Goal: Task Accomplishment & Management: Manage account settings

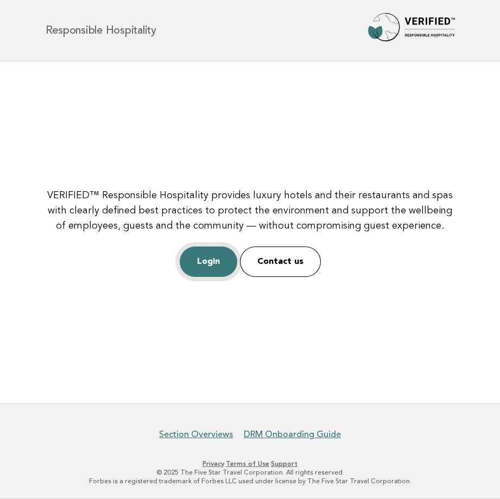
click at [213, 261] on link "Login" at bounding box center [209, 262] width 58 height 30
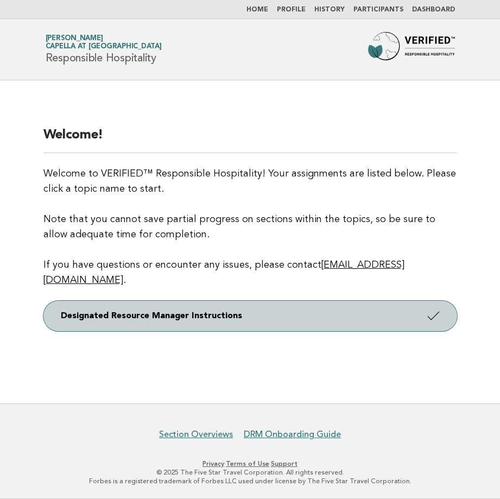
click at [315, 314] on link "Designated Resource Manager Instructions" at bounding box center [250, 316] width 414 height 30
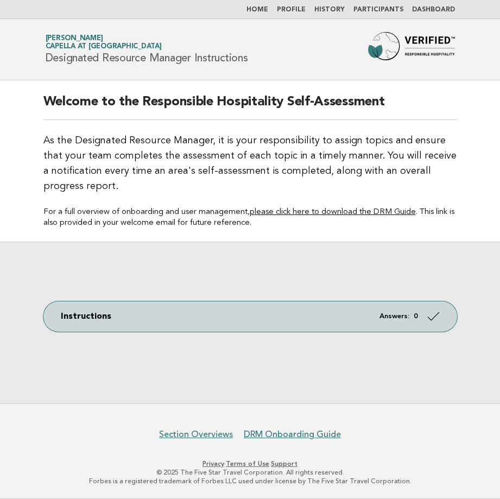
click at [361, 211] on link "please click here to download the DRM Guide" at bounding box center [333, 212] width 166 height 8
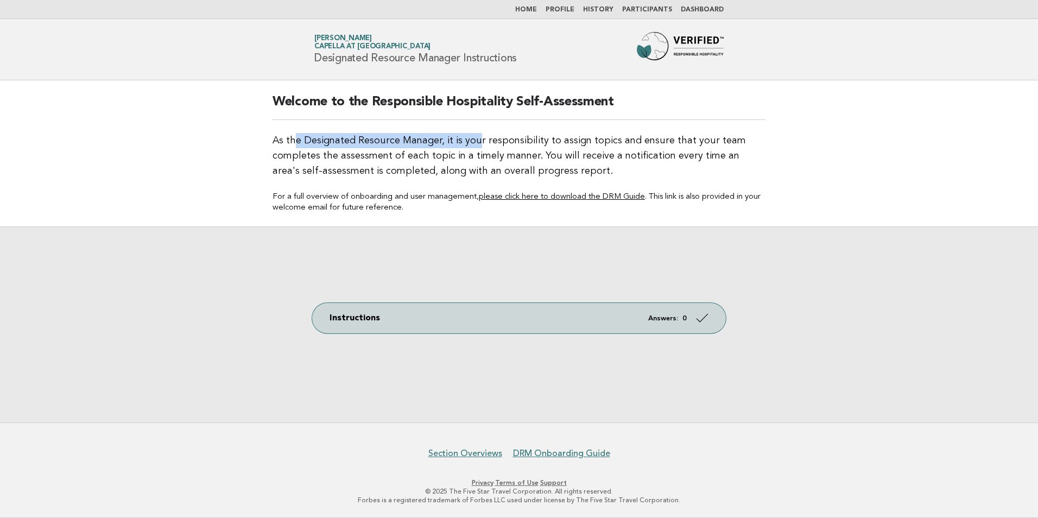
drag, startPoint x: 295, startPoint y: 146, endPoint x: 474, endPoint y: 144, distance: 178.1
click at [474, 144] on p "As the Designated Resource Manager, it is your responsibility to assign topics …" at bounding box center [519, 156] width 493 height 46
drag, startPoint x: 474, startPoint y: 144, endPoint x: 351, endPoint y: 148, distance: 122.3
click at [351, 148] on p "As the Designated Resource Manager, it is your responsibility to assign topics …" at bounding box center [519, 156] width 493 height 46
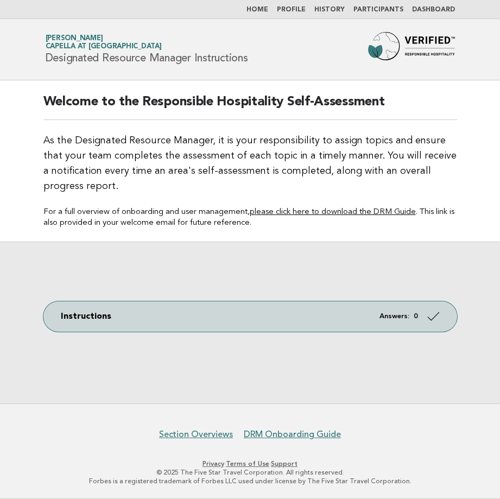
click at [256, 270] on div "Instructions Answers: 0" at bounding box center [250, 323] width 500 height 162
click at [260, 235] on div "Welcome to the Responsible Hospitality Self-Assessment As the Designated Resour…" at bounding box center [250, 160] width 440 height 161
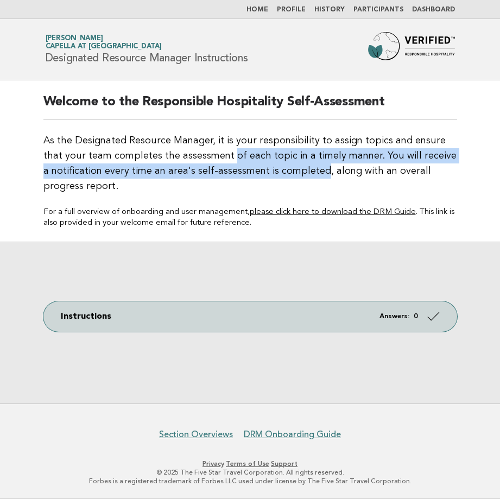
drag, startPoint x: 207, startPoint y: 154, endPoint x: 312, endPoint y: 177, distance: 107.3
click at [312, 177] on p "As the Designated Resource Manager, it is your responsibility to assign topics …" at bounding box center [250, 163] width 414 height 61
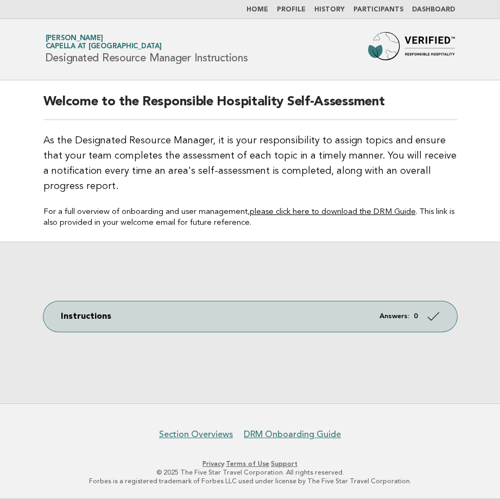
drag, startPoint x: 312, startPoint y: 177, endPoint x: 185, endPoint y: 195, distance: 128.4
click at [185, 195] on div "Welcome to the Responsible Hospitality Self-Assessment As the Designated Resour…" at bounding box center [250, 160] width 440 height 161
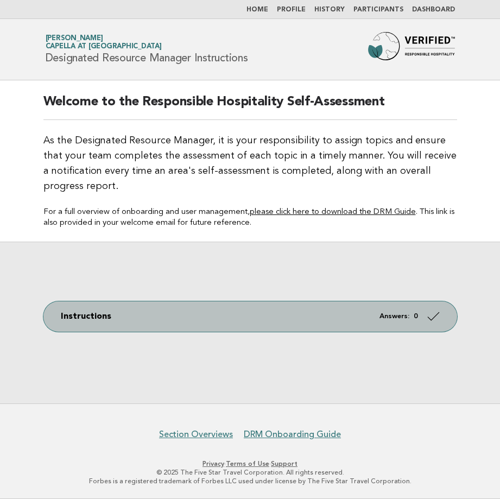
click at [439, 319] on icon at bounding box center [433, 316] width 16 height 16
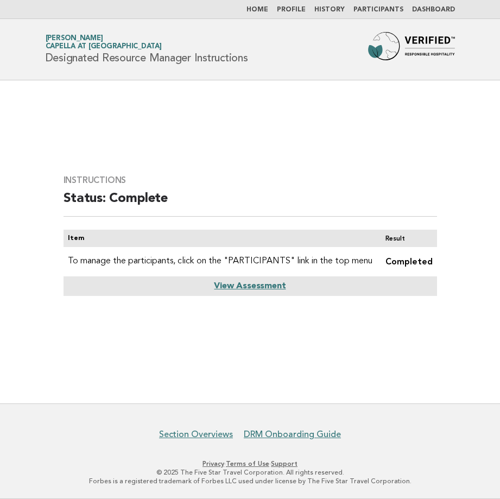
click at [261, 287] on link "View Assessment" at bounding box center [250, 286] width 72 height 9
click at [252, 285] on link "View Assessment" at bounding box center [250, 286] width 72 height 9
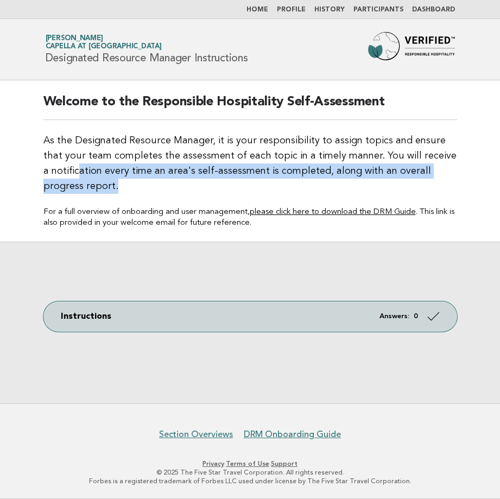
drag, startPoint x: 68, startPoint y: 169, endPoint x: 163, endPoint y: 181, distance: 95.3
click at [163, 181] on p "As the Designated Resource Manager, it is your responsibility to assign topics …" at bounding box center [250, 163] width 414 height 61
click at [165, 181] on p "As the Designated Resource Manager, it is your responsibility to assign topics …" at bounding box center [250, 163] width 414 height 61
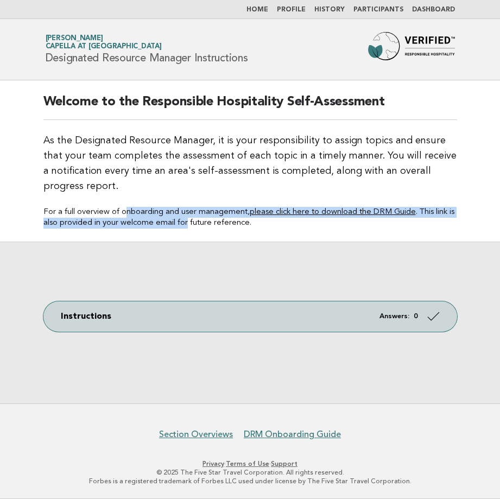
drag, startPoint x: 125, startPoint y: 211, endPoint x: 210, endPoint y: 225, distance: 86.4
click at [210, 225] on p "For a full overview of onboarding and user management, please click here to dow…" at bounding box center [250, 218] width 414 height 22
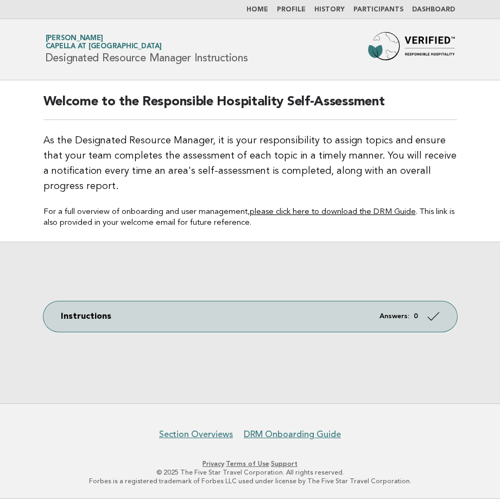
drag, startPoint x: 210, startPoint y: 225, endPoint x: 218, endPoint y: 228, distance: 8.6
click at [218, 228] on p "For a full overview of onboarding and user management, please click here to dow…" at bounding box center [250, 218] width 414 height 22
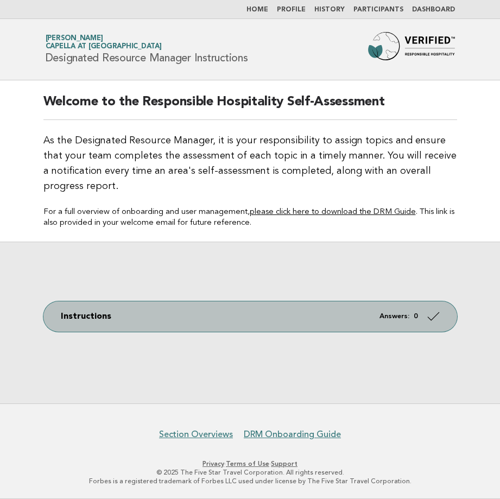
click at [410, 324] on link "Instructions Answers: 0" at bounding box center [250, 316] width 414 height 30
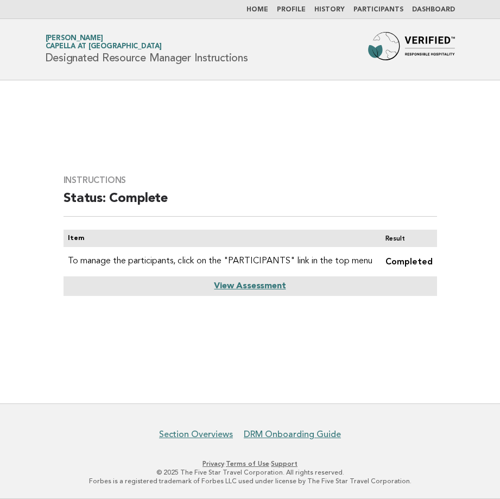
click at [392, 261] on td "Completed" at bounding box center [407, 261] width 60 height 29
click at [426, 263] on td "Completed" at bounding box center [407, 261] width 60 height 29
click at [262, 288] on link "View Assessment" at bounding box center [250, 286] width 72 height 9
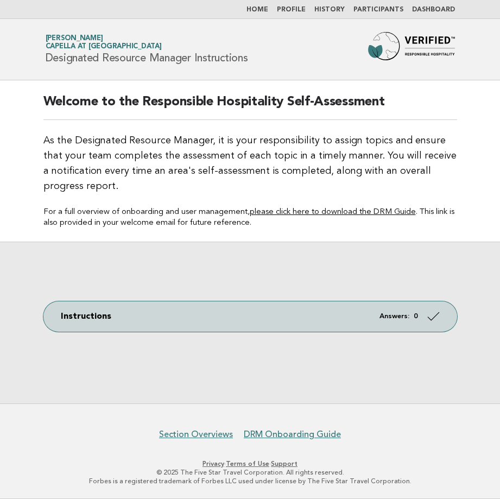
click at [425, 9] on link "Dashboard" at bounding box center [433, 10] width 43 height 7
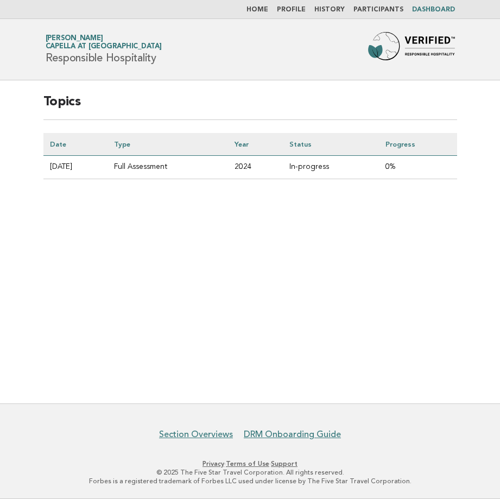
click at [341, 165] on td "In-progress" at bounding box center [331, 167] width 96 height 23
drag, startPoint x: 66, startPoint y: 167, endPoint x: 423, endPoint y: 171, distance: 356.9
click at [423, 171] on tr "[DATE] Full Assessment 2024 In-progress 0%" at bounding box center [250, 167] width 414 height 23
click at [423, 171] on td "0%" at bounding box center [418, 167] width 78 height 23
click at [347, 169] on td "In-progress" at bounding box center [331, 167] width 96 height 23
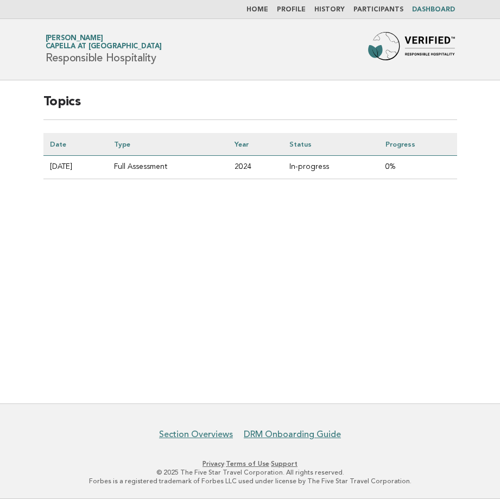
click at [302, 11] on link "Profile" at bounding box center [291, 10] width 29 height 7
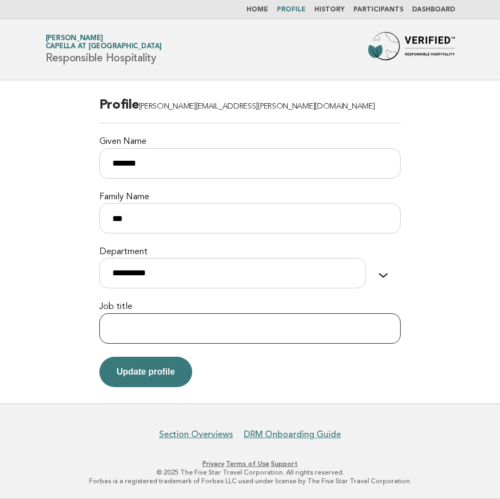
click at [236, 339] on input "Job title" at bounding box center [250, 328] width 302 height 30
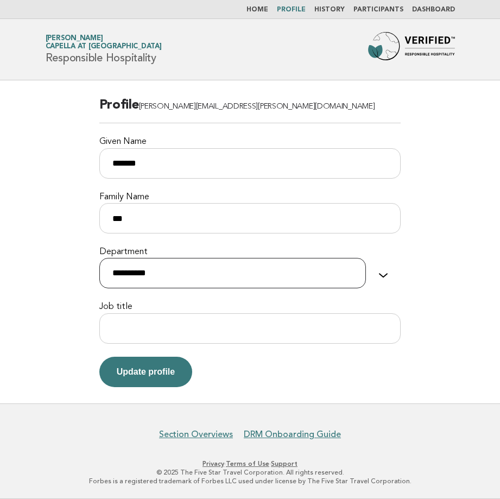
click at [215, 269] on select "**********" at bounding box center [232, 273] width 267 height 30
drag, startPoint x: 453, startPoint y: 152, endPoint x: 396, endPoint y: 72, distance: 98.1
click at [453, 152] on main "**********" at bounding box center [250, 241] width 500 height 323
click at [263, 7] on link "Home" at bounding box center [258, 10] width 22 height 7
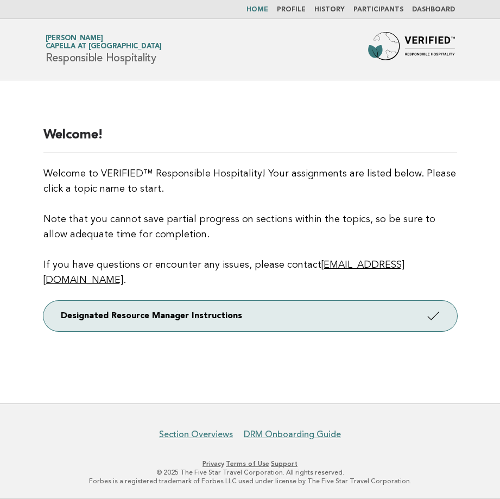
click at [329, 9] on link "History" at bounding box center [329, 10] width 30 height 7
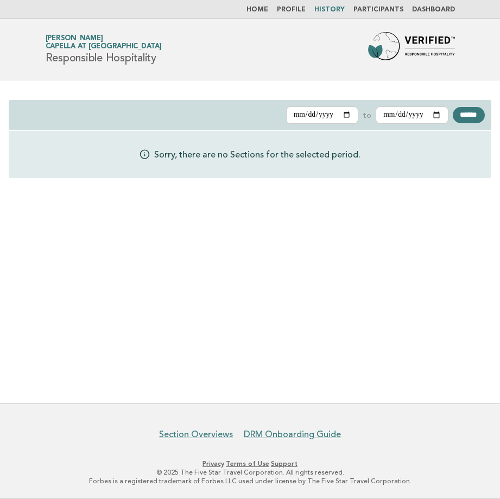
click at [210, 163] on div "Sorry, there are no Sections for the selected period." at bounding box center [250, 154] width 483 height 47
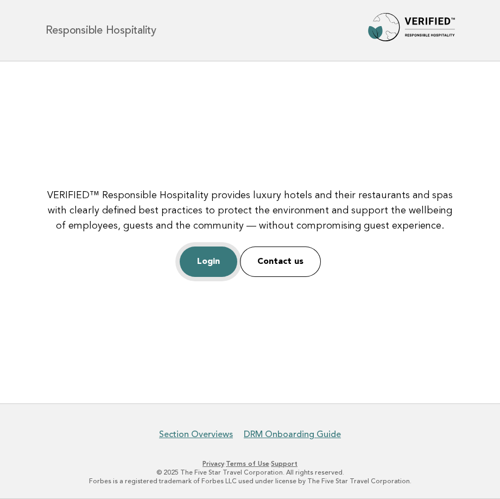
click at [205, 259] on link "Login" at bounding box center [209, 262] width 58 height 30
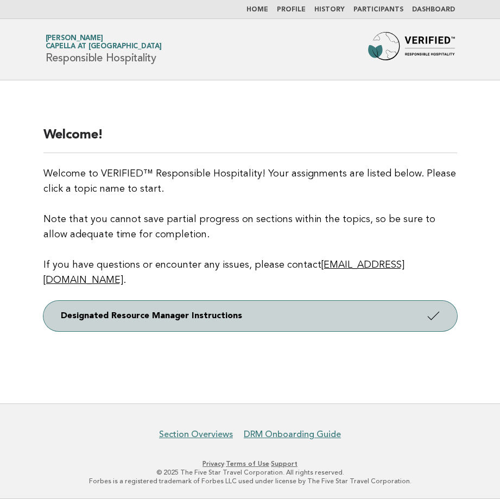
click at [129, 312] on link "Designated Resource Manager Instructions" at bounding box center [250, 316] width 414 height 30
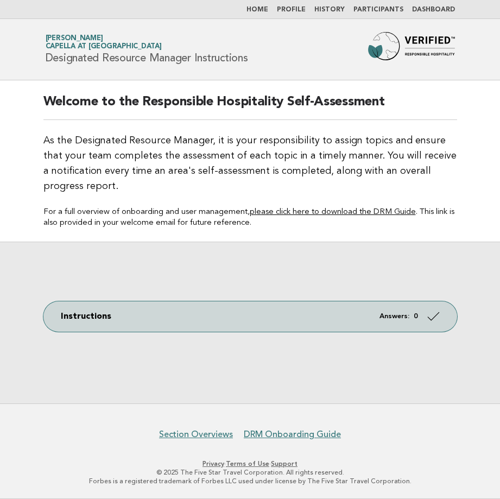
click at [129, 312] on link "Instructions Answers: 0" at bounding box center [250, 316] width 414 height 30
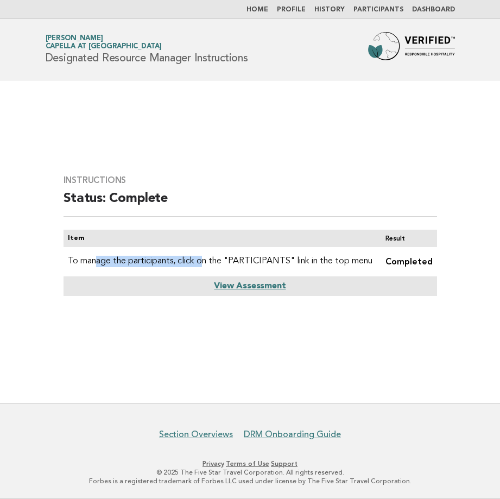
drag, startPoint x: 99, startPoint y: 262, endPoint x: 206, endPoint y: 258, distance: 107.1
click at [206, 258] on td "To manage the participants, click on the "PARTICIPANTS" link in the top menu" at bounding box center [220, 261] width 313 height 29
drag, startPoint x: 171, startPoint y: 257, endPoint x: 363, endPoint y: 261, distance: 192.8
click at [363, 261] on td "To manage the participants, click on the "PARTICIPANTS" link in the top menu" at bounding box center [220, 261] width 313 height 29
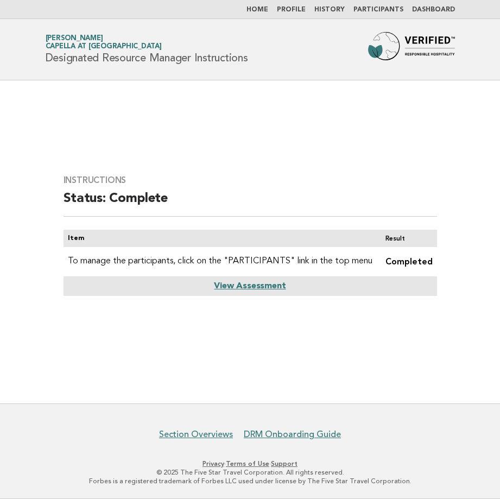
drag, startPoint x: 363, startPoint y: 261, endPoint x: 362, endPoint y: 177, distance: 84.2
click at [373, 263] on td "To manage the participants, click on the "PARTICIPANTS" link in the top menu" at bounding box center [220, 261] width 313 height 29
click at [379, 7] on link "Participants" at bounding box center [379, 10] width 50 height 7
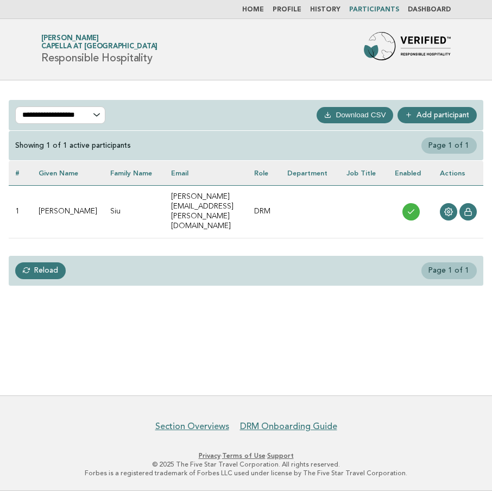
click at [333, 8] on link "History" at bounding box center [325, 10] width 30 height 7
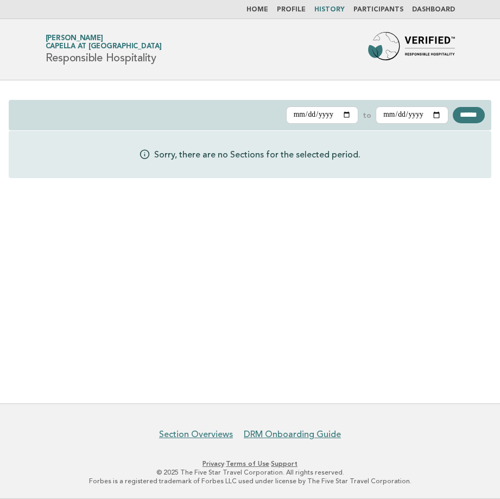
click at [225, 84] on div "**********" at bounding box center [250, 138] width 500 height 117
click at [268, 10] on link "Home" at bounding box center [258, 10] width 22 height 7
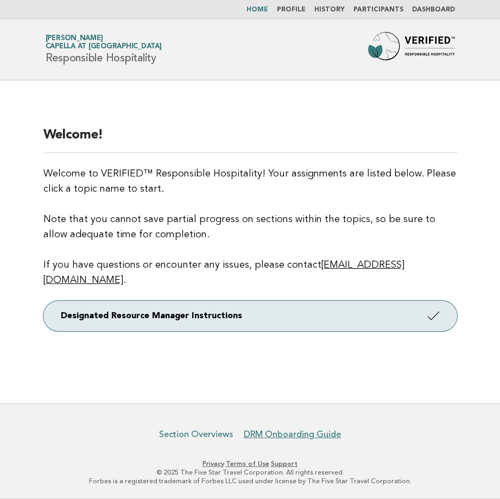
click at [171, 434] on link "Section Overviews" at bounding box center [196, 434] width 74 height 11
click at [322, 436] on link "DRM Onboarding Guide" at bounding box center [292, 434] width 97 height 11
click at [341, 7] on link "History" at bounding box center [329, 10] width 30 height 7
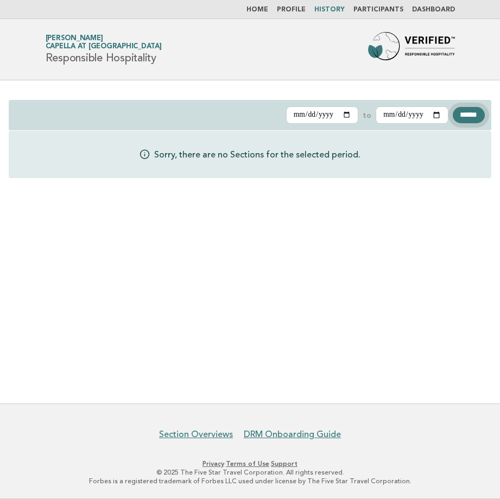
click at [470, 115] on input "******" at bounding box center [469, 115] width 32 height 16
drag, startPoint x: 210, startPoint y: 154, endPoint x: 307, endPoint y: 154, distance: 97.2
click at [307, 154] on p "Sorry, there are no Sections for the selected period." at bounding box center [257, 154] width 206 height 12
click at [310, 154] on p "Sorry, there are no Sections for the selected period." at bounding box center [257, 154] width 206 height 12
click at [338, 115] on input "**********" at bounding box center [322, 114] width 73 height 17
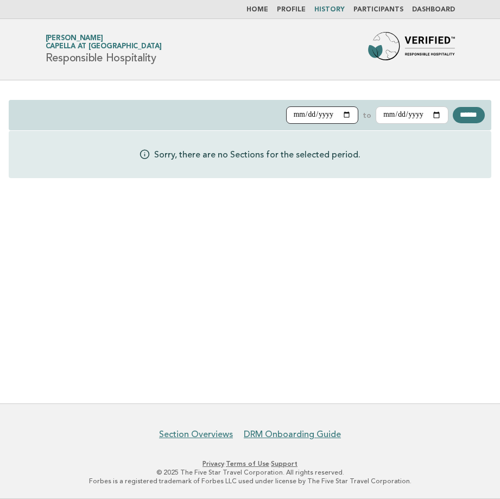
type input "**********"
click at [468, 110] on input "******" at bounding box center [469, 115] width 32 height 16
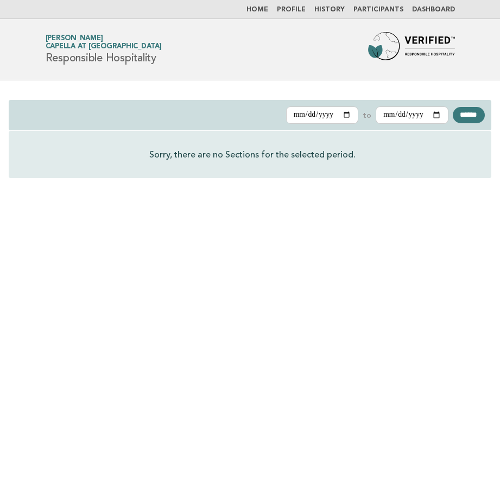
click at [388, 7] on link "Participants" at bounding box center [379, 10] width 50 height 7
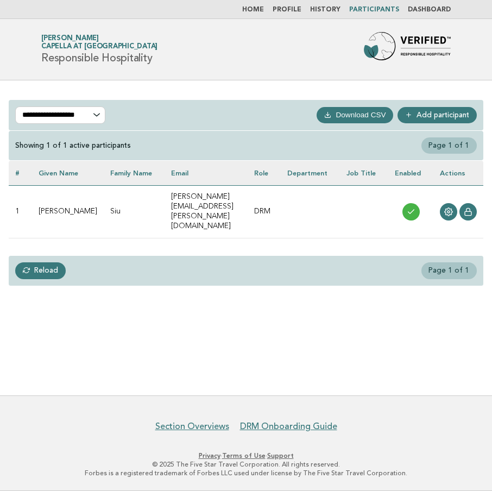
click at [201, 200] on td "[PERSON_NAME][EMAIL_ADDRESS][PERSON_NAME][DOMAIN_NAME]" at bounding box center [206, 211] width 83 height 53
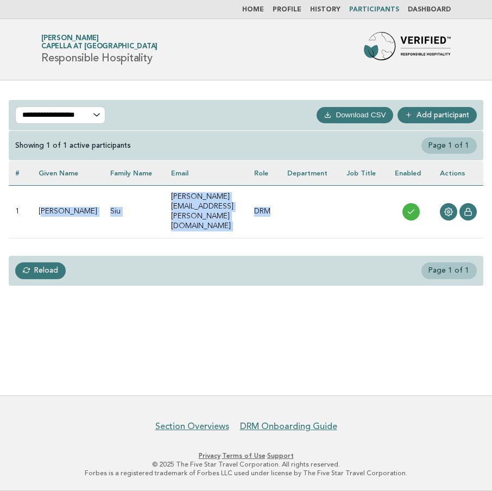
drag, startPoint x: 45, startPoint y: 198, endPoint x: 317, endPoint y: 187, distance: 272.3
click at [317, 187] on tr "1 Valerie Siu valerie.siu@galaxyentertainment.com DRM" at bounding box center [246, 211] width 475 height 53
drag, startPoint x: 317, startPoint y: 187, endPoint x: 310, endPoint y: 196, distance: 12.0
click at [281, 196] on td "DRM" at bounding box center [264, 211] width 33 height 53
click at [54, 203] on td "Valerie" at bounding box center [68, 211] width 72 height 53
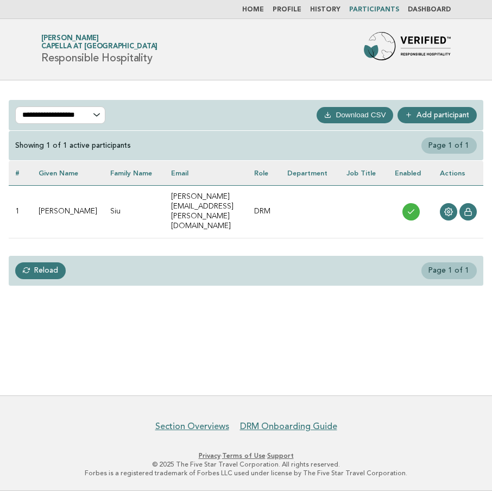
click at [48, 199] on td "Valerie" at bounding box center [68, 211] width 72 height 53
click at [56, 169] on th "Given name" at bounding box center [68, 173] width 72 height 24
click at [54, 206] on td "Valerie" at bounding box center [68, 211] width 72 height 53
click at [415, 207] on icon at bounding box center [411, 211] width 9 height 9
click at [281, 201] on td "DRM" at bounding box center [264, 211] width 33 height 53
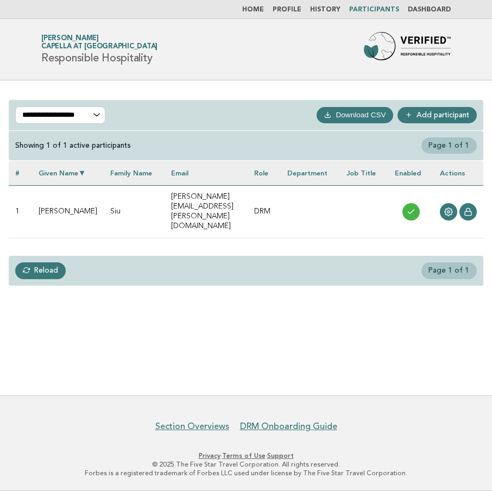
click at [290, 9] on link "Profile" at bounding box center [287, 10] width 29 height 7
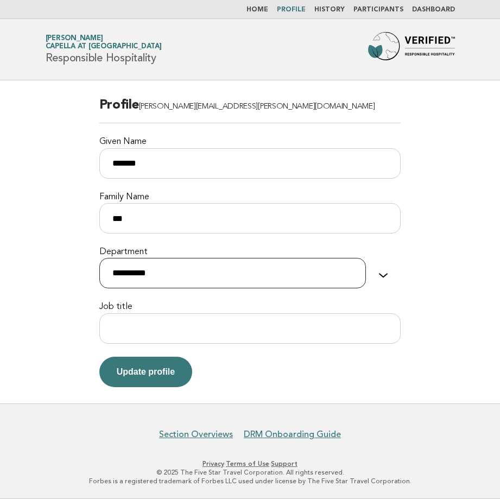
click at [168, 273] on select "**********" at bounding box center [232, 273] width 267 height 30
click at [178, 269] on select "**********" at bounding box center [232, 273] width 267 height 30
click at [62, 208] on main "**********" at bounding box center [250, 241] width 500 height 323
click at [391, 7] on link "Participants" at bounding box center [379, 10] width 50 height 7
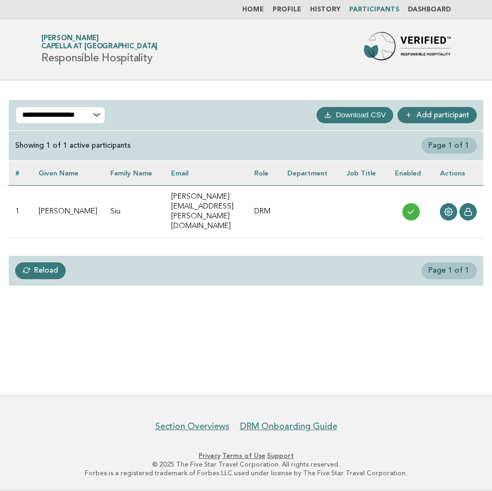
click at [449, 109] on link "Add participant" at bounding box center [437, 115] width 79 height 16
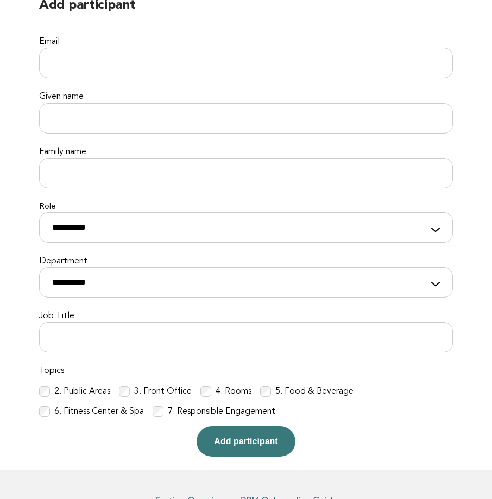
scroll to position [162, 0]
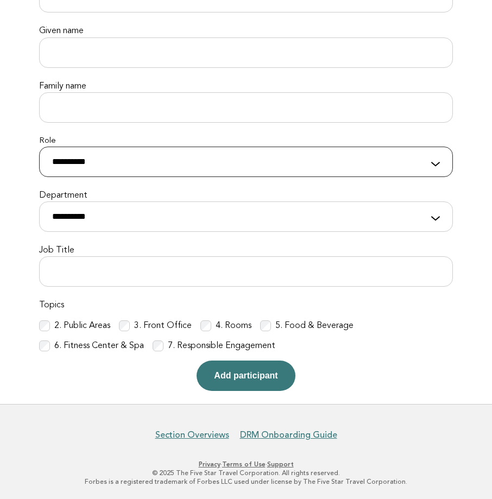
click at [103, 167] on select "**********" at bounding box center [246, 162] width 414 height 30
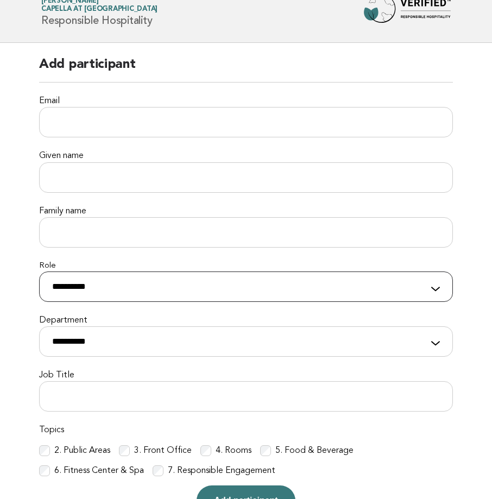
scroll to position [0, 0]
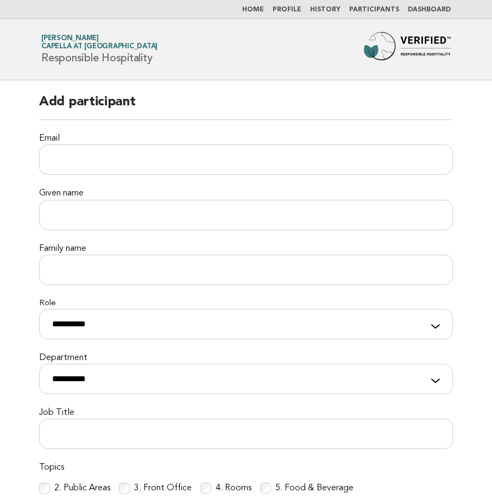
click at [333, 10] on link "History" at bounding box center [325, 10] width 30 height 7
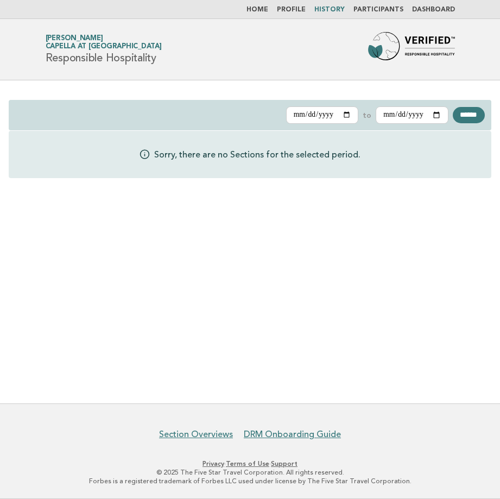
click at [371, 7] on link "Participants" at bounding box center [379, 10] width 50 height 7
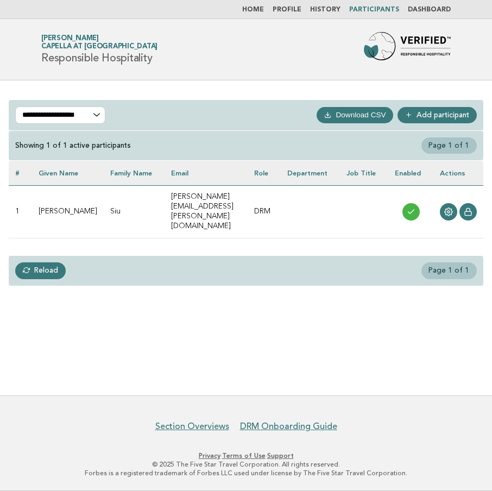
click at [139, 200] on td "Siu" at bounding box center [134, 211] width 61 height 53
drag, startPoint x: 215, startPoint y: 200, endPoint x: 399, endPoint y: 199, distance: 184.1
click at [399, 199] on tr "1 Valerie Siu valerie.siu@galaxyentertainment.com DRM" at bounding box center [246, 211] width 475 height 53
drag, startPoint x: 399, startPoint y: 199, endPoint x: 407, endPoint y: 199, distance: 8.1
click at [388, 199] on td at bounding box center [364, 211] width 48 height 53
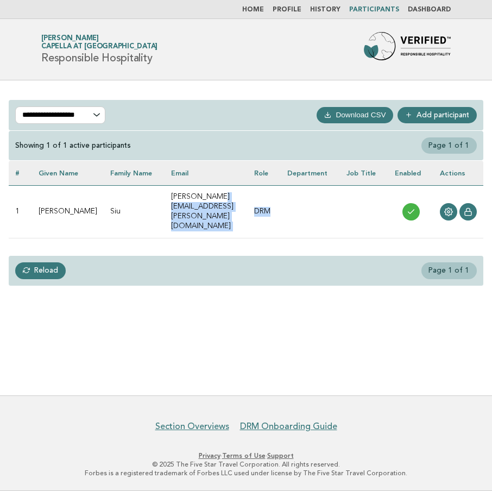
click at [340, 200] on td at bounding box center [310, 211] width 59 height 53
click at [165, 197] on td "valerie.siu@galaxyentertainment.com" at bounding box center [206, 211] width 83 height 53
drag, startPoint x: 166, startPoint y: 197, endPoint x: 334, endPoint y: 205, distance: 168.5
click at [334, 205] on tr "1 Valerie Siu valerie.siu@galaxyentertainment.com DRM" at bounding box center [246, 211] width 475 height 53
click at [339, 205] on td at bounding box center [310, 211] width 59 height 53
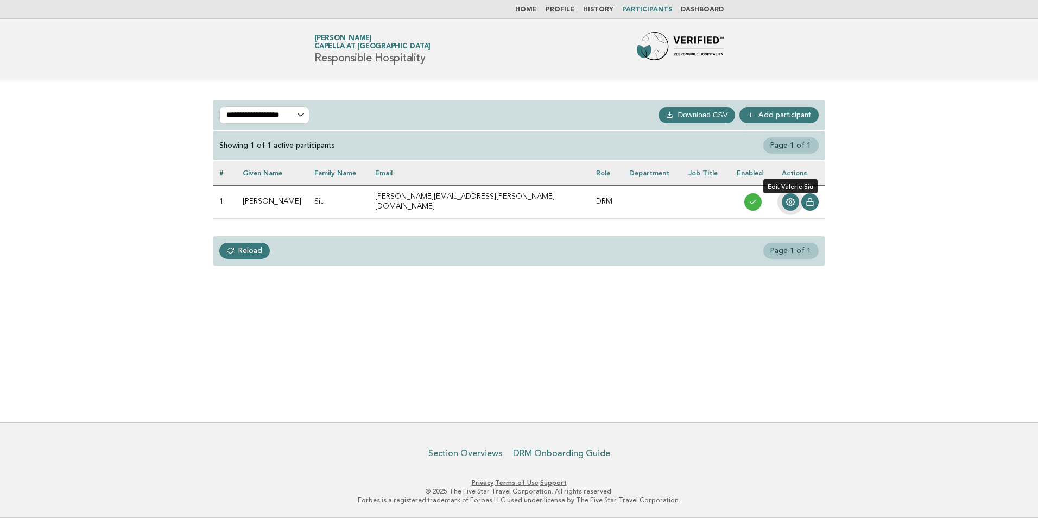
click at [492, 199] on icon at bounding box center [790, 202] width 9 height 9
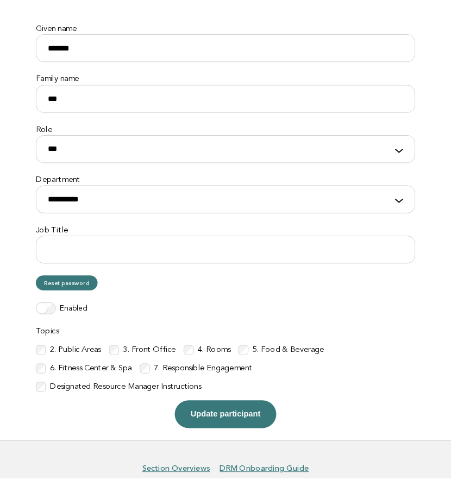
scroll to position [163, 0]
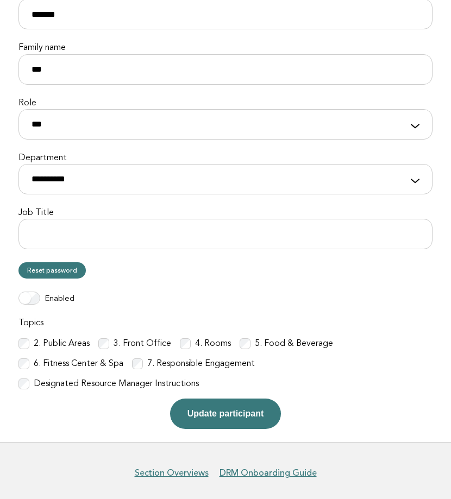
click at [32, 361] on div "6. Fitness Center & Spa" at bounding box center [70, 363] width 105 height 11
click at [231, 418] on button "Update participant" at bounding box center [225, 414] width 111 height 30
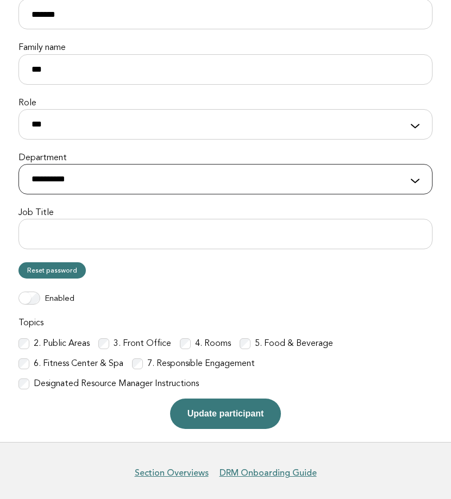
click at [124, 177] on select "**********" at bounding box center [225, 179] width 414 height 30
click at [18, 164] on select "**********" at bounding box center [225, 179] width 414 height 30
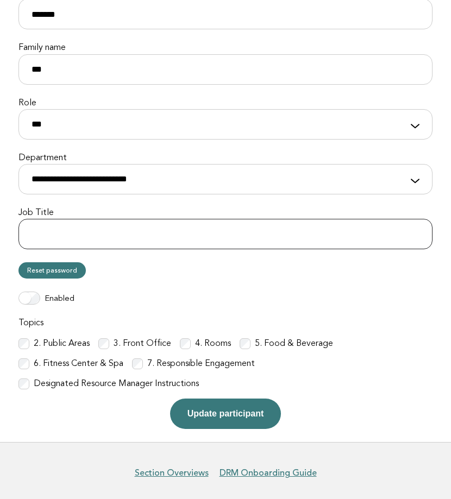
click at [116, 222] on input "Job Title" at bounding box center [225, 234] width 414 height 30
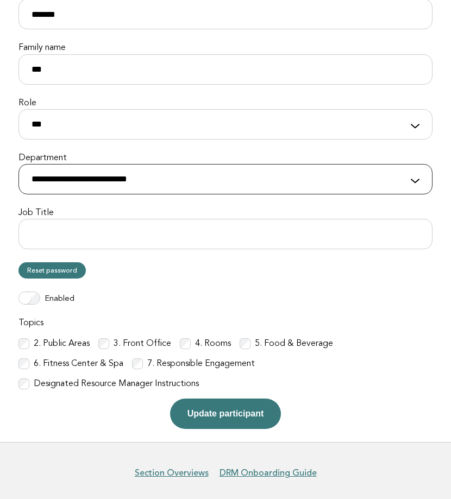
click at [105, 191] on select "**********" at bounding box center [225, 179] width 414 height 30
select select "**********"
click at [18, 164] on select "**********" at bounding box center [225, 179] width 414 height 30
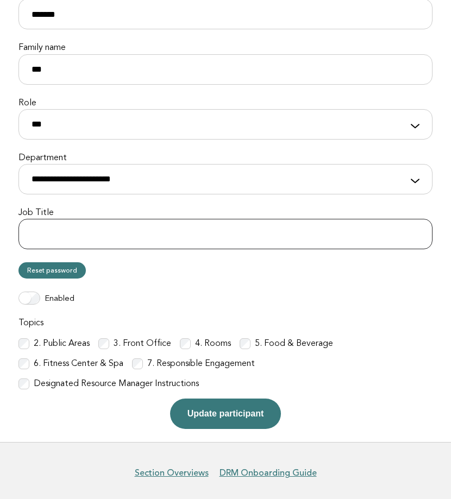
click at [109, 237] on input "Job Title" at bounding box center [225, 234] width 414 height 30
type input "**********"
click at [250, 269] on p "Reset password" at bounding box center [225, 270] width 414 height 16
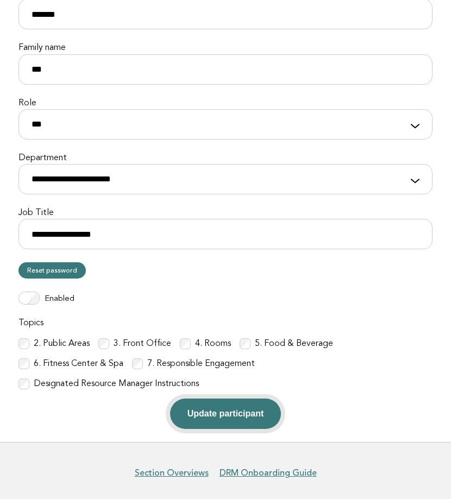
click at [236, 414] on button "Update participant" at bounding box center [225, 414] width 111 height 30
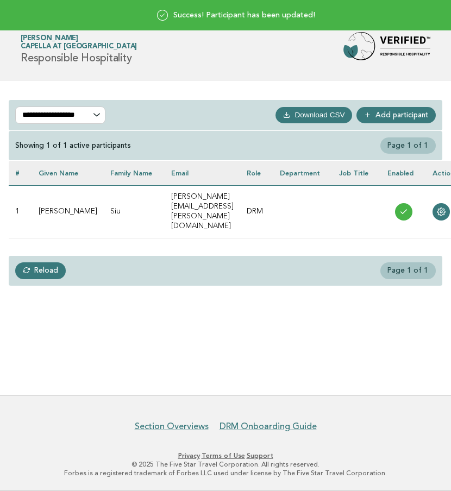
drag, startPoint x: 0, startPoint y: 0, endPoint x: 311, endPoint y: 7, distance: 310.7
click at [311, 7] on div "Success! Participant has been updated!" at bounding box center [225, 15] width 451 height 30
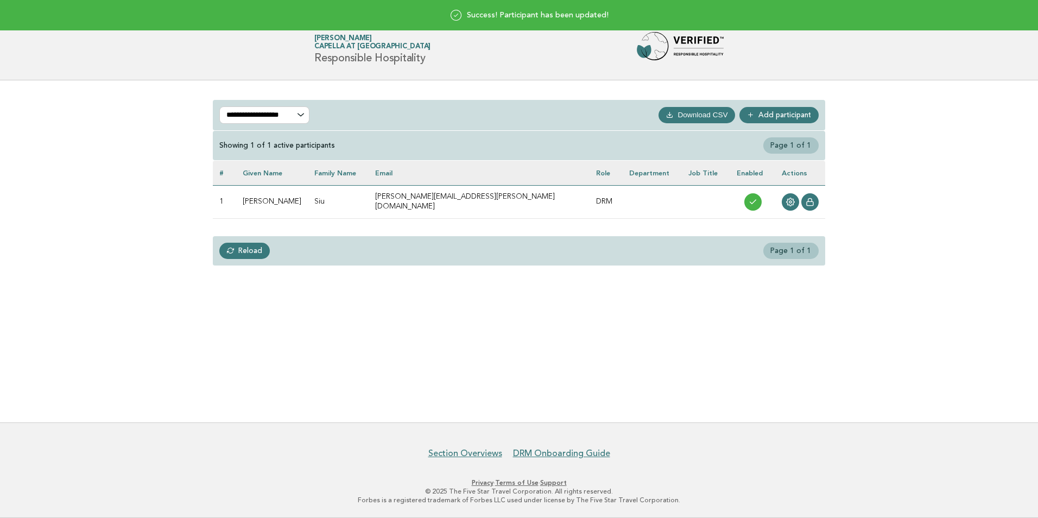
click at [458, 14] on div "Success! Participant has been updated!" at bounding box center [519, 15] width 1038 height 30
click at [458, 68] on header "Forbes Travel Guide Valerie Siu Capella at Galaxy Macau Responsible Hospitality" at bounding box center [519, 49] width 1038 height 61
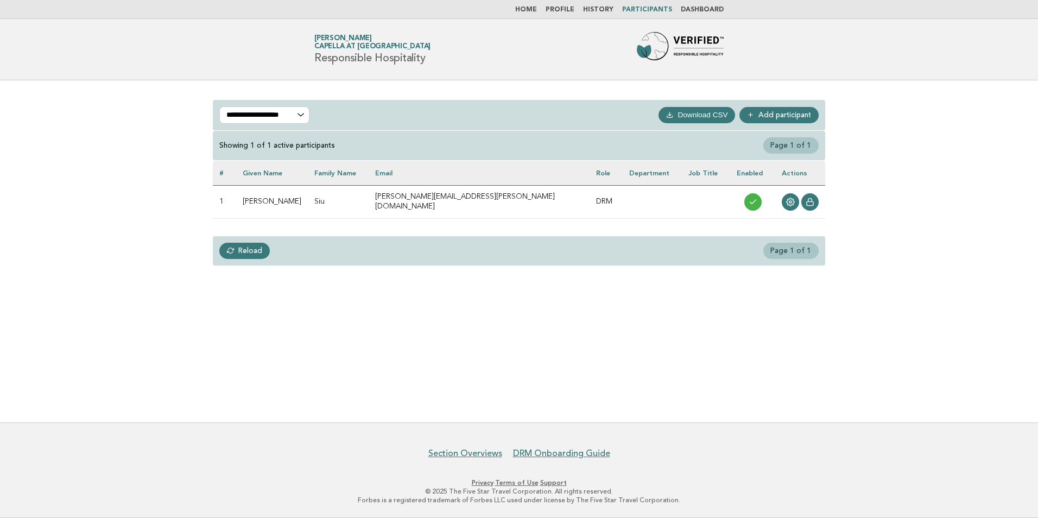
drag, startPoint x: 362, startPoint y: 55, endPoint x: 508, endPoint y: 64, distance: 145.8
click at [458, 64] on div "Forbes Travel Guide Valerie Siu Capella at Galaxy Macau Responsible Hospitality" at bounding box center [519, 49] width 440 height 35
drag, startPoint x: 508, startPoint y: 64, endPoint x: 533, endPoint y: 58, distance: 25.6
click at [458, 64] on div "Forbes Travel Guide Valerie Siu Capella at Galaxy Macau Responsible Hospitality" at bounding box center [519, 49] width 440 height 35
click at [458, 11] on link "History" at bounding box center [598, 10] width 30 height 7
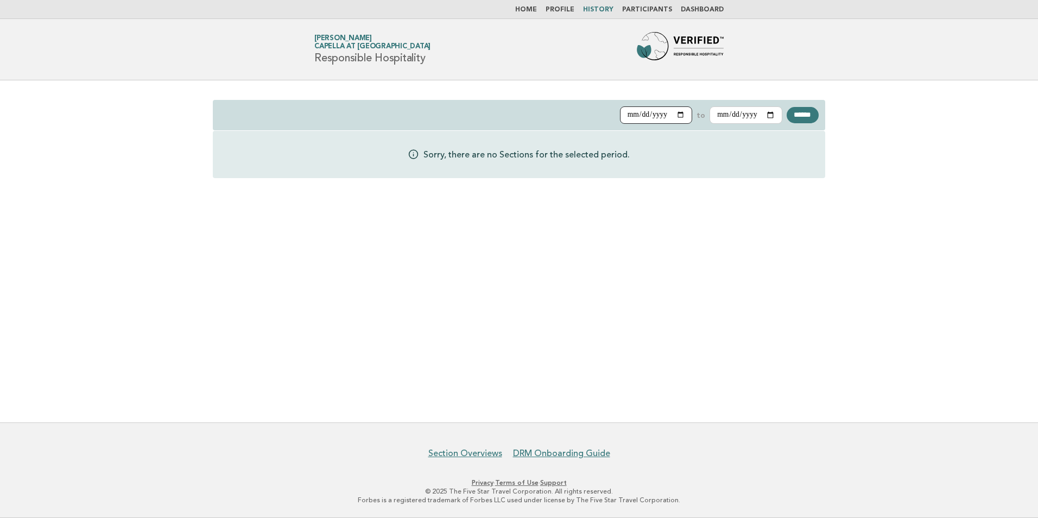
click at [669, 111] on input "**********" at bounding box center [656, 114] width 73 height 17
type input "**********"
click at [805, 117] on input "******" at bounding box center [803, 115] width 32 height 16
click at [534, 7] on link "Home" at bounding box center [526, 10] width 22 height 7
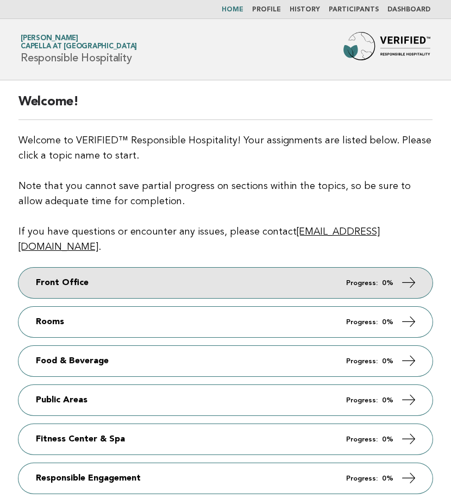
click at [375, 280] on em "Progress:" at bounding box center [362, 283] width 32 height 7
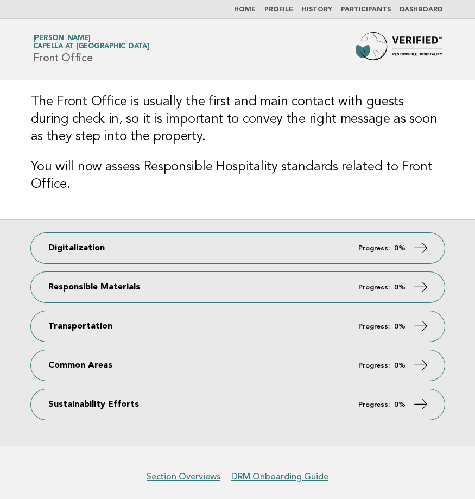
click at [213, 206] on div "The Front Office is usually the first and main contact with guests during check…" at bounding box center [238, 149] width 440 height 139
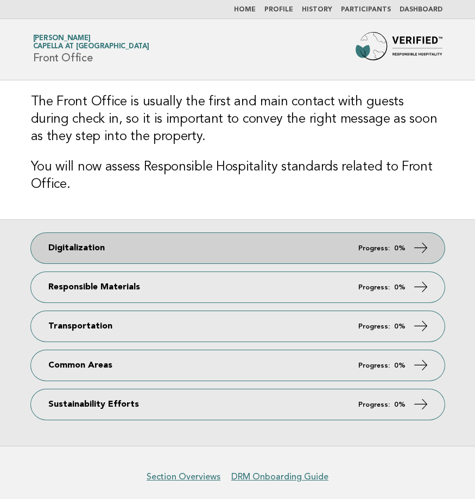
click at [136, 247] on link "Digitalization Progress: 0%" at bounding box center [238, 248] width 414 height 30
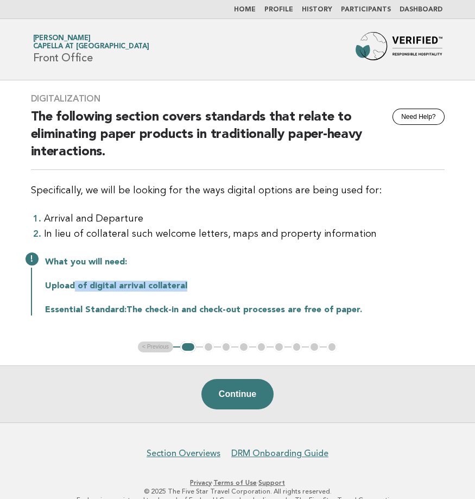
drag, startPoint x: 74, startPoint y: 278, endPoint x: 199, endPoint y: 278, distance: 125.5
click at [199, 278] on div "What you will need: Upload of digital arrival collateral Essential Standard: Th…" at bounding box center [238, 285] width 414 height 61
drag, startPoint x: 199, startPoint y: 278, endPoint x: 212, endPoint y: 278, distance: 12.5
click at [212, 278] on div "What you will need: Upload of digital arrival collateral Essential Standard: Th…" at bounding box center [238, 285] width 414 height 61
drag, startPoint x: 92, startPoint y: 280, endPoint x: 246, endPoint y: 297, distance: 155.1
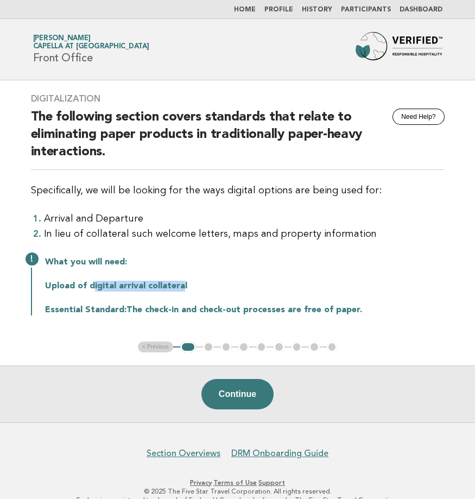
click at [246, 297] on div "What you will need: Upload of digital arrival collateral Essential Standard: Th…" at bounding box center [238, 285] width 414 height 61
drag, startPoint x: 246, startPoint y: 297, endPoint x: 261, endPoint y: 298, distance: 14.7
click at [261, 298] on div "What you will need: Upload of digital arrival collateral Essential Standard: Th…" at bounding box center [238, 285] width 414 height 61
drag, startPoint x: 137, startPoint y: 309, endPoint x: 373, endPoint y: 309, distance: 235.7
click at [373, 309] on p "Essential Standard: The check-in and check-out processes are free of paper." at bounding box center [245, 310] width 400 height 11
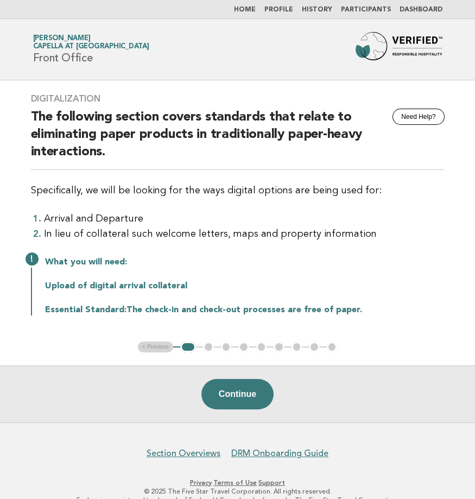
drag, startPoint x: 373, startPoint y: 309, endPoint x: 382, endPoint y: 308, distance: 9.2
click at [382, 308] on p "Essential Standard: The check-in and check-out processes are free of paper." at bounding box center [245, 310] width 400 height 11
drag, startPoint x: 240, startPoint y: 308, endPoint x: 374, endPoint y: 306, distance: 134.2
click at [374, 306] on p "Essential Standard: The check-in and check-out processes are free of paper." at bounding box center [245, 310] width 400 height 11
drag, startPoint x: 374, startPoint y: 306, endPoint x: 382, endPoint y: 306, distance: 7.6
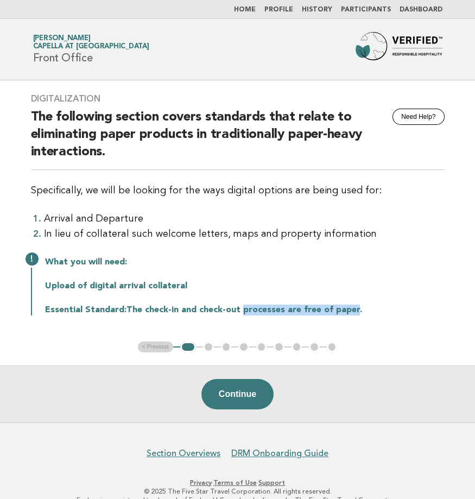
click at [382, 306] on p "Essential Standard: The check-in and check-out processes are free of paper." at bounding box center [245, 310] width 400 height 11
drag, startPoint x: 187, startPoint y: 312, endPoint x: 375, endPoint y: 311, distance: 187.9
click at [375, 311] on p "Essential Standard: The check-in and check-out processes are free of paper." at bounding box center [245, 310] width 400 height 11
click at [380, 311] on p "Essential Standard: The check-in and check-out processes are free of paper." at bounding box center [245, 310] width 400 height 11
drag, startPoint x: 130, startPoint y: 310, endPoint x: 364, endPoint y: 308, distance: 234.1
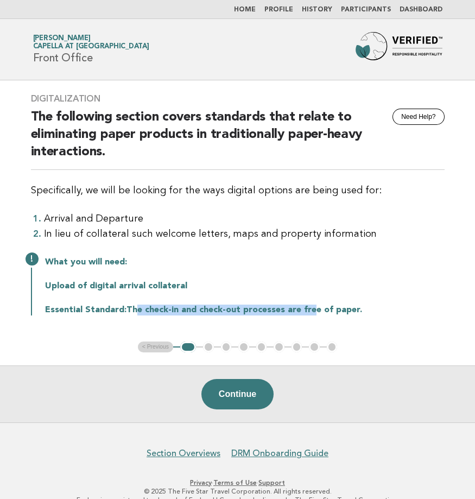
click at [364, 308] on p "Essential Standard: The check-in and check-out processes are free of paper." at bounding box center [245, 310] width 400 height 11
drag, startPoint x: 364, startPoint y: 308, endPoint x: 316, endPoint y: 353, distance: 66.1
click at [381, 312] on p "Essential Standard: The check-in and check-out processes are free of paper." at bounding box center [245, 310] width 400 height 11
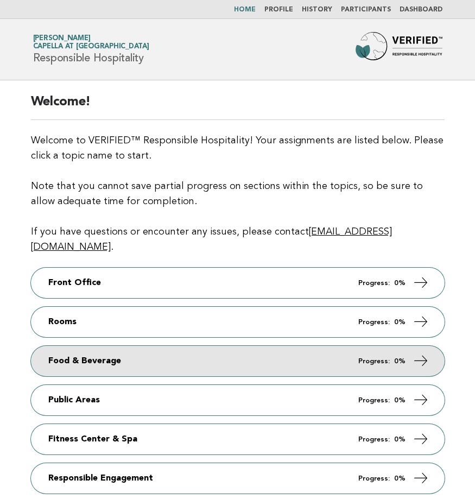
click at [393, 358] on span "Progress: 0%" at bounding box center [381, 361] width 47 height 7
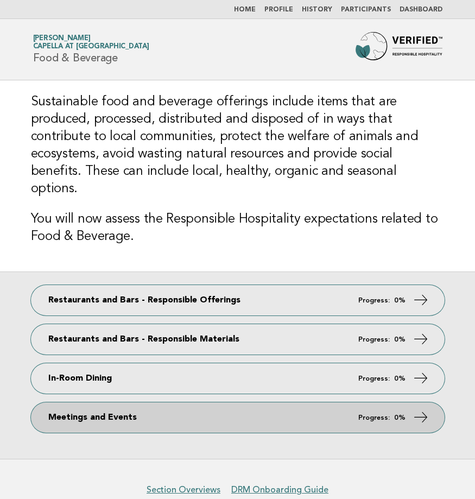
click at [112, 402] on link "Meetings and Events Progress: 0%" at bounding box center [238, 417] width 414 height 30
click at [427, 410] on icon at bounding box center [421, 418] width 16 height 16
click at [391, 414] on span "Progress: 0%" at bounding box center [381, 417] width 47 height 7
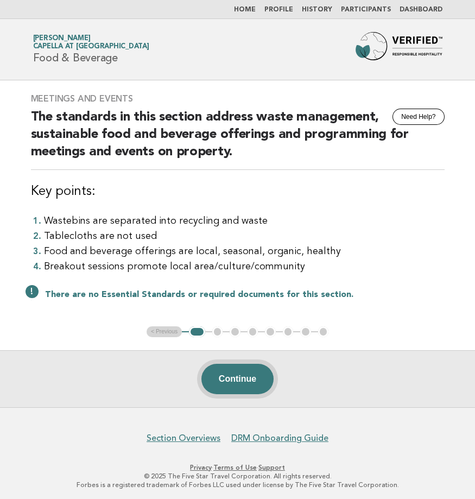
click at [213, 378] on button "Continue" at bounding box center [237, 379] width 72 height 30
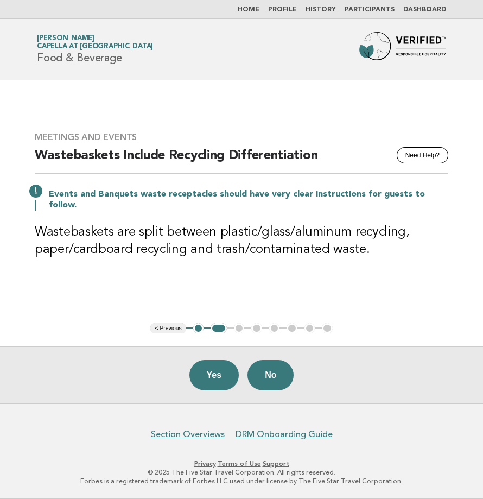
click at [252, 251] on h3 "Wastebaskets are split between plastic/glass/aluminum recycling, paper/cardboar…" at bounding box center [242, 241] width 414 height 35
click at [175, 42] on div "Forbes Travel Guide Valerie Siu Capella at Galaxy Macau Food & Beverage" at bounding box center [242, 49] width 440 height 35
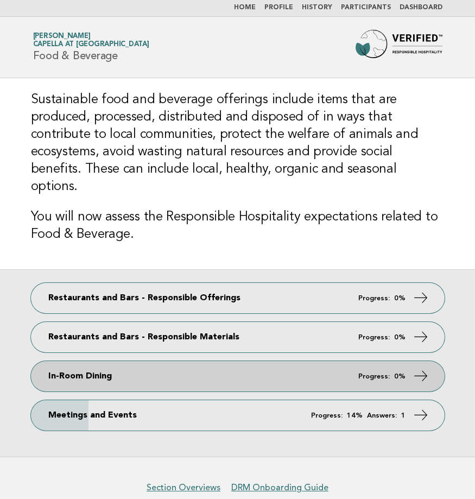
scroll to position [37, 0]
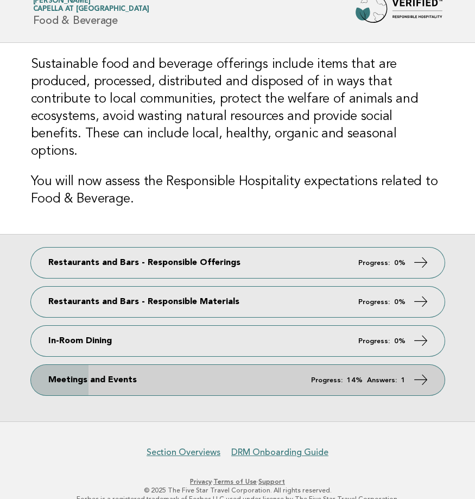
click at [379, 377] on em "Answers:" at bounding box center [382, 380] width 30 height 7
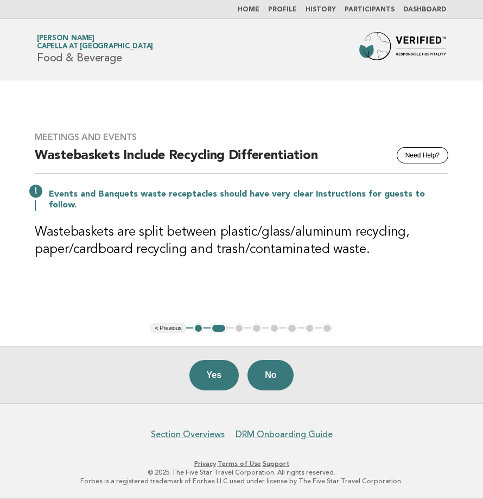
click at [404, 402] on div "Yes No" at bounding box center [241, 375] width 483 height 57
click at [125, 283] on main "Meetings and Events Need Help? Wastebaskets Include Recycling Differentiation E…" at bounding box center [241, 241] width 483 height 323
click at [209, 286] on main "Meetings and Events Need Help? Wastebaskets Include Recycling Differentiation E…" at bounding box center [241, 241] width 483 height 323
click at [171, 330] on button "< Previous" at bounding box center [167, 328] width 35 height 11
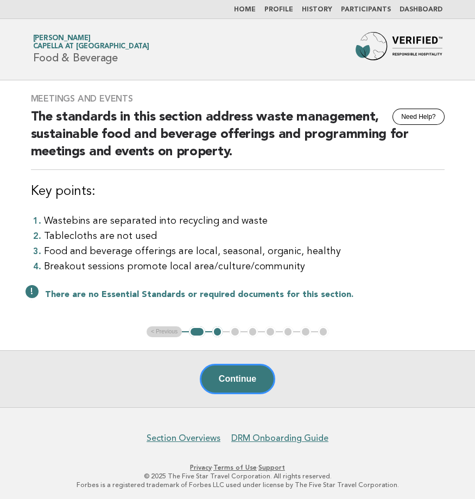
click at [217, 330] on button "2" at bounding box center [217, 331] width 11 height 11
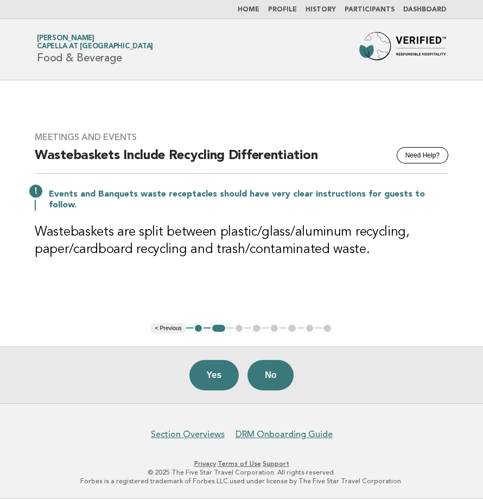
click at [238, 330] on ul "< Previous 1 2 3 4 5 6 7 8" at bounding box center [241, 328] width 182 height 11
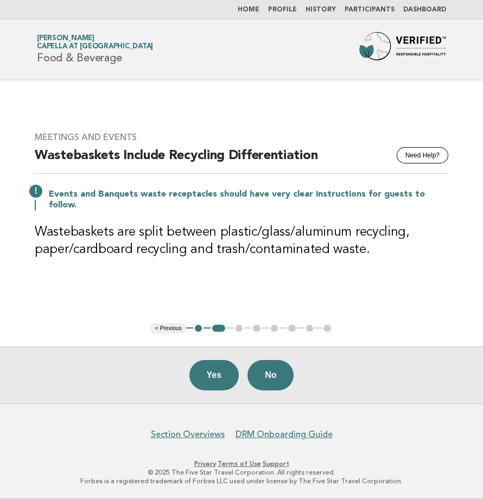
drag, startPoint x: 238, startPoint y: 330, endPoint x: 193, endPoint y: 253, distance: 89.1
click at [196, 253] on h3 "Wastebaskets are split between plastic/glass/aluminum recycling, paper/cardboar…" at bounding box center [242, 241] width 414 height 35
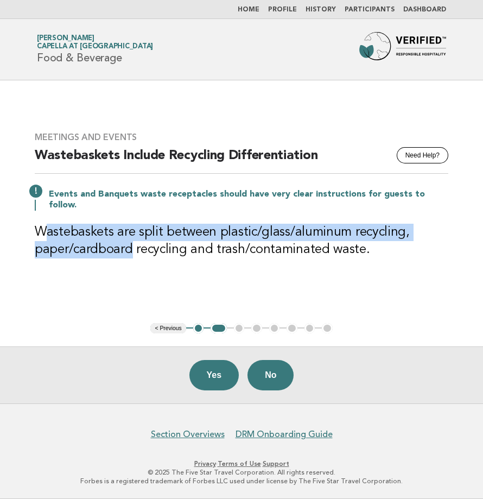
drag, startPoint x: 48, startPoint y: 226, endPoint x: 130, endPoint y: 255, distance: 87.4
click at [130, 255] on div "Meetings and Events Need Help? Wastebaskets Include Recycling Differentiation E…" at bounding box center [242, 202] width 440 height 166
drag, startPoint x: 130, startPoint y: 255, endPoint x: 70, endPoint y: 281, distance: 65.5
click at [70, 281] on main "Meetings and Events Need Help? Wastebaskets Include Recycling Differentiation E…" at bounding box center [241, 241] width 483 height 323
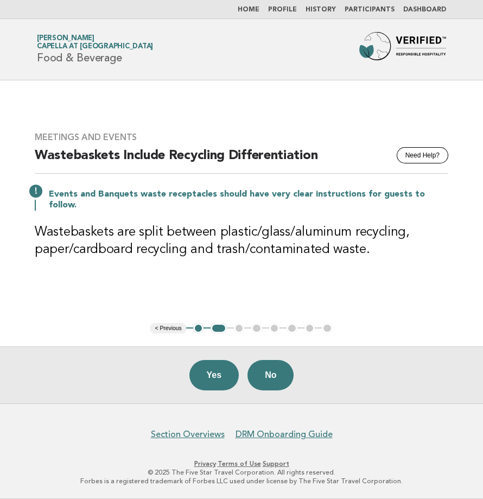
click at [274, 286] on main "Meetings and Events Need Help? Wastebaskets Include Recycling Differentiation E…" at bounding box center [241, 241] width 483 height 323
click at [255, 11] on link "Home" at bounding box center [249, 10] width 22 height 7
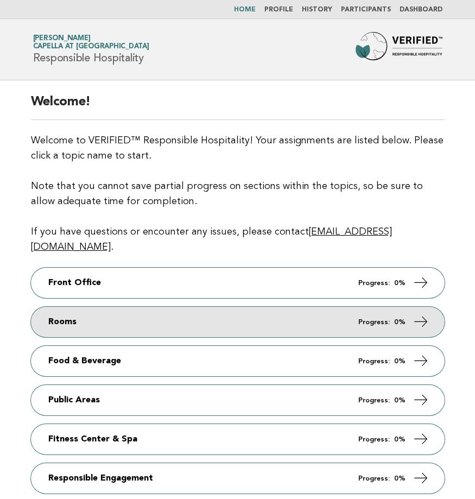
click at [71, 307] on link "Rooms Progress: 0%" at bounding box center [238, 322] width 414 height 30
click at [423, 314] on icon at bounding box center [421, 322] width 16 height 16
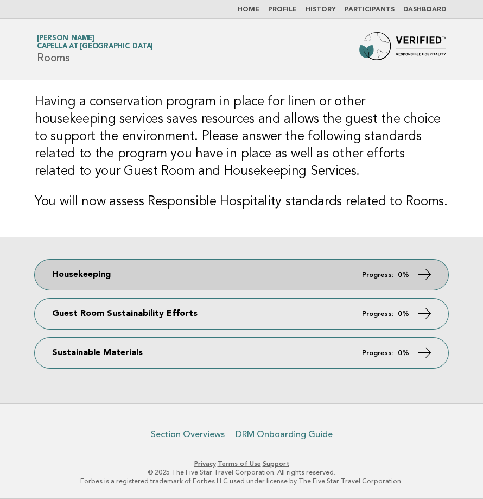
click at [117, 281] on link "Housekeeping Progress: 0%" at bounding box center [242, 275] width 414 height 30
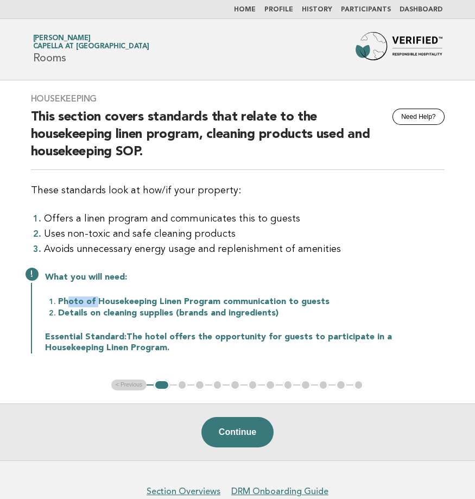
drag, startPoint x: 70, startPoint y: 301, endPoint x: 128, endPoint y: 307, distance: 59.0
click at [128, 307] on ol "Photo of Housekeeping Linen Program communication to guests Details on cleaning…" at bounding box center [245, 307] width 400 height 23
drag, startPoint x: 128, startPoint y: 307, endPoint x: 148, endPoint y: 316, distance: 21.4
click at [148, 316] on li "Details on cleaning supplies (brands and ingredients)" at bounding box center [251, 312] width 387 height 11
click at [248, 430] on button "Continue" at bounding box center [237, 432] width 72 height 30
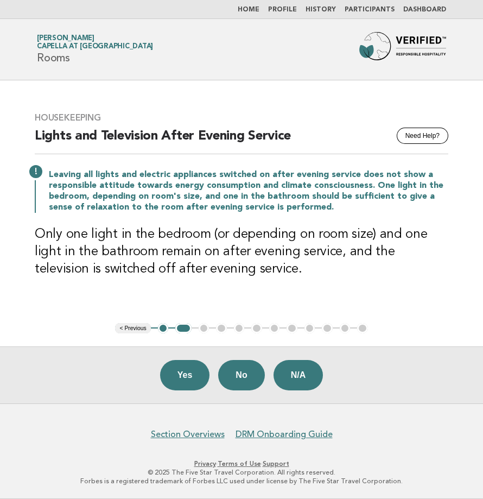
click at [209, 224] on div "Housekeeping Need Help? Lights and Television After Evening Service Leaving all…" at bounding box center [242, 201] width 440 height 205
click at [246, 200] on p "Leaving all lights and electric appliances switched on after evening service do…" at bounding box center [249, 190] width 400 height 43
click at [250, 379] on button "No" at bounding box center [241, 375] width 46 height 30
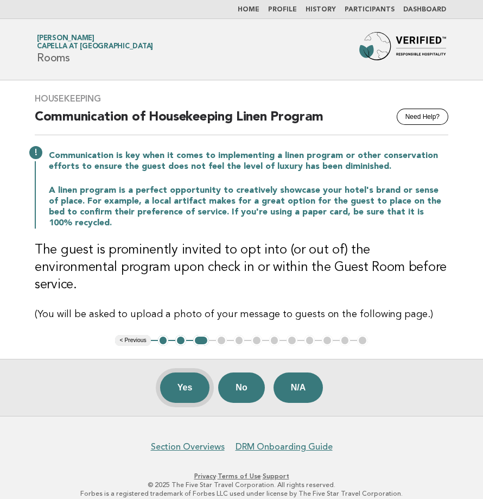
click at [182, 376] on button "Yes" at bounding box center [185, 388] width 50 height 30
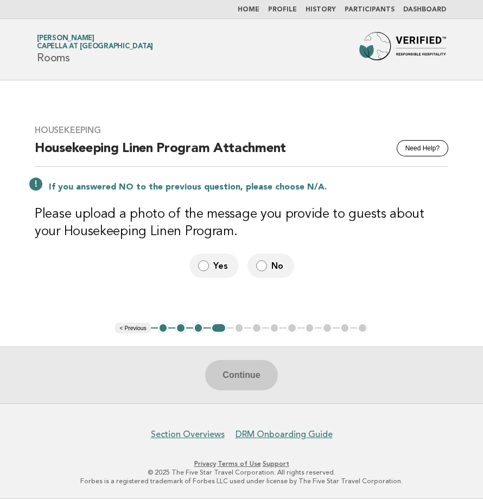
click at [463, 203] on main "Housekeeping Need Help? Housekeeping Linen Program Attachment If you answered N…" at bounding box center [241, 241] width 483 height 323
click at [213, 263] on label "Yes" at bounding box center [214, 266] width 49 height 24
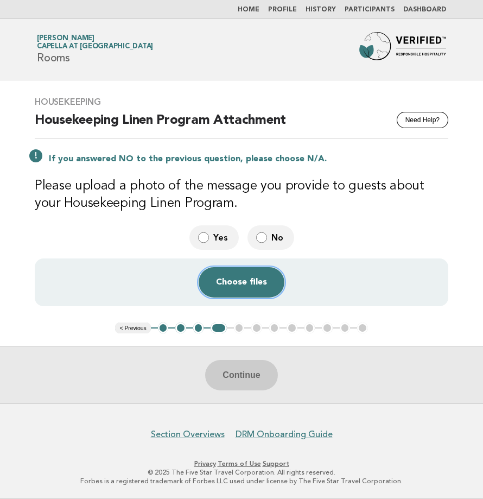
click at [241, 283] on button "Choose files" at bounding box center [242, 282] width 86 height 30
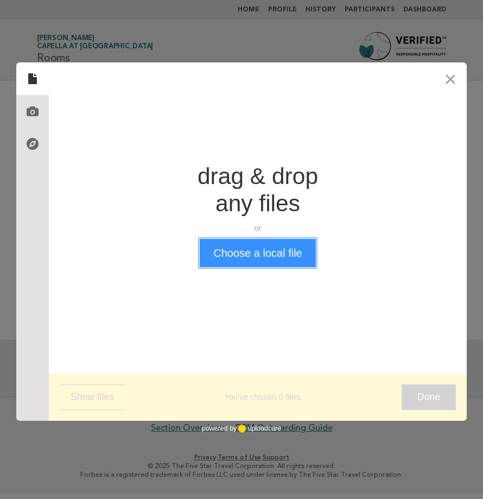
click at [278, 258] on button "Choose a local file" at bounding box center [258, 253] width 116 height 28
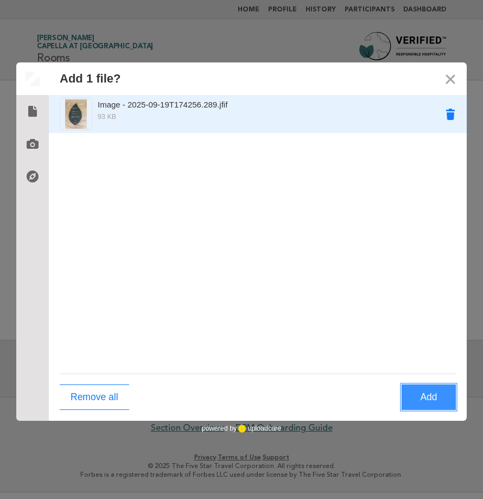
click at [455, 114] on button "Remove Image - 2025-09-19T174256.289.jfif" at bounding box center [450, 114] width 33 height 33
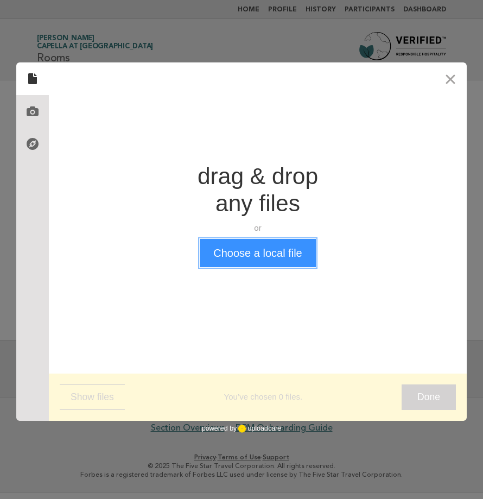
click at [237, 256] on button "Choose a local file" at bounding box center [258, 253] width 116 height 28
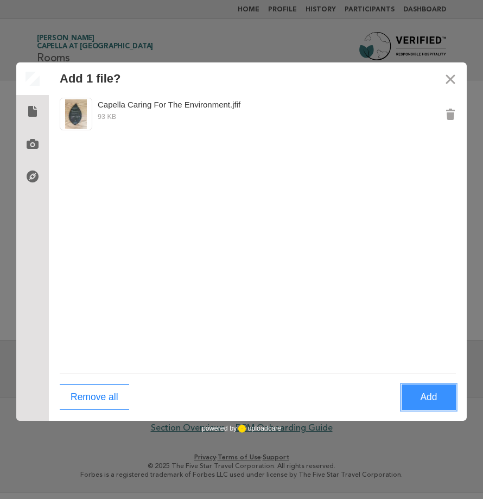
click at [437, 402] on button "Add" at bounding box center [429, 398] width 54 height 26
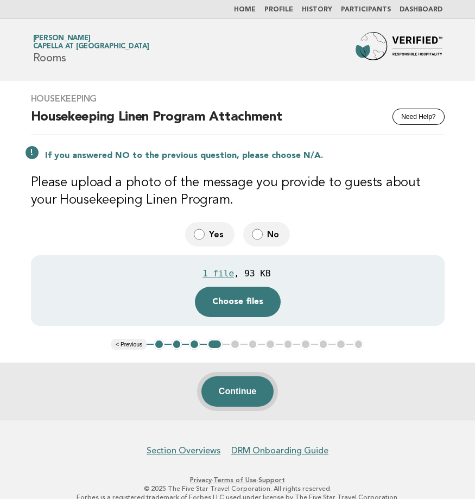
click at [234, 395] on button "Continue" at bounding box center [237, 391] width 72 height 30
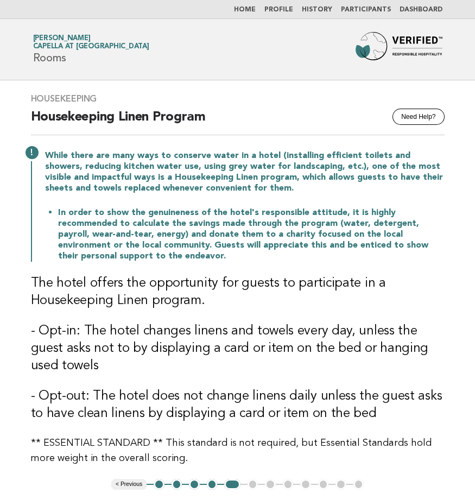
click at [289, 324] on h3 "- Opt-in: The hotel changes linens and towels every day, unless the guest asks …" at bounding box center [238, 349] width 414 height 52
click at [275, 254] on li "In order to show the genuineness of the hotel's responsible attitude, it is hig…" at bounding box center [251, 234] width 387 height 55
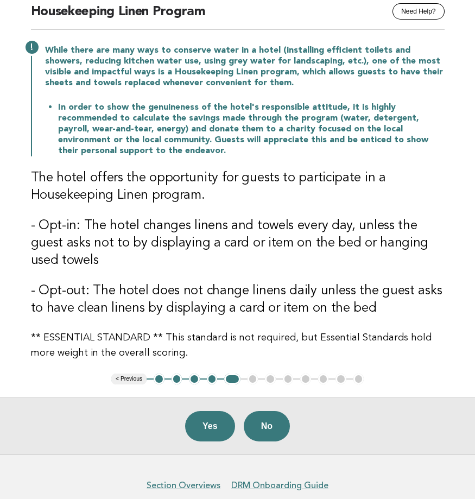
scroll to position [109, 0]
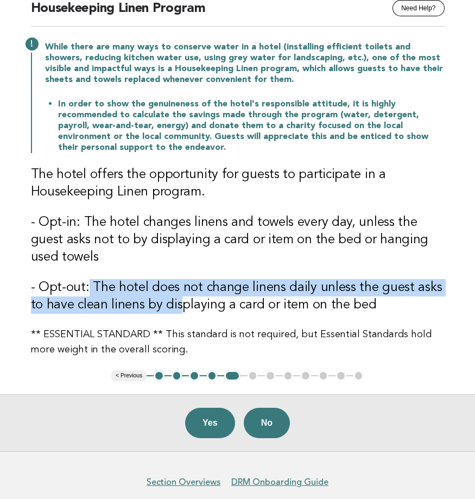
drag, startPoint x: 86, startPoint y: 289, endPoint x: 182, endPoint y: 299, distance: 96.6
click at [182, 299] on h3 "- Opt-out: The hotel does not change linens daily unless the guest asks to have…" at bounding box center [238, 296] width 414 height 35
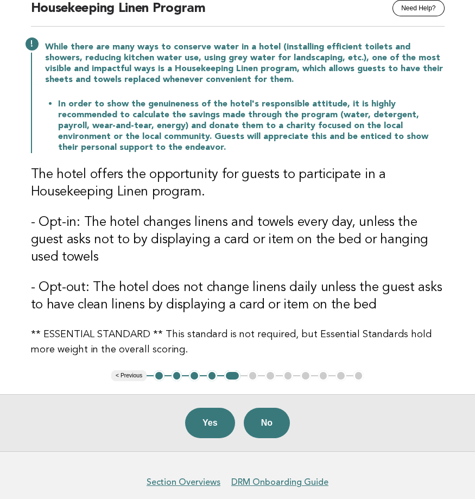
drag, startPoint x: 182, startPoint y: 299, endPoint x: 162, endPoint y: 245, distance: 57.7
click at [162, 245] on h3 "- Opt-in: The hotel changes linens and towels every day, unless the guest asks …" at bounding box center [238, 240] width 414 height 52
click at [201, 431] on button "Yes" at bounding box center [210, 423] width 50 height 30
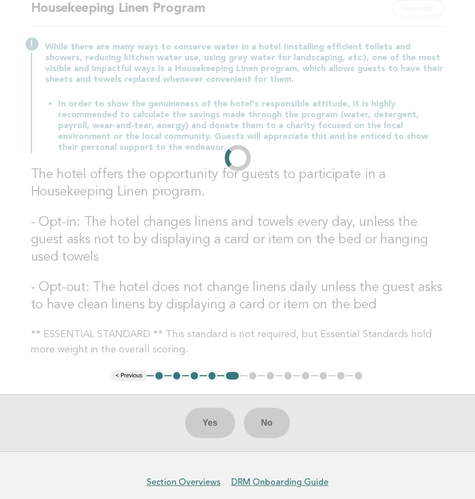
scroll to position [0, 0]
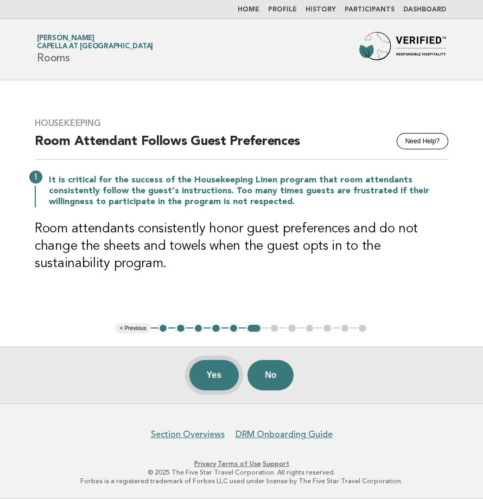
click at [206, 372] on button "Yes" at bounding box center [215, 375] width 50 height 30
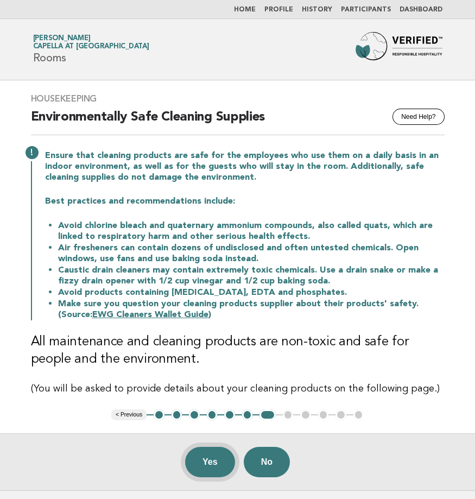
click at [209, 465] on button "Yes" at bounding box center [210, 462] width 50 height 30
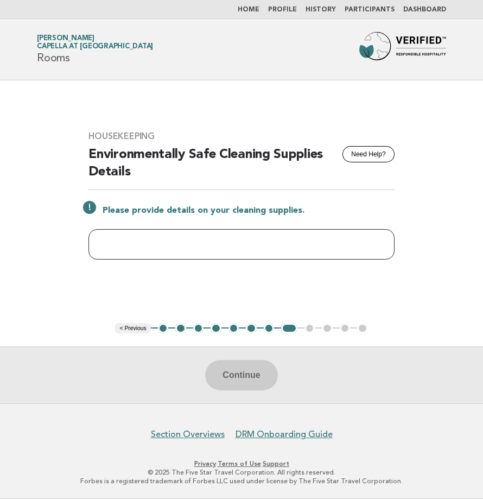
click at [168, 234] on input "text" at bounding box center [242, 244] width 306 height 30
type input "******"
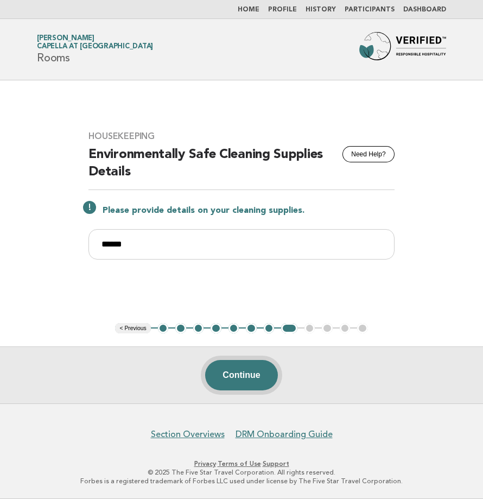
click at [247, 374] on button "Continue" at bounding box center [241, 375] width 72 height 30
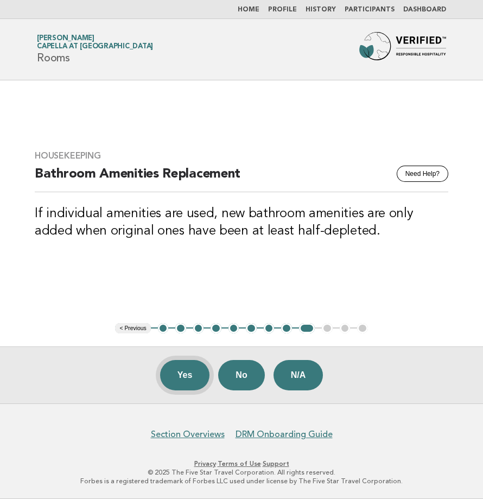
click at [187, 379] on button "Yes" at bounding box center [185, 375] width 50 height 30
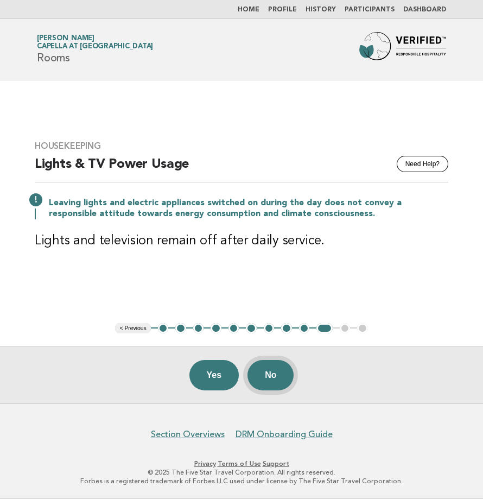
click at [273, 378] on button "No" at bounding box center [271, 375] width 46 height 30
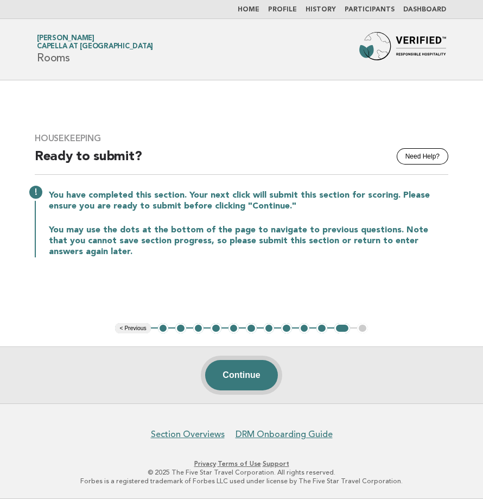
click at [237, 375] on button "Continue" at bounding box center [241, 375] width 72 height 30
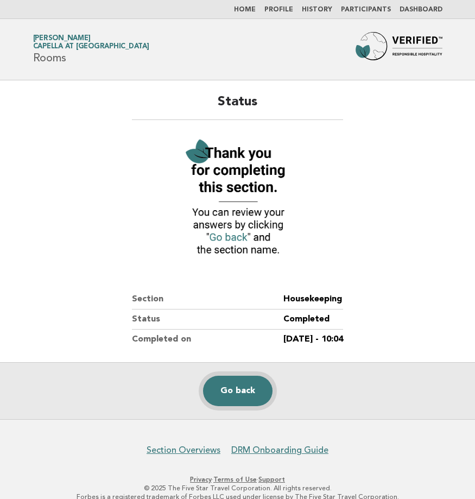
click at [246, 391] on link "Go back" at bounding box center [238, 391] width 70 height 30
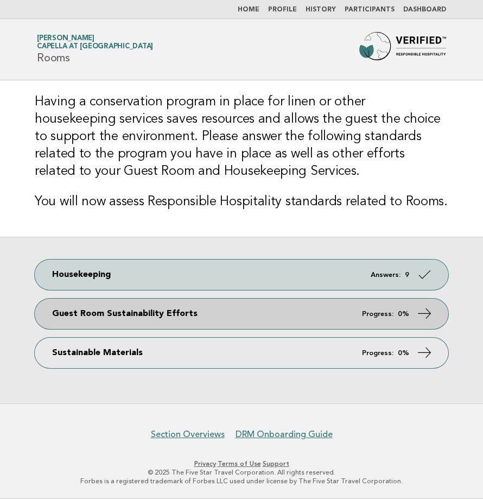
click at [121, 320] on link "Guest Room Sustainability Efforts Progress: 0%" at bounding box center [242, 314] width 414 height 30
click at [426, 318] on icon at bounding box center [425, 314] width 16 height 16
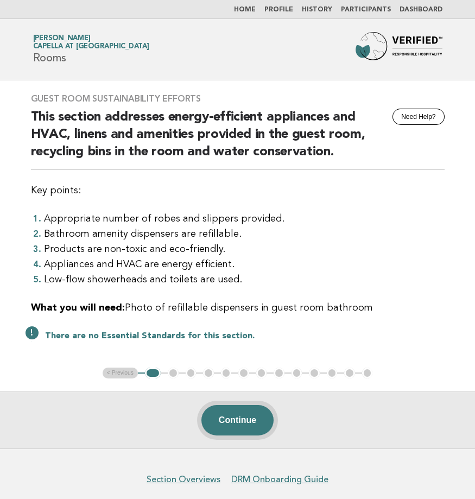
click at [234, 417] on button "Continue" at bounding box center [237, 420] width 72 height 30
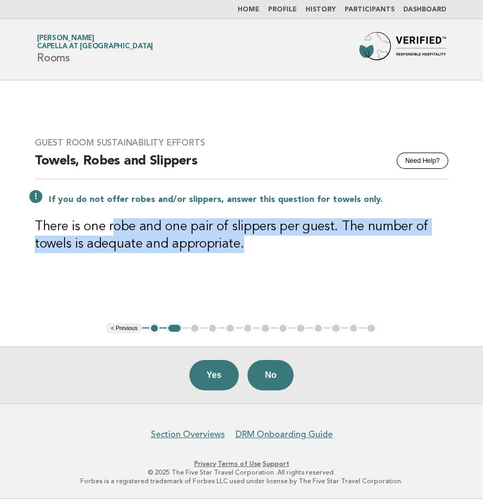
drag, startPoint x: 112, startPoint y: 236, endPoint x: 242, endPoint y: 247, distance: 130.8
click at [242, 247] on h3 "There is one robe and one pair of slippers per guest. The number of towels is a…" at bounding box center [242, 235] width 414 height 35
drag, startPoint x: 242, startPoint y: 247, endPoint x: 152, endPoint y: 271, distance: 93.3
click at [152, 271] on div "Guest Room Sustainability Efforts Need Help? Towels, Robes and Slippers If you …" at bounding box center [242, 201] width 440 height 155
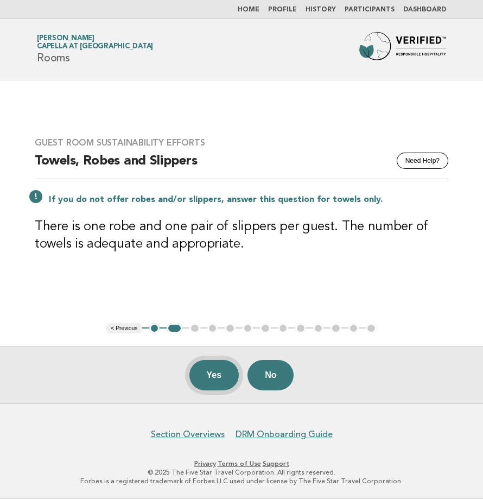
click at [201, 377] on button "Yes" at bounding box center [215, 375] width 50 height 30
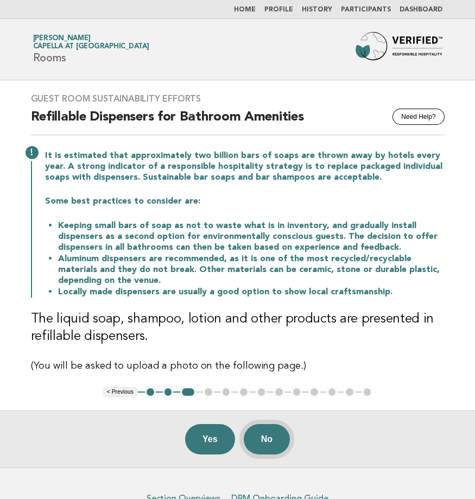
click at [268, 431] on button "No" at bounding box center [267, 439] width 46 height 30
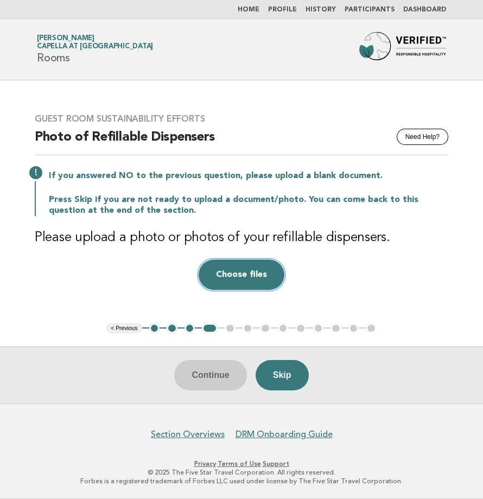
click at [255, 280] on button "Choose files" at bounding box center [242, 275] width 86 height 30
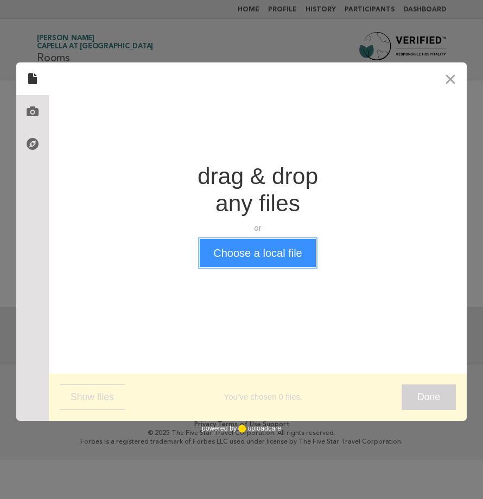
click at [248, 254] on button "Choose a local file" at bounding box center [258, 253] width 116 height 28
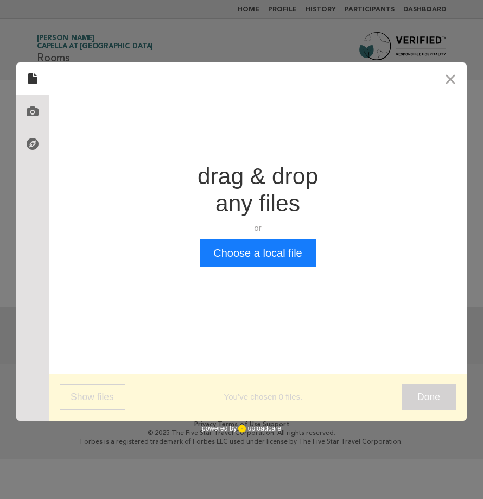
click at [371, 291] on div "Drop a file here drag & drop any files or Upload files from your computer Choos…" at bounding box center [258, 215] width 418 height 306
click at [291, 167] on div "drag & drop any files" at bounding box center [258, 190] width 121 height 54
click at [454, 83] on button "Close" at bounding box center [450, 78] width 33 height 33
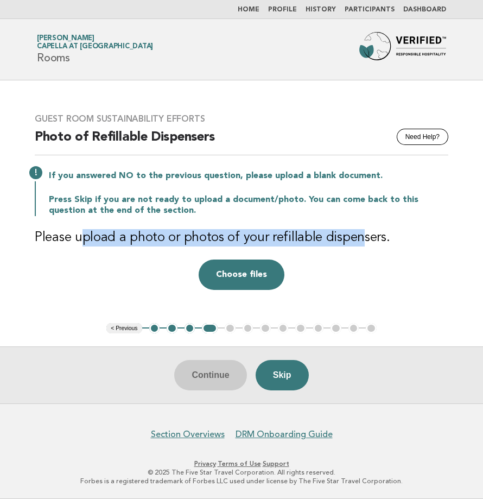
drag, startPoint x: 80, startPoint y: 238, endPoint x: 355, endPoint y: 244, distance: 274.9
click at [355, 244] on h3 "Please upload a photo or photos of your refillable dispensers." at bounding box center [242, 237] width 414 height 17
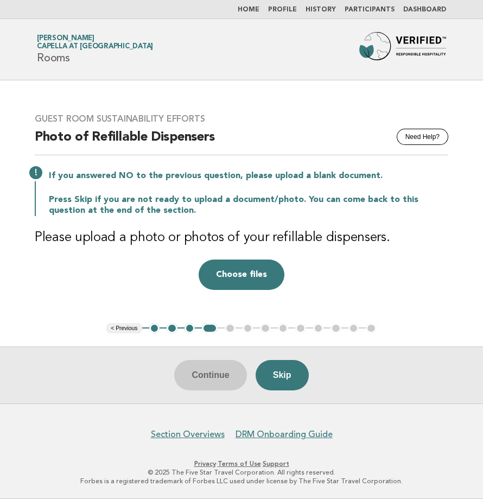
drag, startPoint x: 355, startPoint y: 244, endPoint x: 343, endPoint y: 298, distance: 54.6
click at [343, 298] on div "Guest Room Sustainability Efforts Need Help? Photo of Refillable Dispensers If …" at bounding box center [242, 201] width 440 height 203
click at [245, 278] on button "Choose files" at bounding box center [242, 275] width 86 height 30
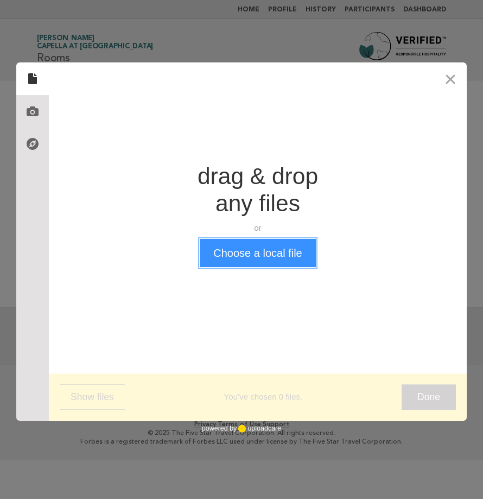
click at [260, 248] on button "Choose a local file" at bounding box center [258, 253] width 116 height 28
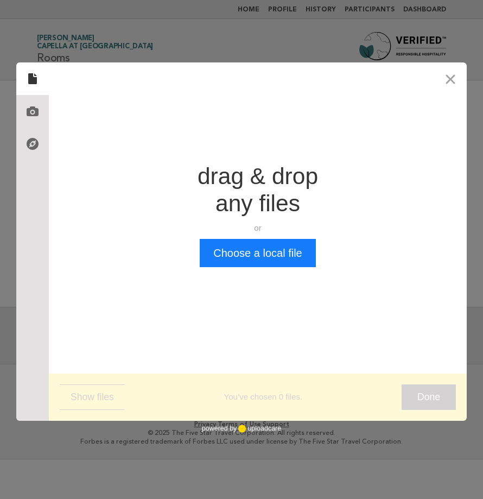
click at [244, 201] on div "drag & drop any files" at bounding box center [258, 190] width 121 height 54
click at [137, 294] on div "Drop a file here drag & drop any files or Upload files from your computer Choos…" at bounding box center [258, 215] width 418 height 306
click at [451, 81] on button "Close" at bounding box center [450, 78] width 33 height 33
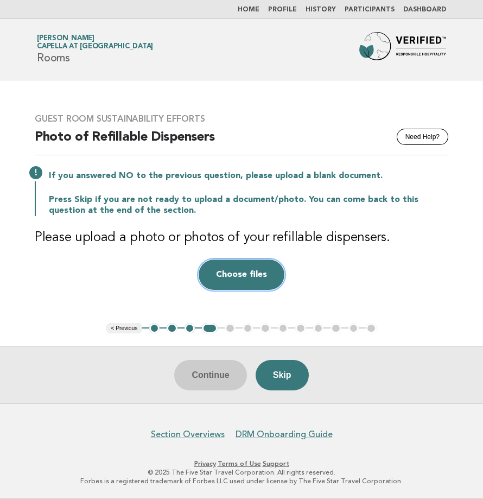
click at [250, 279] on button "Choose files" at bounding box center [242, 275] width 86 height 30
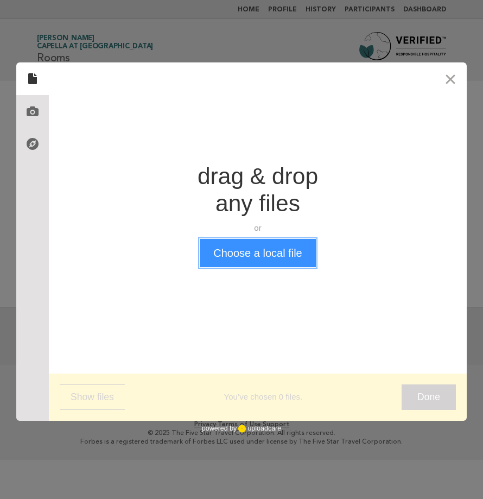
click at [287, 251] on button "Choose a local file" at bounding box center [258, 253] width 116 height 28
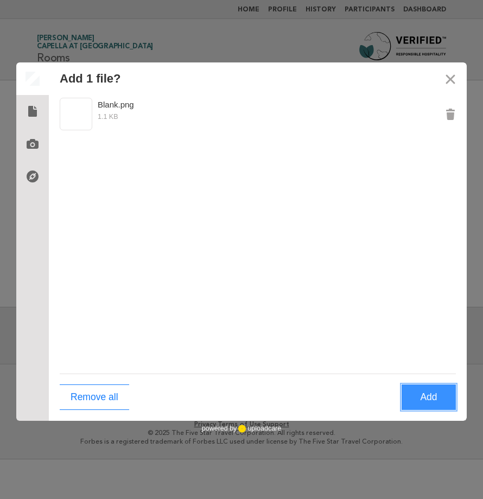
click at [417, 395] on button "Add" at bounding box center [429, 398] width 54 height 26
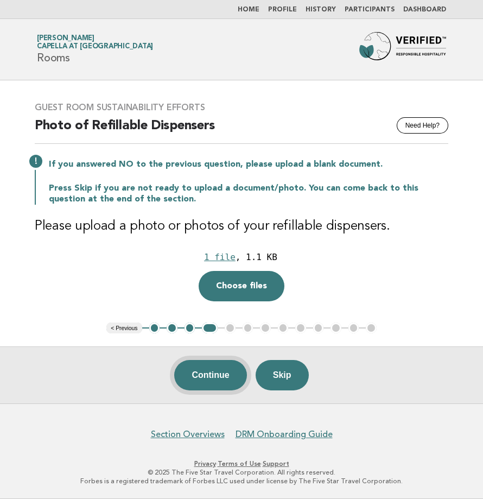
click at [203, 374] on button "Continue" at bounding box center [210, 375] width 72 height 30
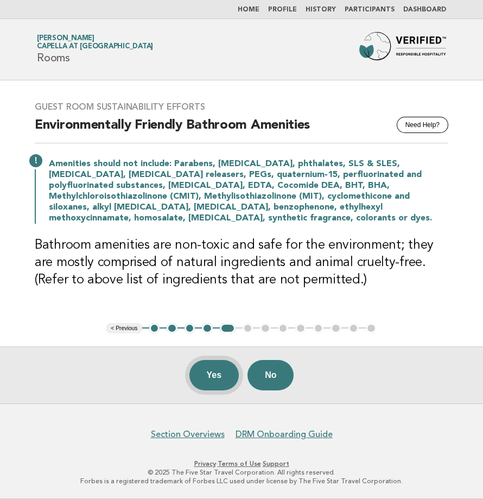
click at [215, 381] on button "Yes" at bounding box center [215, 375] width 50 height 30
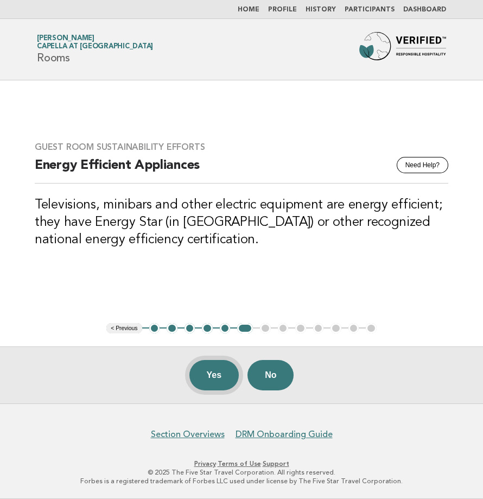
click at [216, 371] on button "Yes" at bounding box center [215, 375] width 50 height 30
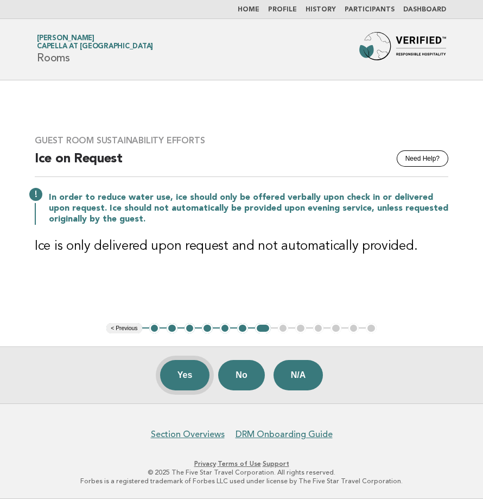
click at [191, 374] on button "Yes" at bounding box center [185, 375] width 50 height 30
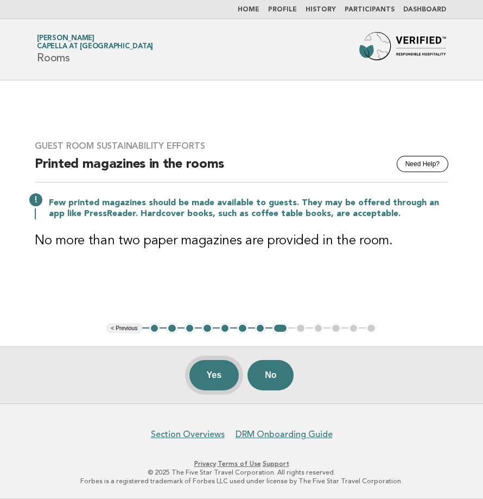
click at [204, 374] on button "Yes" at bounding box center [215, 375] width 50 height 30
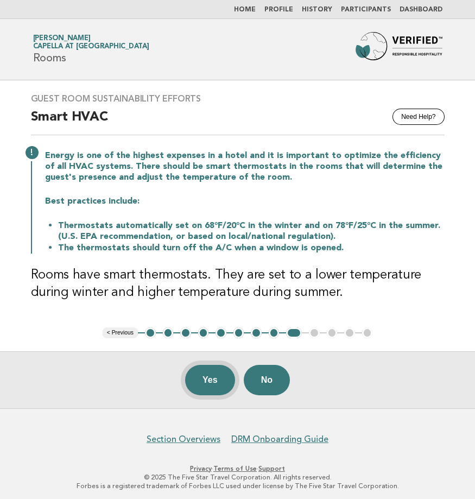
click at [212, 373] on button "Yes" at bounding box center [210, 380] width 50 height 30
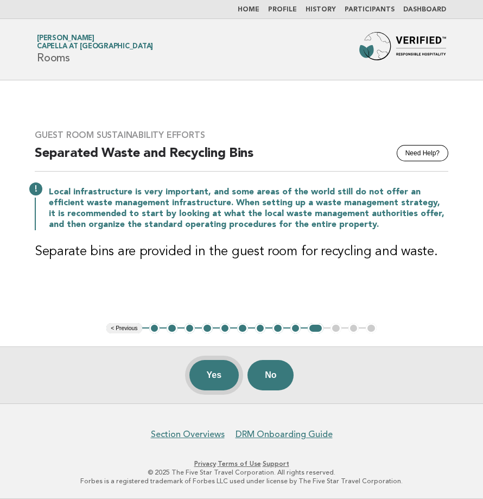
click at [204, 367] on button "Yes" at bounding box center [215, 375] width 50 height 30
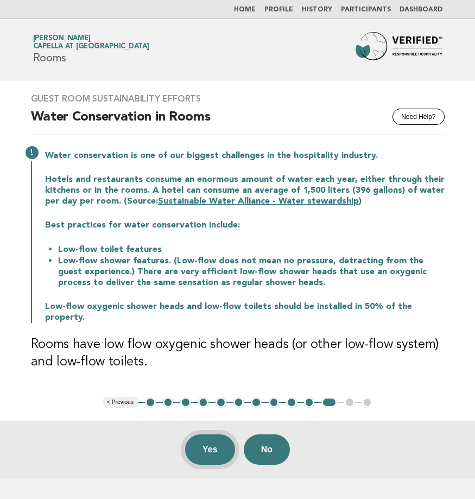
click at [220, 436] on button "Yes" at bounding box center [210, 449] width 50 height 30
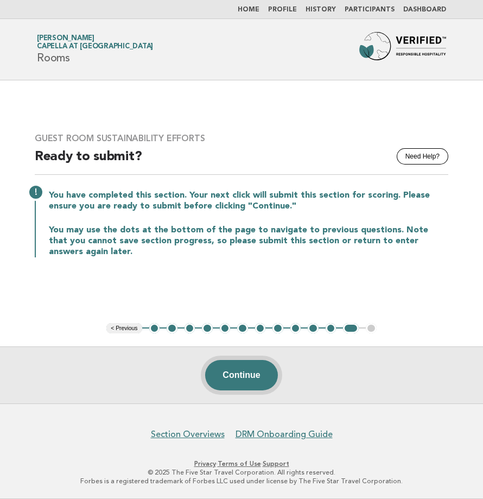
click at [242, 376] on button "Continue" at bounding box center [241, 375] width 72 height 30
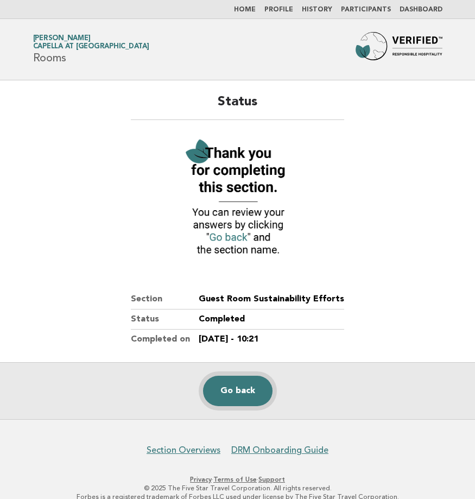
click at [240, 397] on link "Go back" at bounding box center [238, 391] width 70 height 30
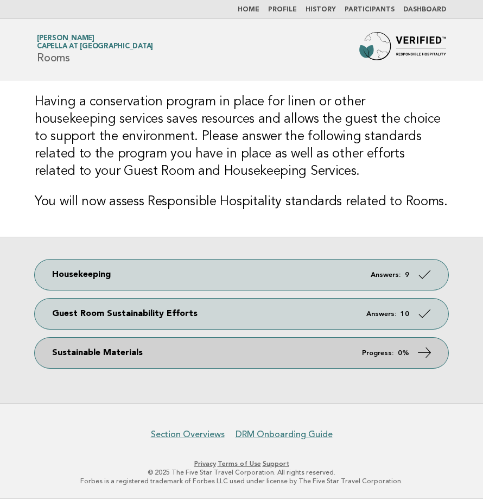
click at [167, 360] on link "Sustainable Materials Progress: 0%" at bounding box center [242, 353] width 414 height 30
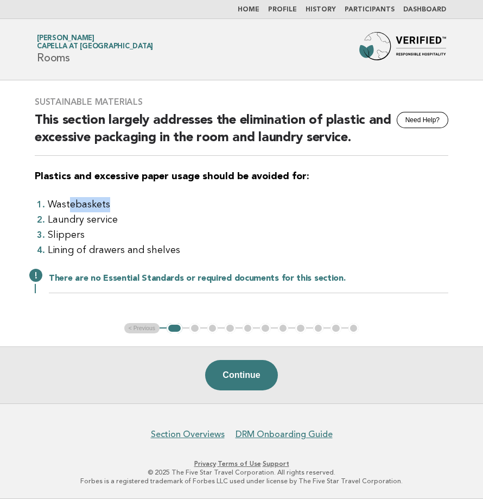
drag, startPoint x: 68, startPoint y: 207, endPoint x: 158, endPoint y: 207, distance: 89.6
click at [158, 207] on li "Wastebaskets" at bounding box center [248, 204] width 401 height 15
drag, startPoint x: 158, startPoint y: 207, endPoint x: 236, endPoint y: 233, distance: 81.8
click at [236, 233] on li "Slippers" at bounding box center [248, 235] width 401 height 15
click at [247, 379] on button "Continue" at bounding box center [241, 375] width 72 height 30
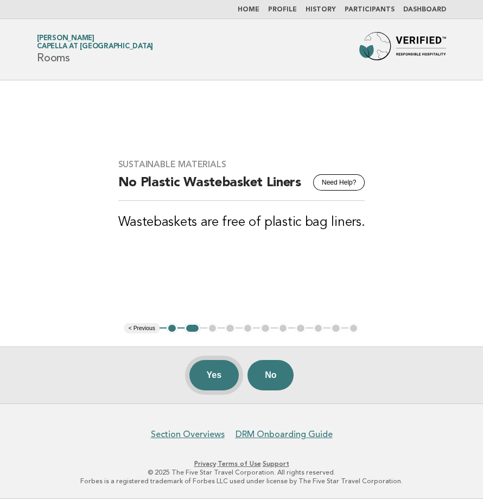
click at [215, 366] on button "Yes" at bounding box center [215, 375] width 50 height 30
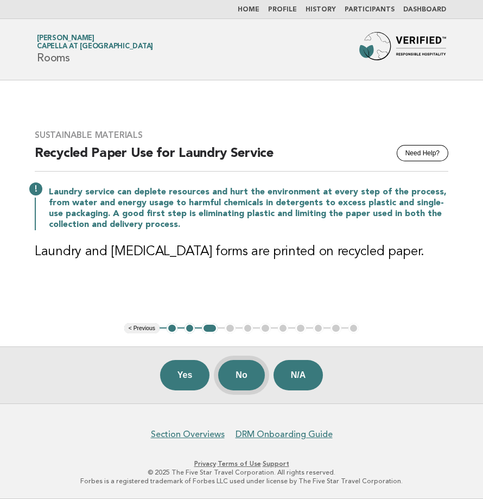
click at [245, 377] on button "No" at bounding box center [241, 375] width 46 height 30
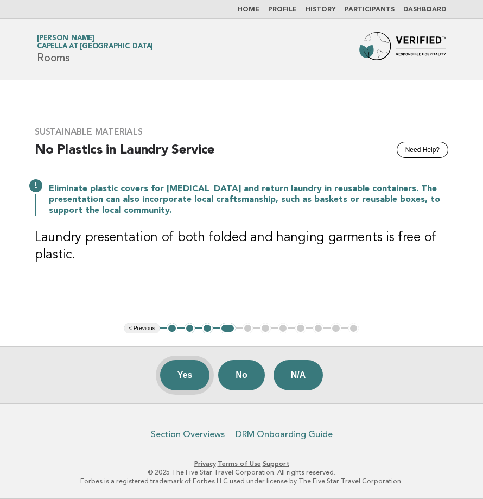
click at [189, 374] on button "Yes" at bounding box center [185, 375] width 50 height 30
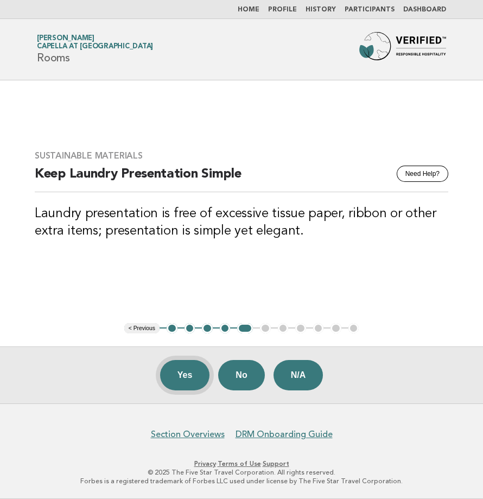
click at [185, 372] on button "Yes" at bounding box center [185, 375] width 50 height 30
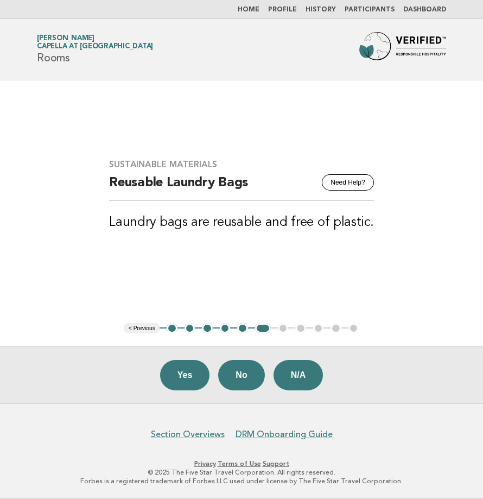
click at [237, 279] on main "Sustainable Materials Need Help? Reusable Laundry Bags Laundry bags are reusabl…" at bounding box center [241, 241] width 483 height 323
click at [196, 376] on button "Yes" at bounding box center [185, 375] width 50 height 30
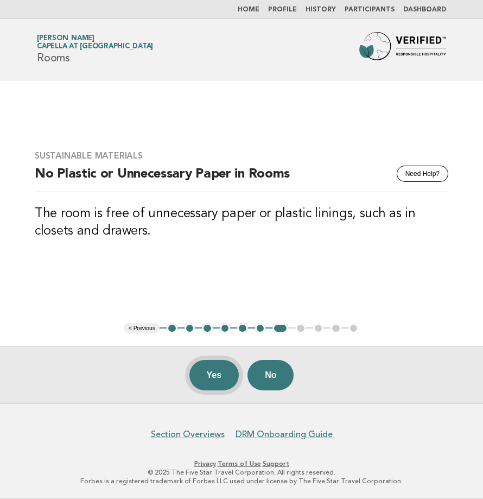
click at [221, 371] on button "Yes" at bounding box center [215, 375] width 50 height 30
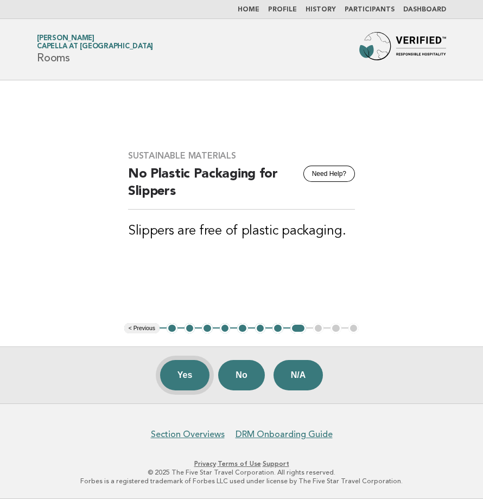
click at [187, 376] on button "Yes" at bounding box center [185, 375] width 50 height 30
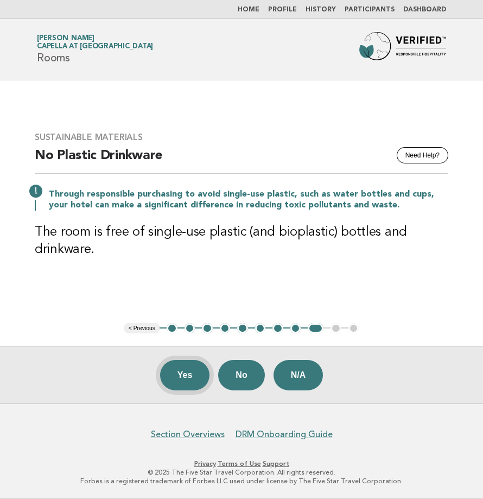
click at [185, 379] on button "Yes" at bounding box center [185, 375] width 50 height 30
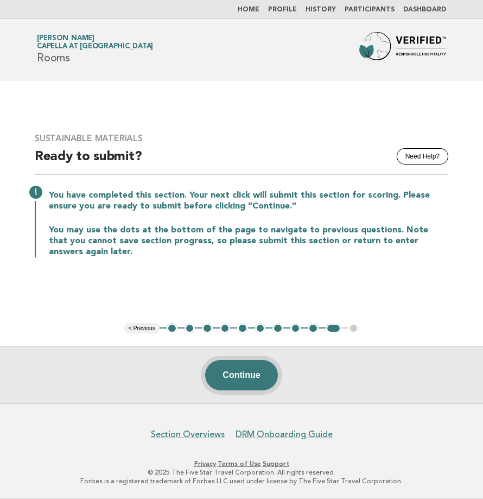
click at [256, 380] on button "Continue" at bounding box center [241, 375] width 72 height 30
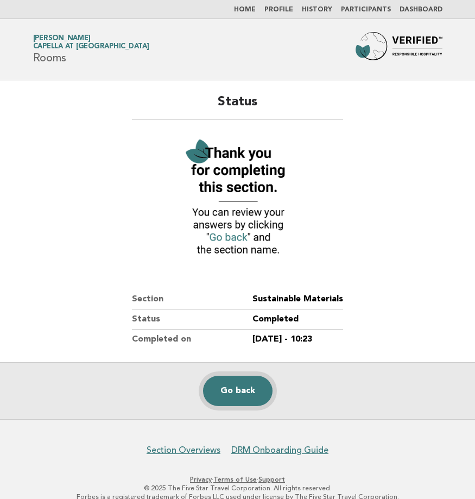
click at [233, 389] on link "Go back" at bounding box center [238, 391] width 70 height 30
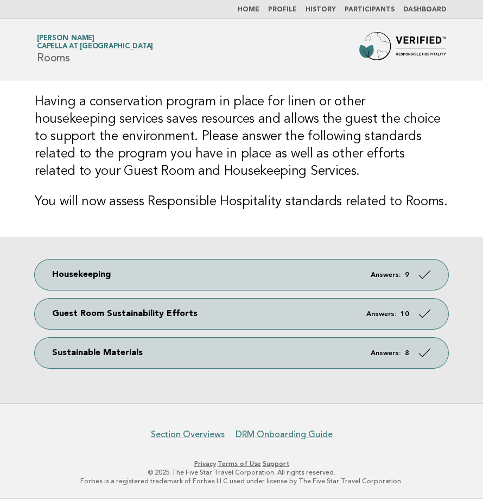
click at [255, 10] on link "Home" at bounding box center [249, 10] width 22 height 7
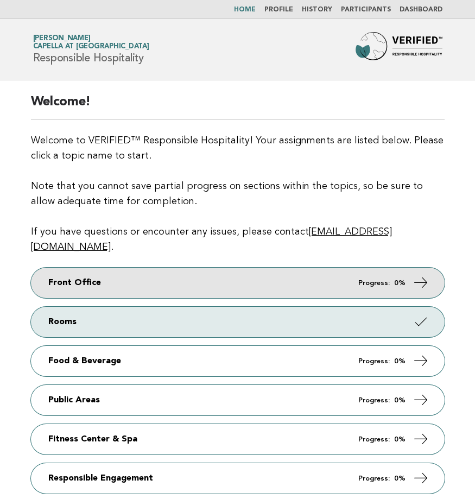
click at [386, 280] on em "Progress:" at bounding box center [374, 283] width 32 height 7
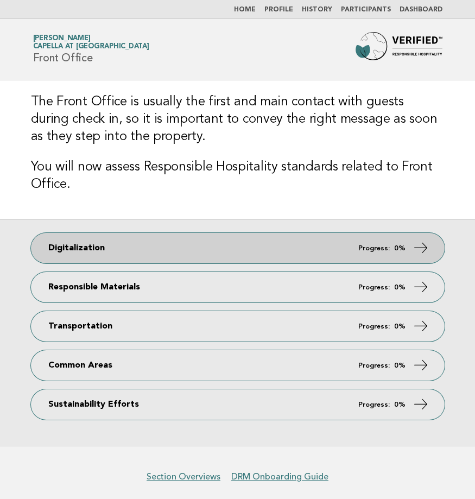
click at [248, 247] on link "Digitalization Progress: 0%" at bounding box center [238, 248] width 414 height 30
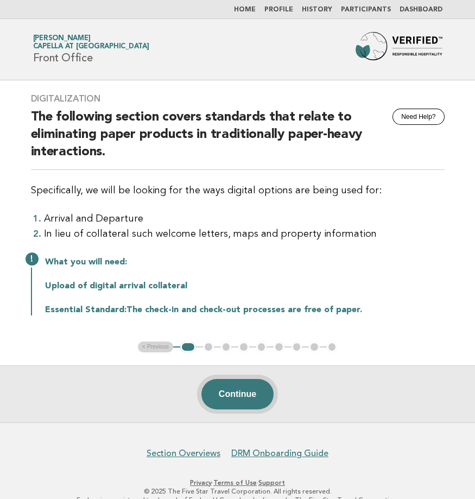
click at [237, 390] on button "Continue" at bounding box center [237, 394] width 72 height 30
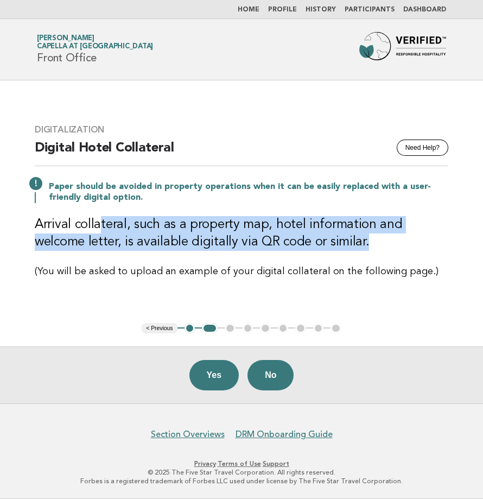
drag, startPoint x: 100, startPoint y: 232, endPoint x: 357, endPoint y: 247, distance: 257.9
click at [357, 247] on h3 "Arrival collateral, such as a property map, hotel information and welcome lette…" at bounding box center [242, 233] width 414 height 35
click at [356, 247] on h3 "Arrival collateral, such as a property map, hotel information and welcome lette…" at bounding box center [242, 233] width 414 height 35
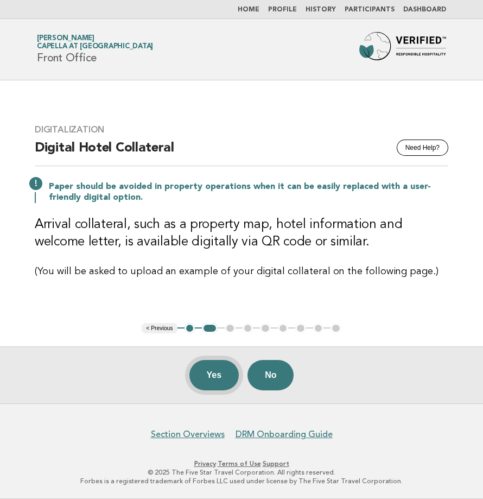
click at [210, 375] on button "Yes" at bounding box center [215, 375] width 50 height 30
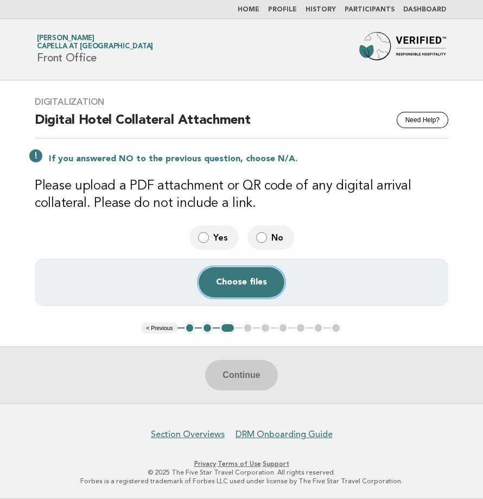
click at [244, 288] on button "Choose files" at bounding box center [242, 282] width 86 height 30
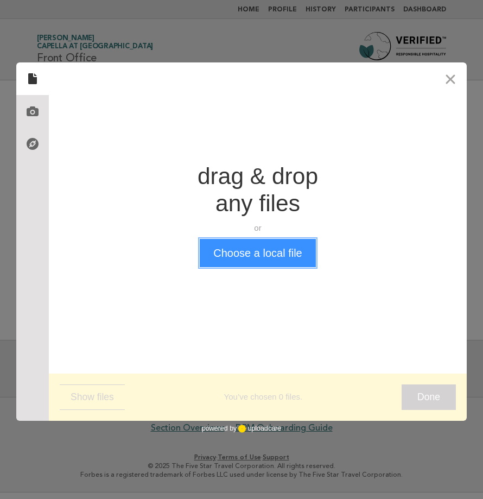
click at [262, 259] on button "Choose a local file" at bounding box center [258, 253] width 116 height 28
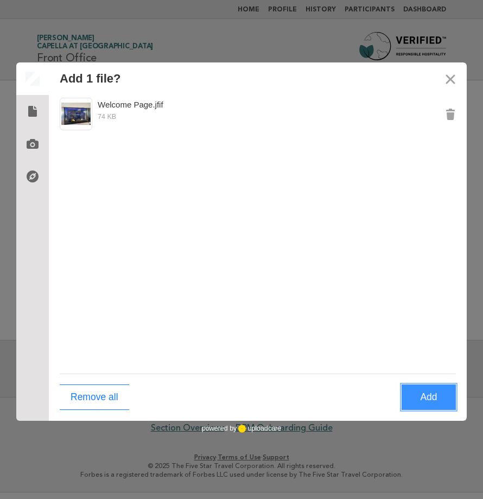
click at [430, 400] on button "Add" at bounding box center [429, 398] width 54 height 26
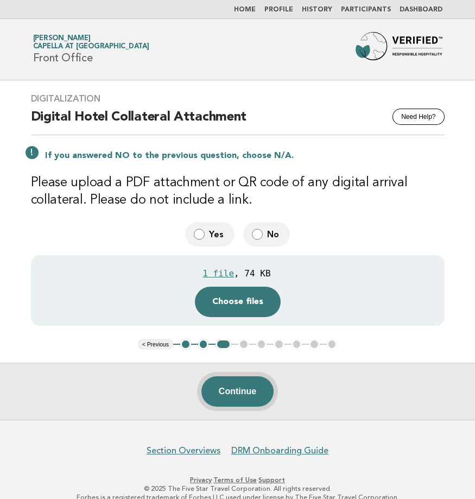
click at [244, 393] on button "Continue" at bounding box center [237, 391] width 72 height 30
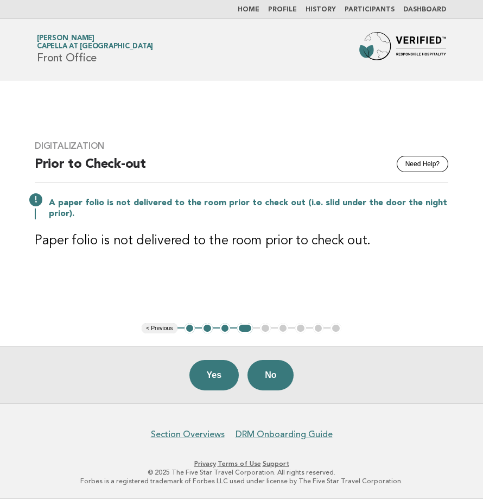
click at [152, 269] on div "Digitalization Need Help? Prior to Check-out A paper folio is not delivered to …" at bounding box center [242, 202] width 440 height 148
drag, startPoint x: 71, startPoint y: 236, endPoint x: 179, endPoint y: 254, distance: 110.1
click at [179, 254] on div "Digitalization Need Help? Prior to Check-out A paper folio is not delivered to …" at bounding box center [242, 202] width 440 height 148
drag, startPoint x: 179, startPoint y: 254, endPoint x: 79, endPoint y: 278, distance: 102.9
click at [78, 278] on main "Digitalization Need Help? Prior to Check-out A paper folio is not delivered to …" at bounding box center [241, 241] width 483 height 323
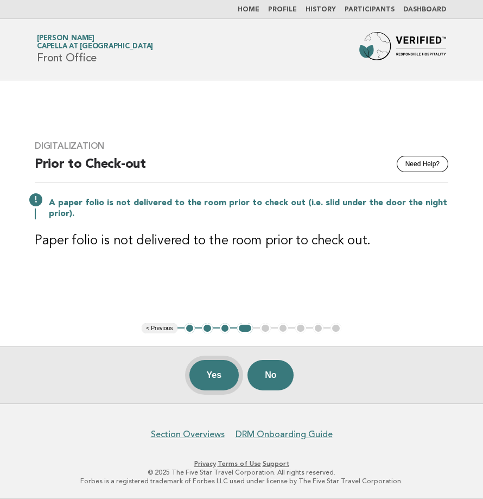
click at [205, 381] on button "Yes" at bounding box center [215, 375] width 50 height 30
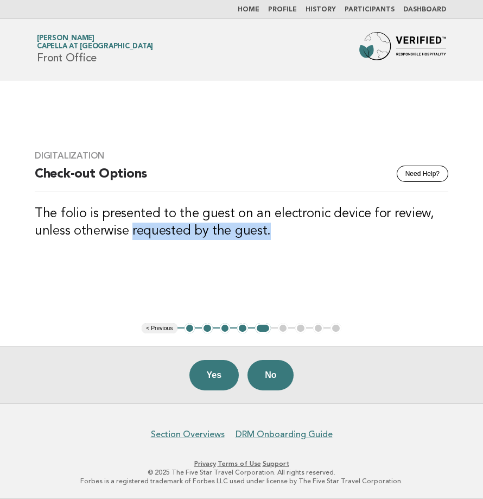
drag, startPoint x: 282, startPoint y: 248, endPoint x: 132, endPoint y: 242, distance: 150.6
click at [132, 242] on div "Digitalization Need Help? Check-out Options The folio is presented to the guest…" at bounding box center [242, 201] width 440 height 129
drag, startPoint x: 132, startPoint y: 242, endPoint x: 136, endPoint y: 265, distance: 23.2
click at [136, 265] on div "Digitalization Need Help? Check-out Options The folio is presented to the guest…" at bounding box center [242, 201] width 440 height 129
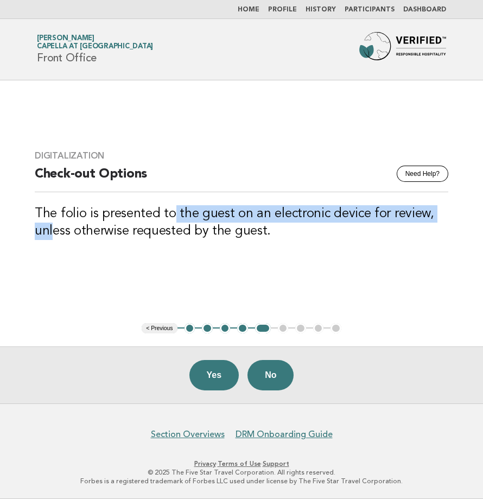
drag, startPoint x: 53, startPoint y: 230, endPoint x: 173, endPoint y: 222, distance: 119.7
click at [173, 222] on h3 "The folio is presented to the guest on an electronic device for review, unless …" at bounding box center [242, 222] width 414 height 35
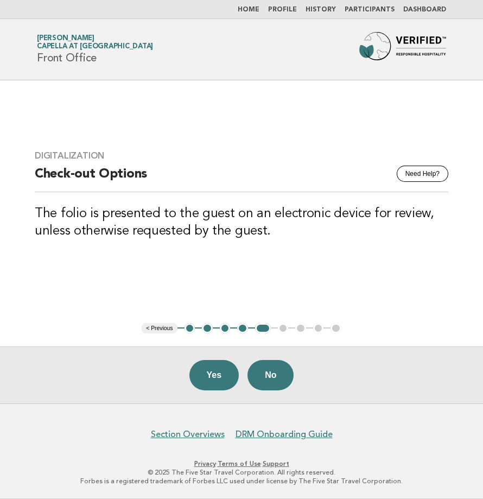
drag, startPoint x: 173, startPoint y: 222, endPoint x: 124, endPoint y: 269, distance: 67.6
click at [131, 269] on main "Digitalization Need Help? Check-out Options The folio is presented to the guest…" at bounding box center [241, 241] width 483 height 323
click at [287, 379] on button "No" at bounding box center [271, 375] width 46 height 30
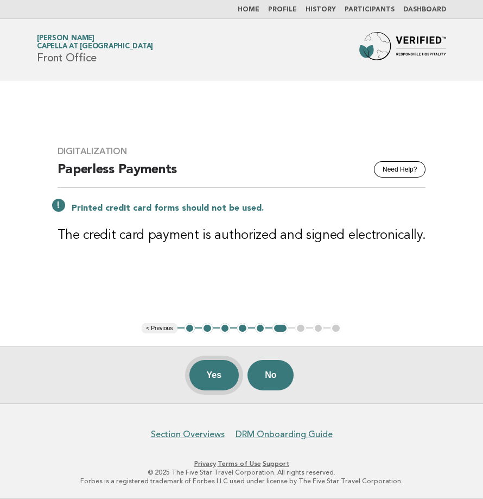
click at [213, 376] on button "Yes" at bounding box center [215, 375] width 50 height 30
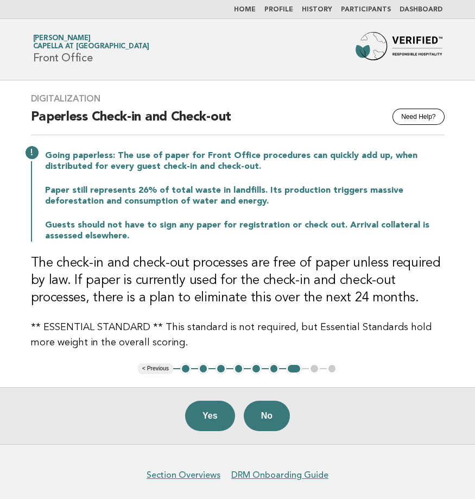
click at [160, 366] on button "< Previous" at bounding box center [155, 368] width 35 height 11
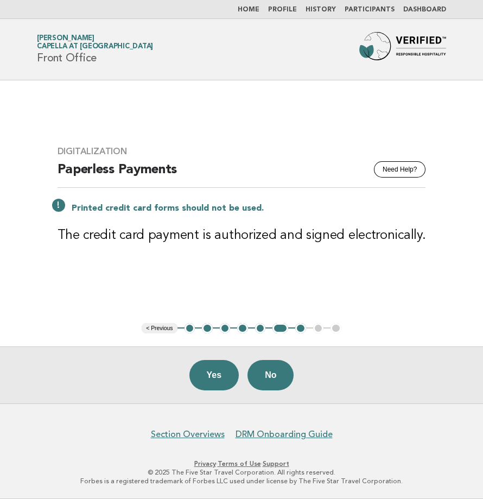
click at [282, 326] on button "6" at bounding box center [281, 328] width 16 height 11
click at [166, 326] on button "< Previous" at bounding box center [159, 328] width 35 height 11
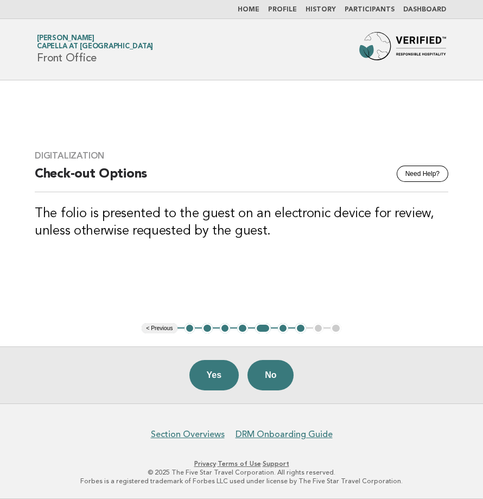
click at [282, 330] on button "6" at bounding box center [283, 328] width 11 height 11
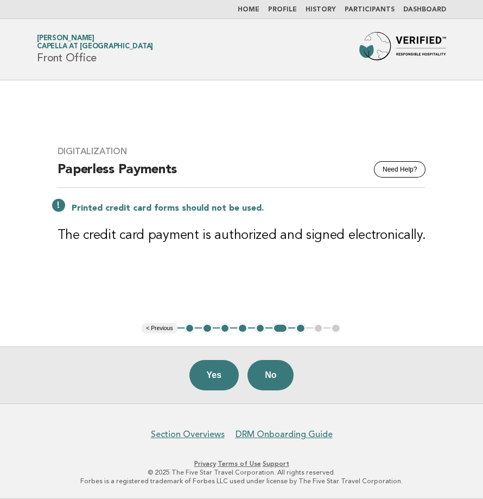
click at [303, 328] on button "7" at bounding box center [300, 328] width 11 height 11
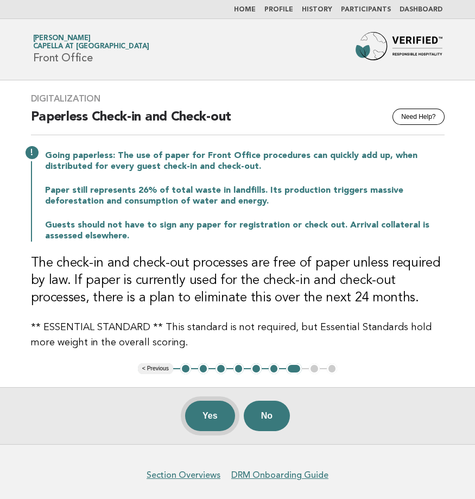
click at [207, 413] on button "Yes" at bounding box center [210, 416] width 50 height 30
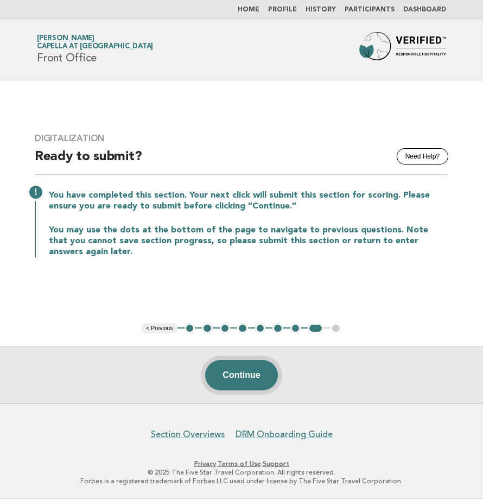
click at [238, 377] on button "Continue" at bounding box center [241, 375] width 72 height 30
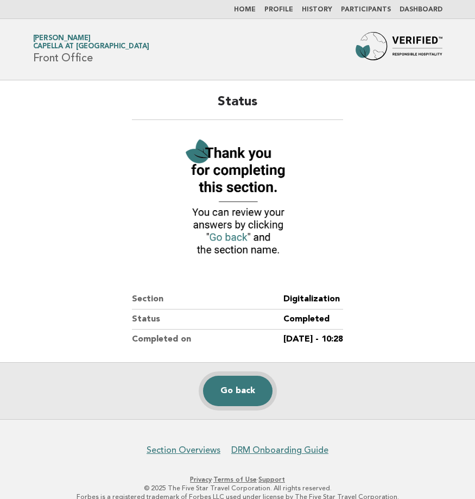
click at [238, 395] on link "Go back" at bounding box center [238, 391] width 70 height 30
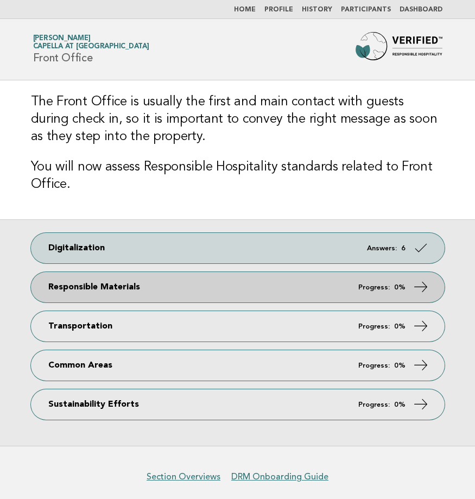
click at [144, 292] on link "Responsible Materials Progress: 0%" at bounding box center [238, 287] width 414 height 30
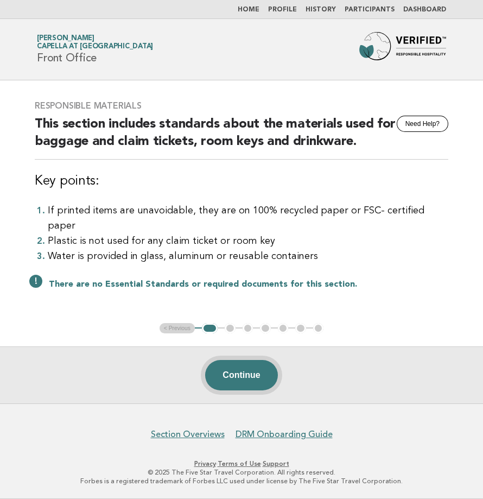
click at [252, 381] on button "Continue" at bounding box center [241, 375] width 72 height 30
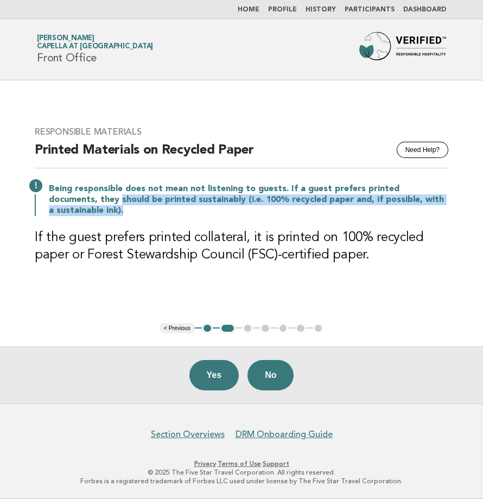
drag, startPoint x: 71, startPoint y: 197, endPoint x: 124, endPoint y: 216, distance: 56.7
click at [124, 216] on p "Being responsible does not mean not listening to guests. If a guest prefers pri…" at bounding box center [249, 200] width 400 height 33
drag, startPoint x: 124, startPoint y: 216, endPoint x: 99, endPoint y: 229, distance: 27.7
click at [99, 229] on h3 "If the guest prefers printed collateral, it is printed on 100% recycled paper o…" at bounding box center [242, 246] width 414 height 35
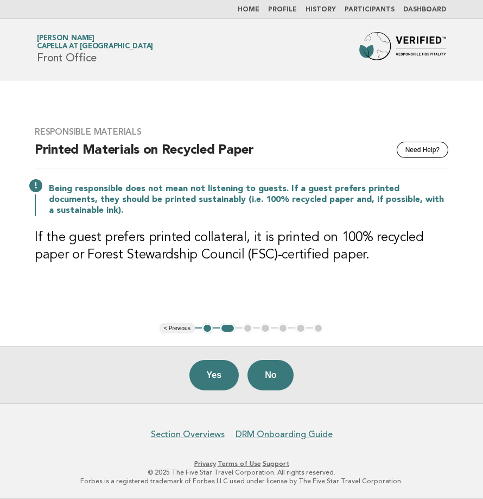
click at [97, 287] on div "Responsible Materials Need Help? Printed Materials on Recycled Paper Being resp…" at bounding box center [242, 202] width 440 height 177
click at [222, 374] on button "Yes" at bounding box center [215, 375] width 50 height 30
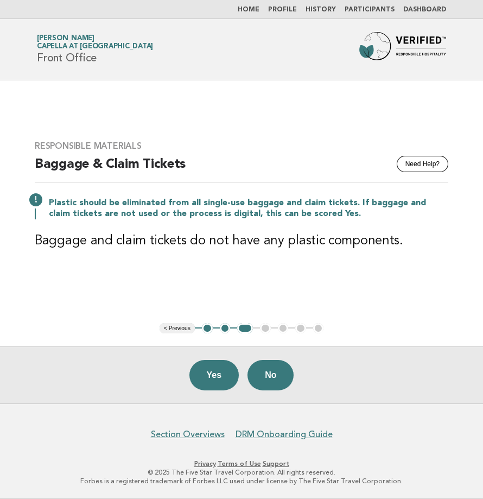
click at [216, 263] on div "Responsible Materials Need Help? Baggage & Claim Tickets Plastic should be elim…" at bounding box center [242, 202] width 440 height 148
click at [222, 375] on button "Yes" at bounding box center [215, 375] width 50 height 30
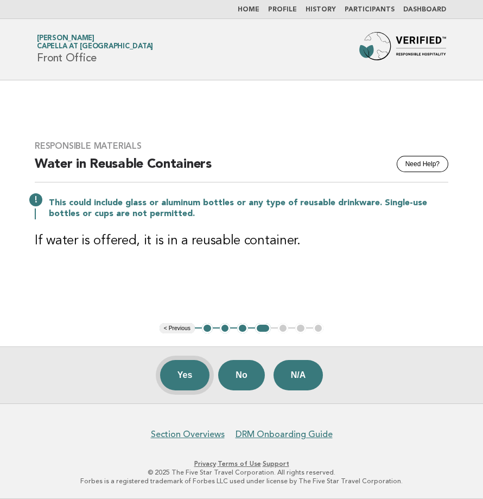
click at [177, 380] on button "Yes" at bounding box center [185, 375] width 50 height 30
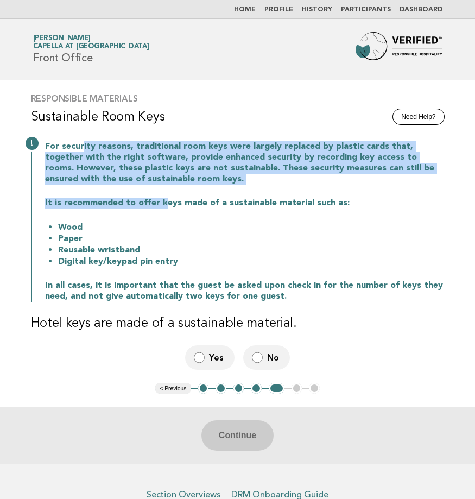
drag, startPoint x: 84, startPoint y: 136, endPoint x: 166, endPoint y: 189, distance: 98.2
click at [166, 189] on div "Responsible Materials Need Help? Sustainable Room Keys For security reasons, tr…" at bounding box center [238, 231] width 440 height 303
drag, startPoint x: 166, startPoint y: 189, endPoint x: 85, endPoint y: 187, distance: 81.5
click at [85, 187] on div "For security reasons, traditional room keys were largely replaced by plastic ca…" at bounding box center [238, 220] width 414 height 163
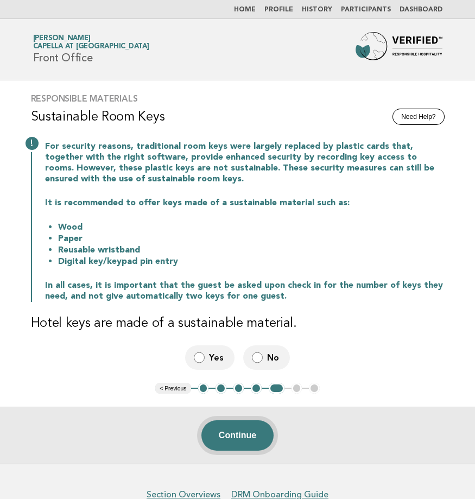
click at [251, 437] on button "Continue" at bounding box center [237, 435] width 72 height 30
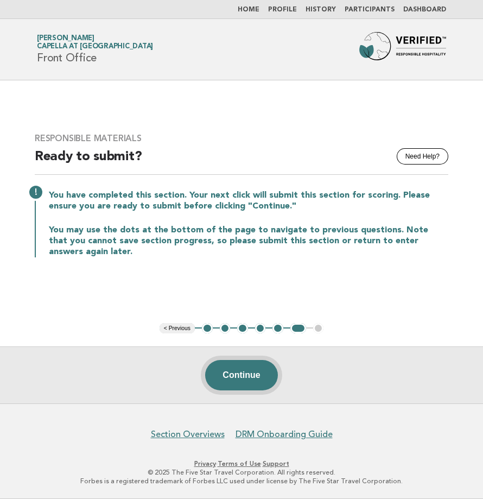
click at [254, 375] on button "Continue" at bounding box center [241, 375] width 72 height 30
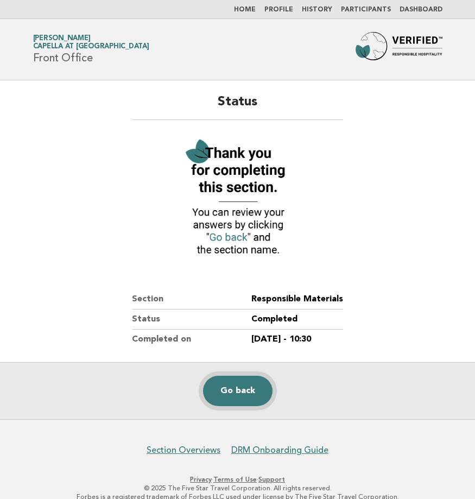
click at [238, 382] on link "Go back" at bounding box center [238, 391] width 70 height 30
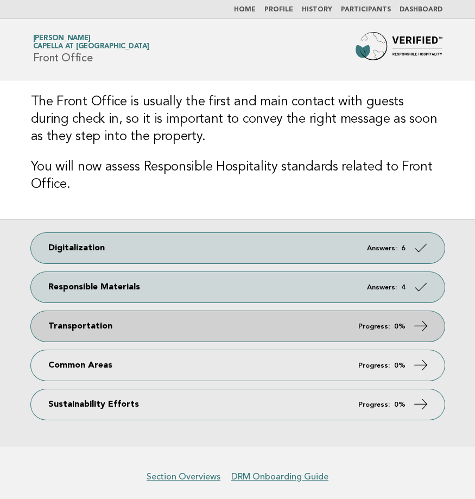
click at [98, 325] on link "Transportation Progress: 0%" at bounding box center [238, 326] width 414 height 30
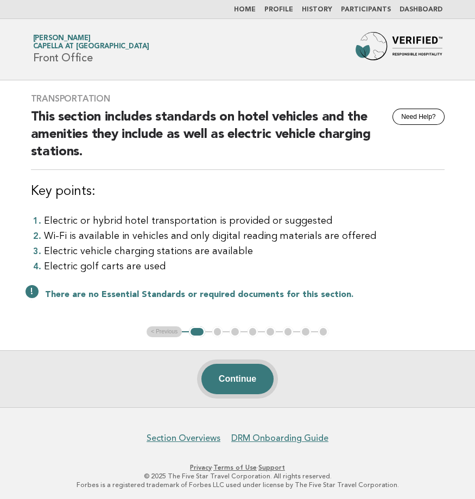
click at [241, 384] on button "Continue" at bounding box center [237, 379] width 72 height 30
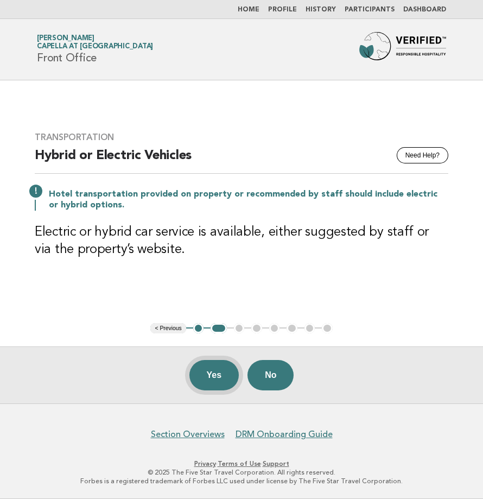
click at [212, 377] on button "Yes" at bounding box center [215, 375] width 50 height 30
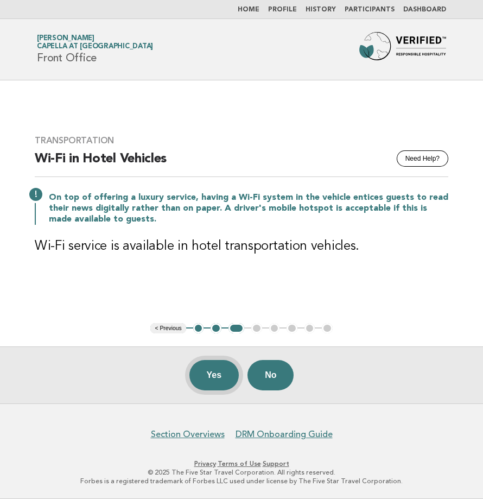
click at [210, 377] on button "Yes" at bounding box center [215, 375] width 50 height 30
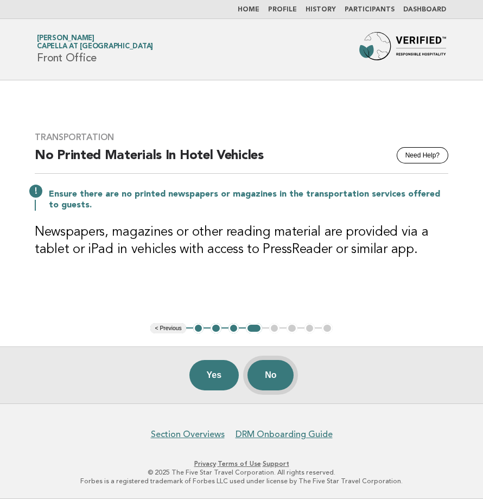
click at [277, 378] on button "No" at bounding box center [271, 375] width 46 height 30
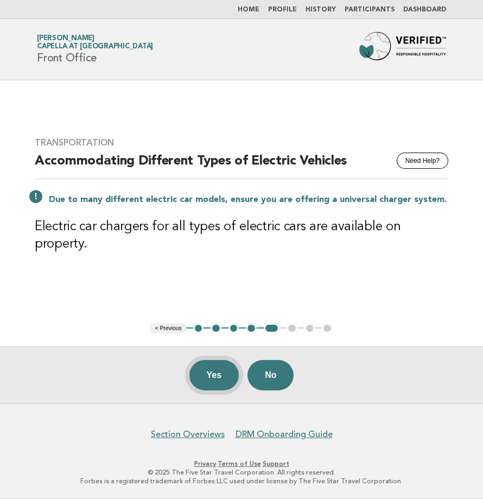
click at [212, 372] on button "Yes" at bounding box center [215, 375] width 50 height 30
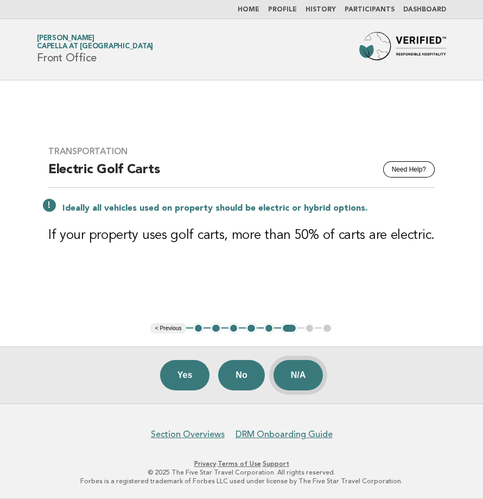
click at [307, 377] on button "N/A" at bounding box center [299, 375] width 50 height 30
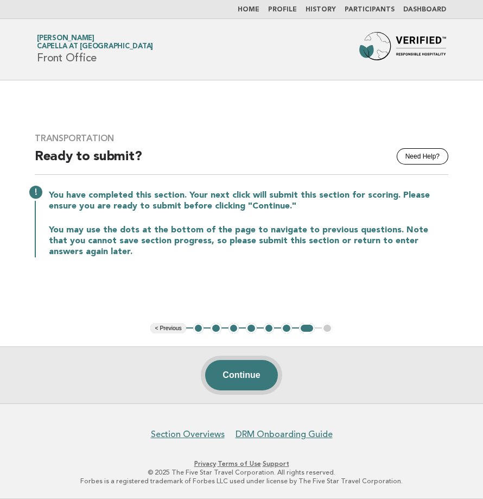
click at [241, 367] on button "Continue" at bounding box center [241, 375] width 72 height 30
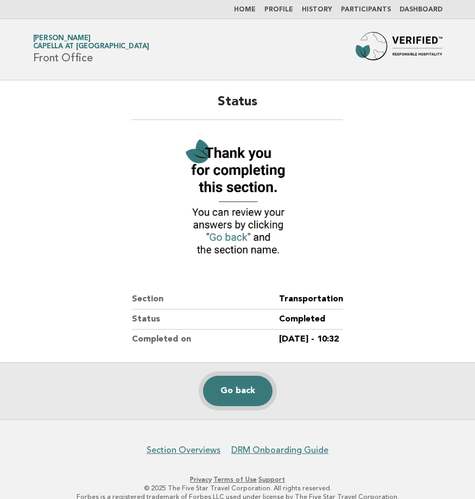
click at [249, 389] on link "Go back" at bounding box center [238, 391] width 70 height 30
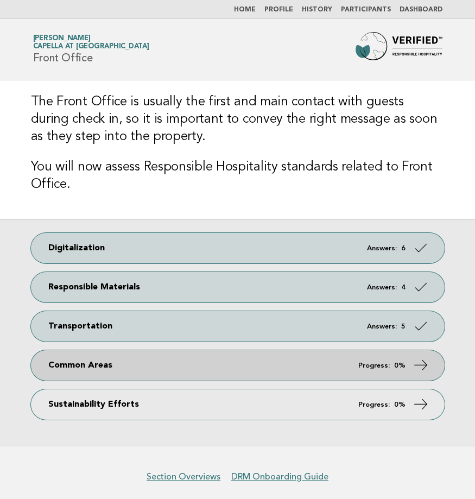
click at [85, 360] on link "Common Areas Progress: 0%" at bounding box center [238, 365] width 414 height 30
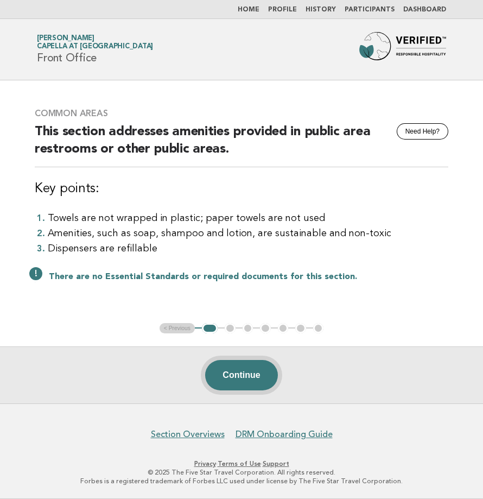
click at [240, 369] on button "Continue" at bounding box center [241, 375] width 72 height 30
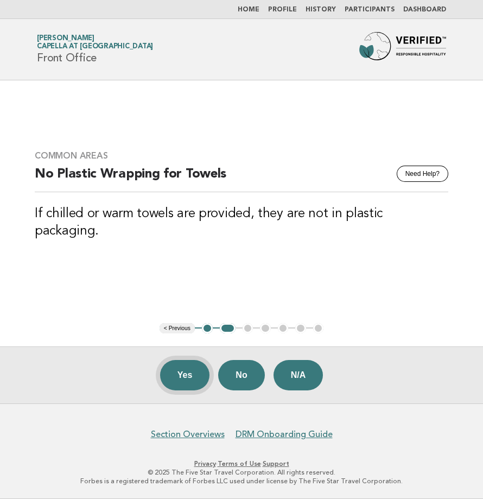
click at [170, 376] on button "Yes" at bounding box center [185, 375] width 50 height 30
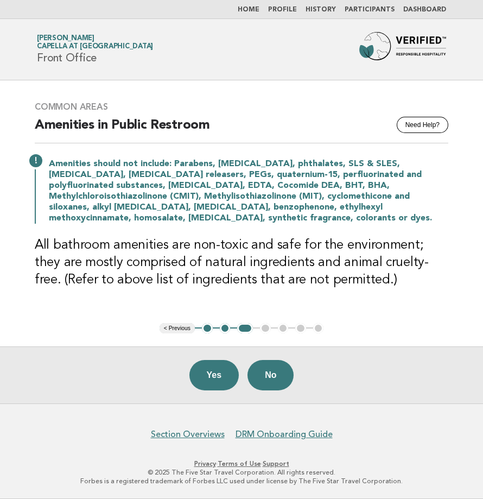
click at [92, 323] on main "Common Areas Need Help? Amenities in Public Restroom Amenities should not inclu…" at bounding box center [241, 241] width 483 height 323
click at [212, 381] on button "Yes" at bounding box center [215, 375] width 50 height 30
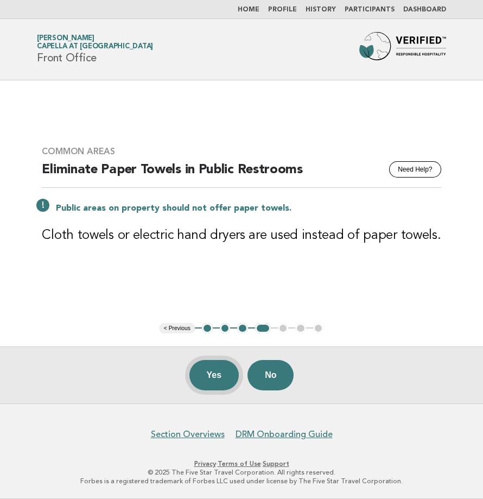
click at [213, 379] on button "Yes" at bounding box center [215, 375] width 50 height 30
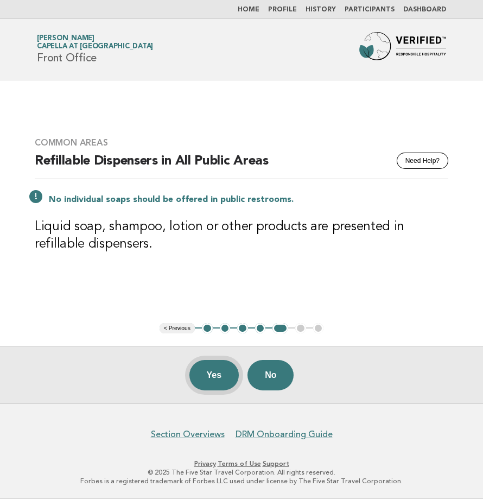
click at [204, 373] on button "Yes" at bounding box center [215, 375] width 50 height 30
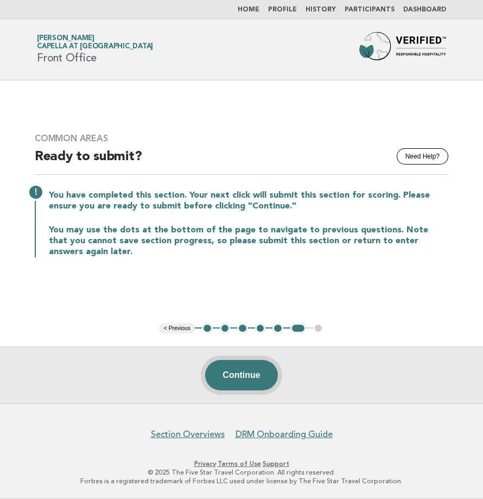
click at [236, 375] on button "Continue" at bounding box center [241, 375] width 72 height 30
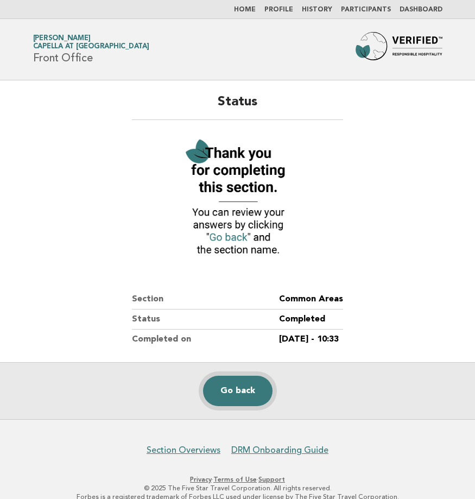
click at [240, 394] on link "Go back" at bounding box center [238, 391] width 70 height 30
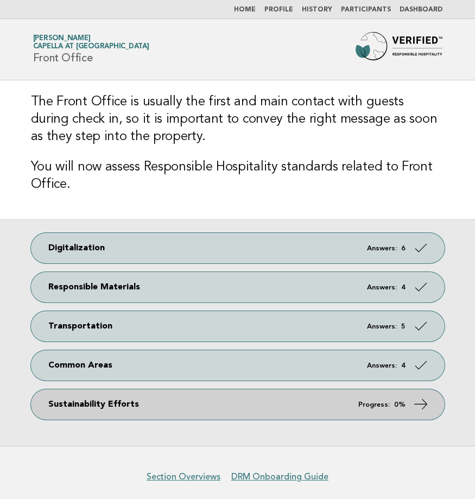
click at [313, 408] on link "Sustainability Efforts Progress: 0%" at bounding box center [238, 404] width 414 height 30
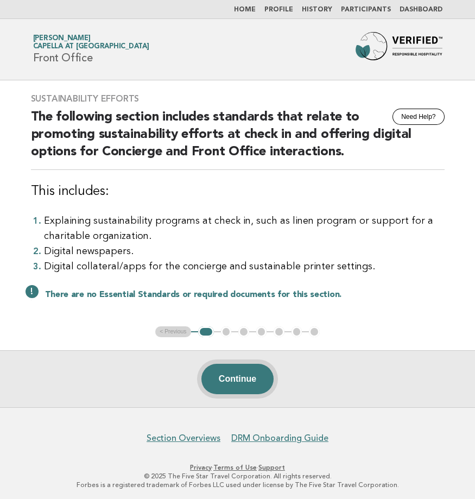
click at [225, 386] on button "Continue" at bounding box center [237, 379] width 72 height 30
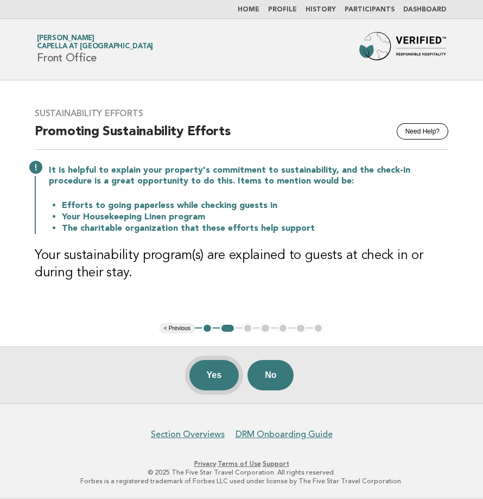
click at [205, 380] on button "Yes" at bounding box center [215, 375] width 50 height 30
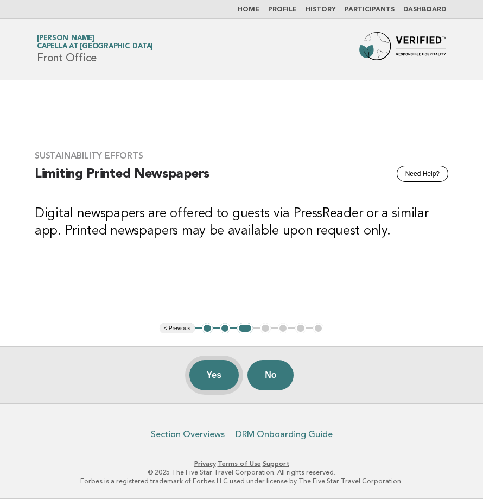
click at [217, 378] on button "Yes" at bounding box center [215, 375] width 50 height 30
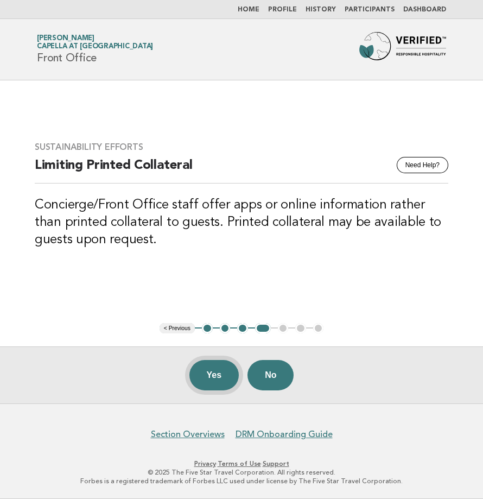
click at [212, 380] on button "Yes" at bounding box center [215, 375] width 50 height 30
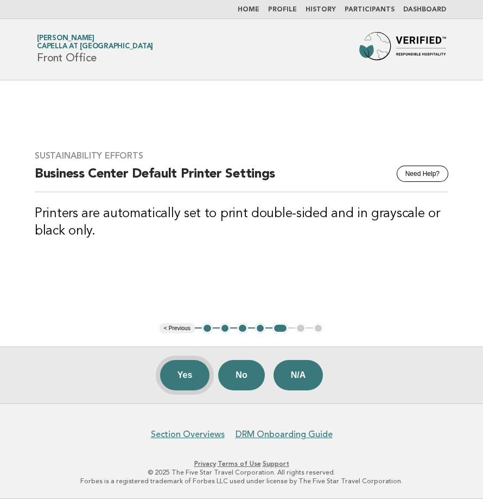
click at [182, 375] on button "Yes" at bounding box center [185, 375] width 50 height 30
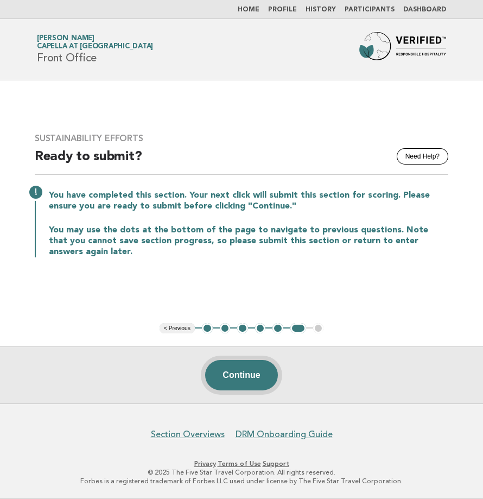
click at [240, 372] on button "Continue" at bounding box center [241, 375] width 72 height 30
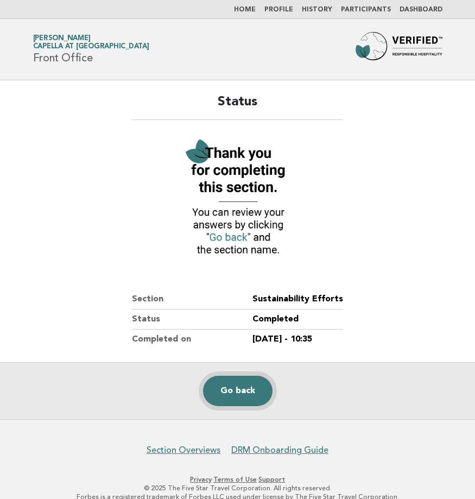
click at [230, 389] on link "Go back" at bounding box center [238, 391] width 70 height 30
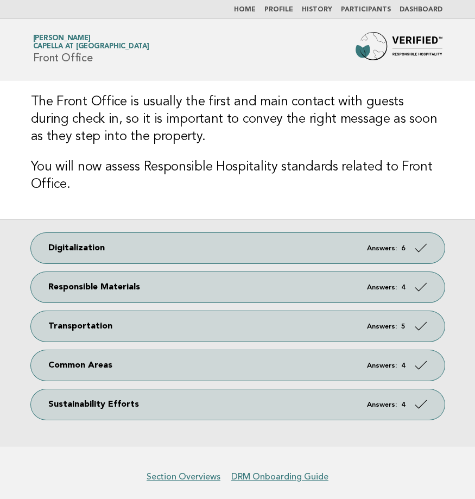
click at [253, 9] on link "Home" at bounding box center [245, 10] width 22 height 7
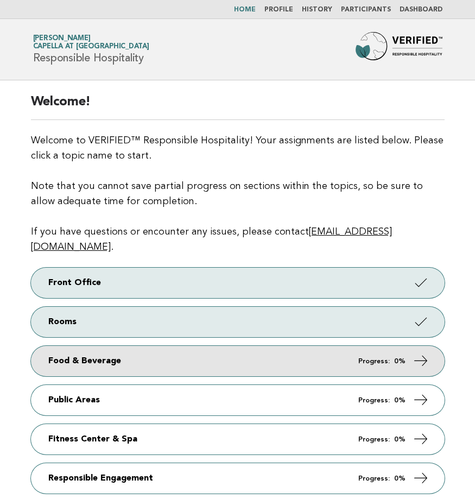
click at [79, 346] on link "Food & Beverage Progress: 0%" at bounding box center [238, 361] width 414 height 30
click at [203, 346] on link "Food & Beverage Progress: 0%" at bounding box center [238, 361] width 414 height 30
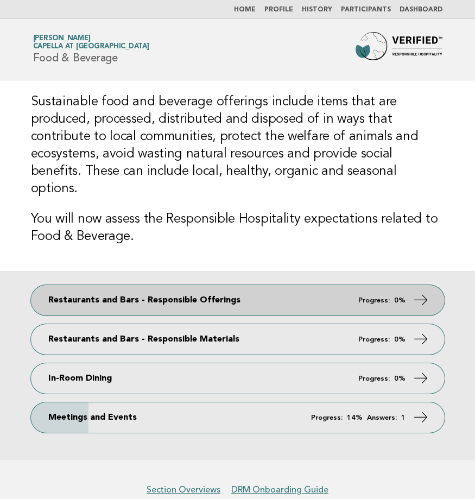
click at [188, 285] on link "Restaurants and Bars - Responsible Offerings Progress: 0%" at bounding box center [238, 300] width 414 height 30
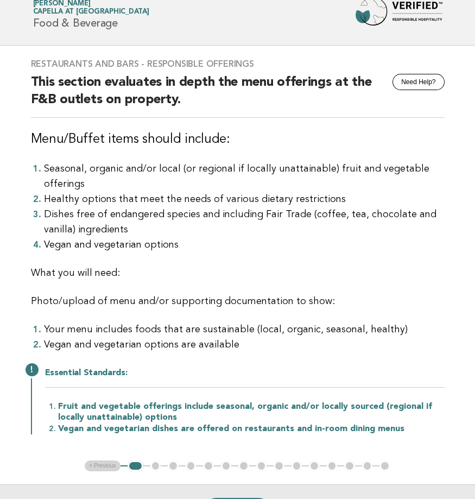
scroll to position [54, 0]
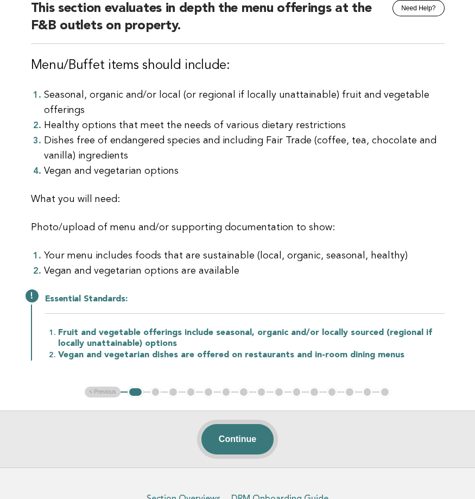
click at [226, 446] on button "Continue" at bounding box center [237, 439] width 72 height 30
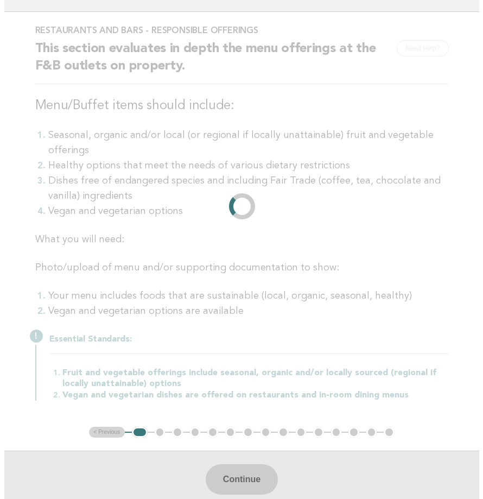
scroll to position [0, 0]
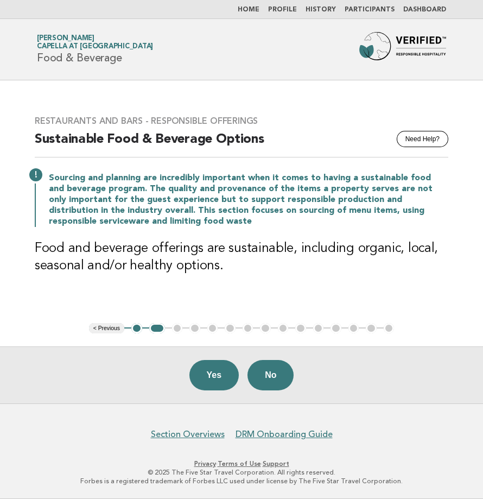
drag, startPoint x: 202, startPoint y: 374, endPoint x: 190, endPoint y: 374, distance: 12.5
click at [202, 374] on button "Yes" at bounding box center [215, 375] width 50 height 30
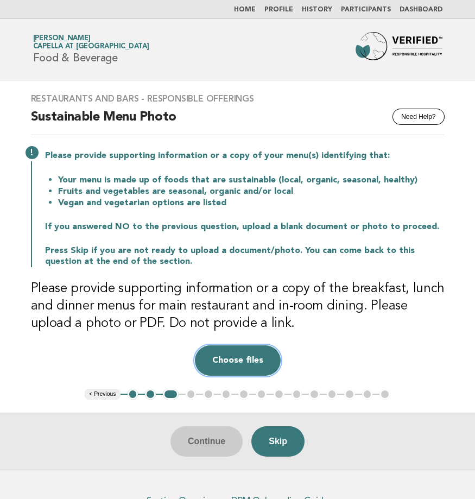
click at [228, 357] on button "Choose files" at bounding box center [238, 360] width 86 height 30
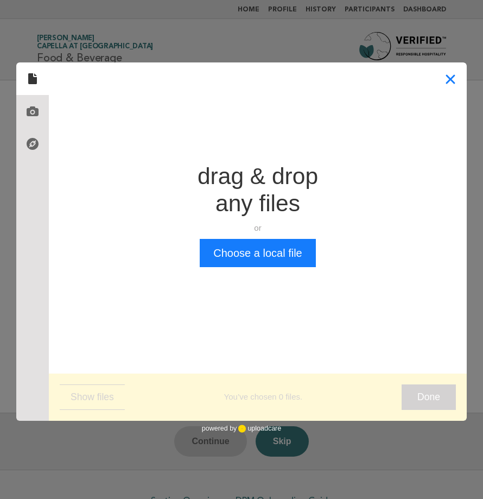
click at [448, 86] on button "Close" at bounding box center [450, 78] width 33 height 33
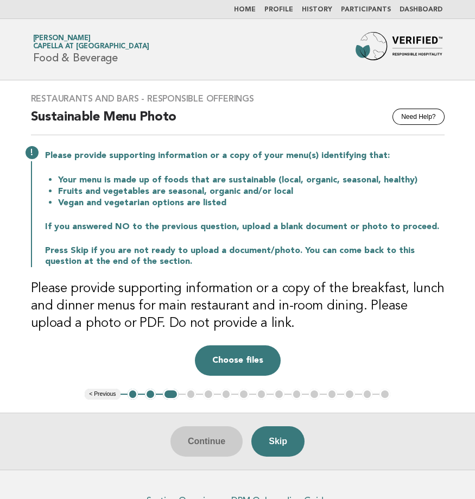
click at [129, 291] on h3 "Please provide supporting information or a copy of the breakfast, lunch and din…" at bounding box center [238, 306] width 414 height 52
drag, startPoint x: 257, startPoint y: 292, endPoint x: 310, endPoint y: 294, distance: 52.2
click at [310, 294] on h3 "Please provide supporting information or a copy of the breakfast, lunch and din…" at bounding box center [238, 306] width 414 height 52
drag, startPoint x: 310, startPoint y: 294, endPoint x: 320, endPoint y: 308, distance: 17.5
click at [320, 308] on h3 "Please provide supporting information or a copy of the breakfast, lunch and din…" at bounding box center [238, 306] width 414 height 52
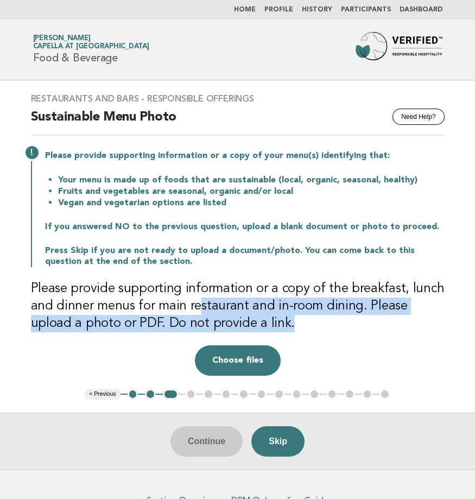
drag, startPoint x: 197, startPoint y: 300, endPoint x: 366, endPoint y: 337, distance: 173.0
click at [366, 337] on div "Restaurants and Bars - Responsible Offerings Need Help? Sustainable Menu Photo …" at bounding box center [238, 234] width 440 height 308
click at [368, 337] on div "Restaurants and Bars - Responsible Offerings Need Help? Sustainable Menu Photo …" at bounding box center [238, 234] width 440 height 308
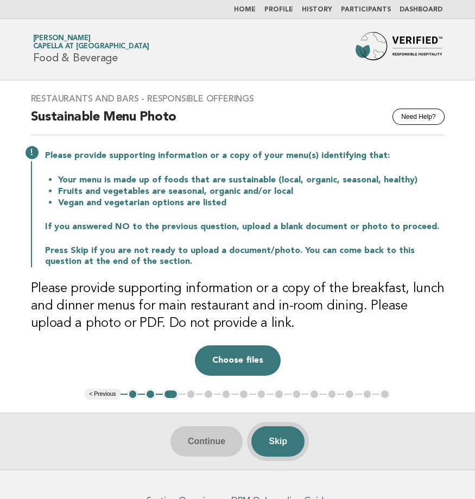
click at [279, 446] on button "Skip" at bounding box center [277, 441] width 53 height 30
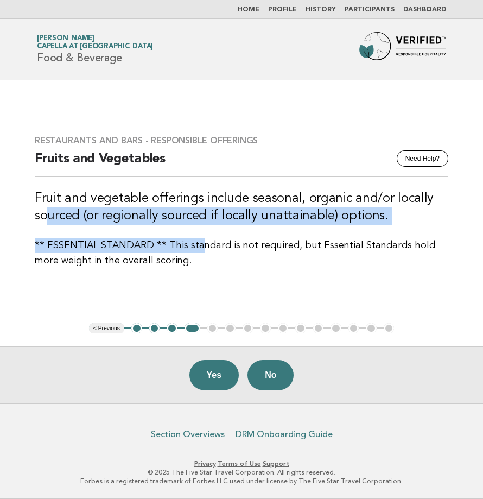
drag, startPoint x: 51, startPoint y: 211, endPoint x: 198, endPoint y: 247, distance: 151.0
click at [198, 247] on div "Restaurants and Bars - Responsible Offerings Need Help? Fruits and Vegetables F…" at bounding box center [242, 201] width 440 height 159
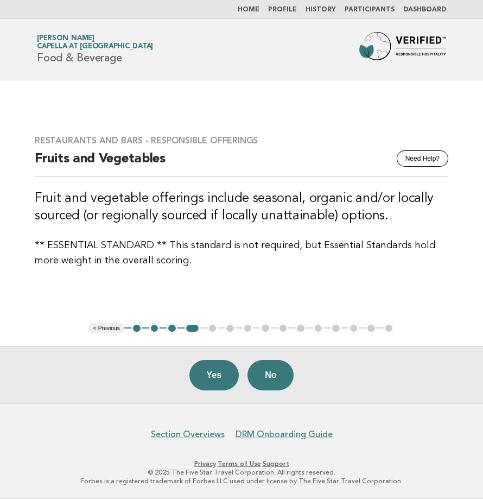
drag, startPoint x: 198, startPoint y: 247, endPoint x: 162, endPoint y: 281, distance: 49.2
click at [162, 281] on div "Restaurants and Bars - Responsible Offerings Need Help? Fruits and Vegetables F…" at bounding box center [242, 201] width 440 height 159
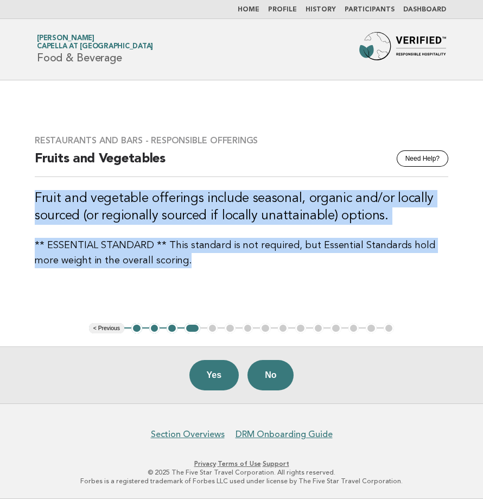
drag, startPoint x: 34, startPoint y: 200, endPoint x: 196, endPoint y: 260, distance: 173.2
click at [196, 260] on div "Restaurants and Bars - Responsible Offerings Need Help? Fruits and Vegetables F…" at bounding box center [242, 201] width 440 height 159
drag, startPoint x: 196, startPoint y: 260, endPoint x: 128, endPoint y: 299, distance: 78.8
click at [134, 299] on main "Restaurants and Bars - Responsible Offerings Need Help? Fruits and Vegetables F…" at bounding box center [241, 241] width 483 height 323
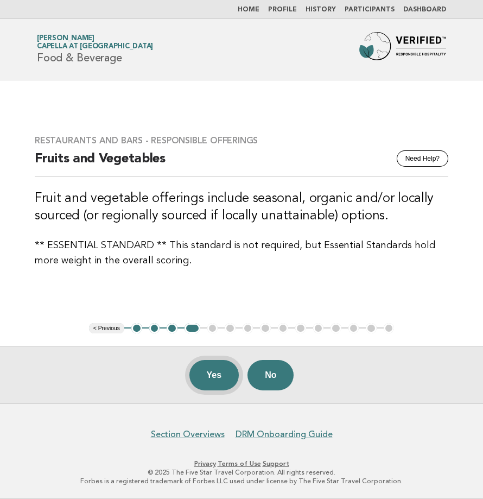
click at [216, 377] on button "Yes" at bounding box center [215, 375] width 50 height 30
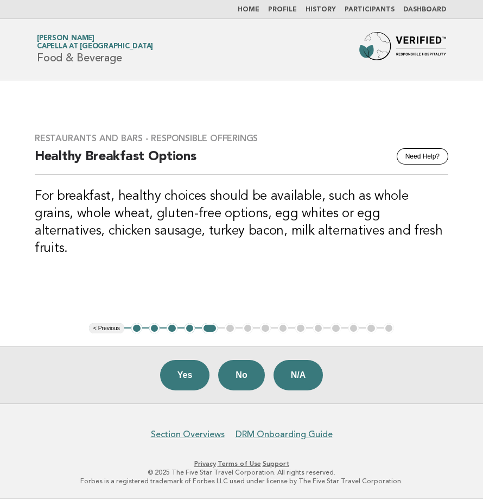
drag, startPoint x: 182, startPoint y: 374, endPoint x: 138, endPoint y: 363, distance: 46.0
click at [182, 374] on button "Yes" at bounding box center [185, 375] width 50 height 30
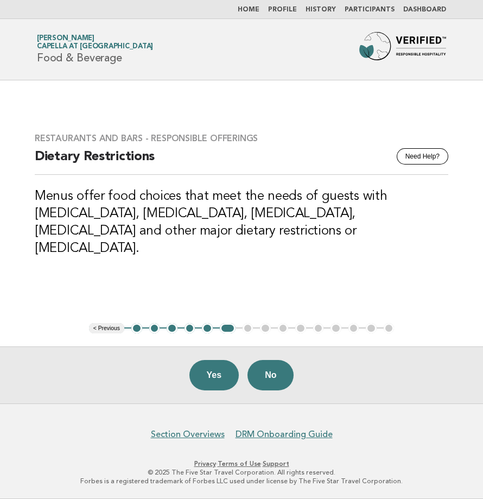
click at [128, 282] on main "Restaurants and Bars - Responsible Offerings Need Help? Dietary Restrictions Me…" at bounding box center [241, 241] width 483 height 323
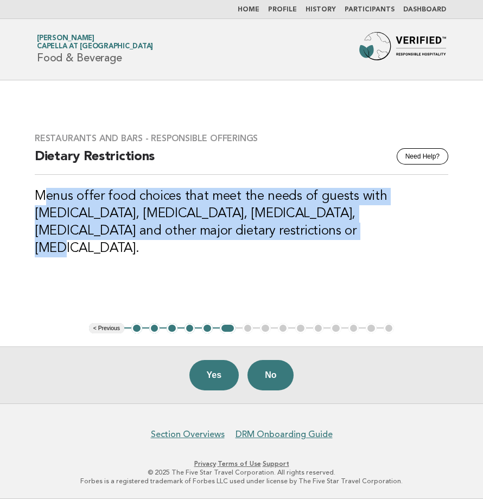
drag, startPoint x: 44, startPoint y: 206, endPoint x: 213, endPoint y: 241, distance: 172.6
click at [213, 241] on h3 "Menus offer food choices that meet the needs of guests with high cholesterol, d…" at bounding box center [242, 223] width 414 height 70
drag, startPoint x: 213, startPoint y: 241, endPoint x: 90, endPoint y: 233, distance: 123.0
click at [90, 233] on h3 "Menus offer food choices that meet the needs of guests with high cholesterol, d…" at bounding box center [242, 223] width 414 height 70
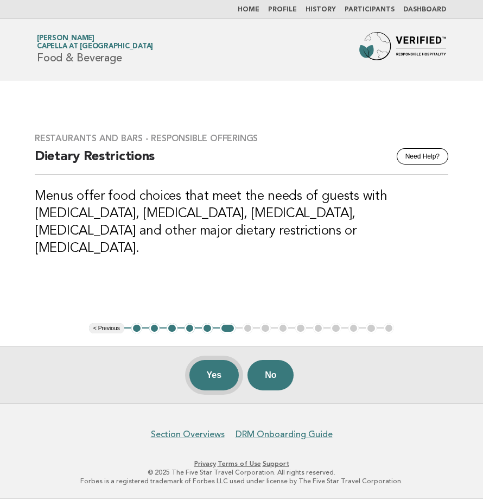
click at [215, 368] on button "Yes" at bounding box center [215, 375] width 50 height 30
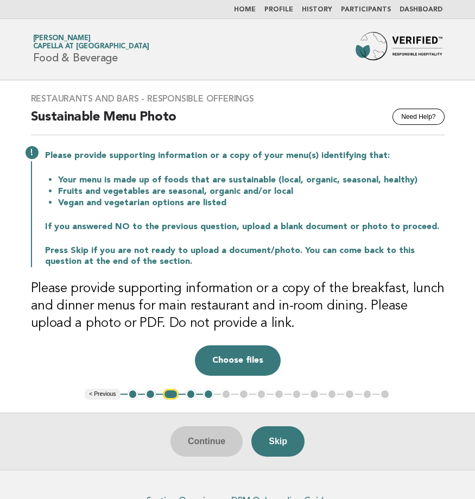
click at [148, 393] on button "2" at bounding box center [150, 394] width 11 height 11
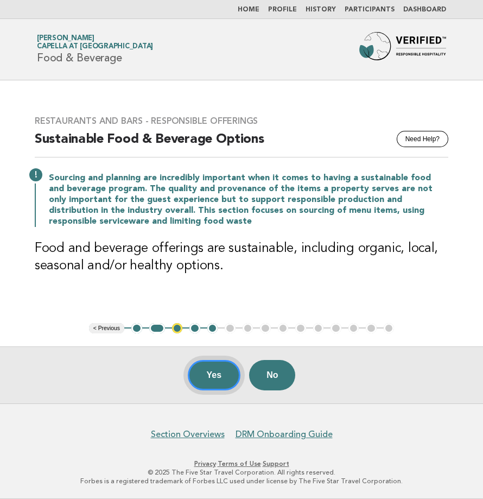
click at [216, 373] on button "Yes" at bounding box center [214, 375] width 53 height 30
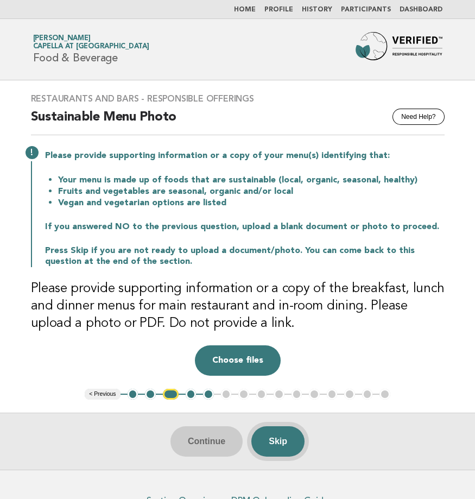
click at [292, 443] on button "Skip" at bounding box center [277, 441] width 53 height 30
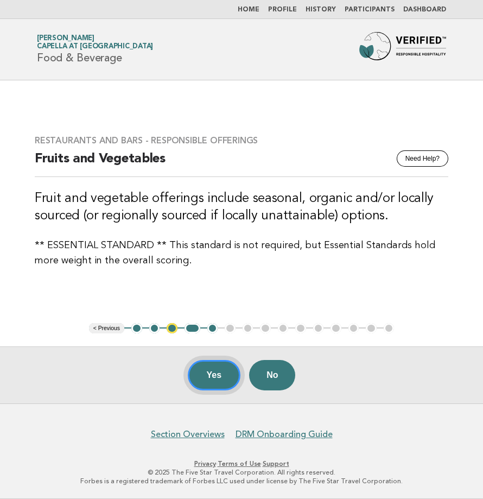
click at [205, 369] on button "Yes" at bounding box center [214, 375] width 53 height 30
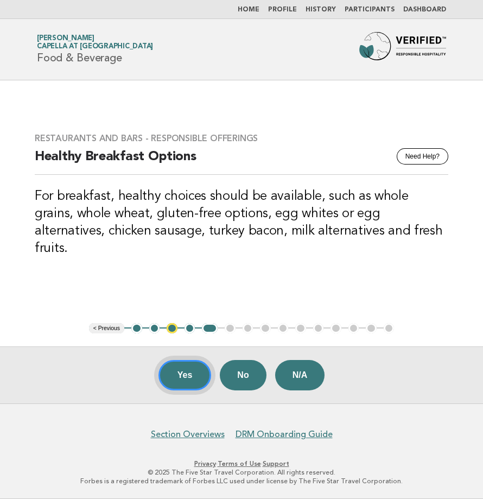
click at [181, 375] on button "Yes" at bounding box center [185, 375] width 53 height 30
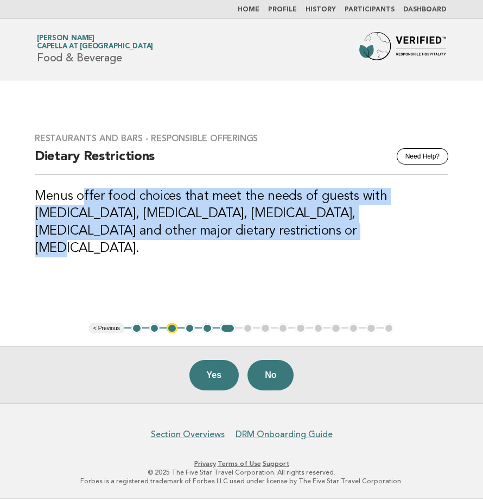
drag, startPoint x: 81, startPoint y: 213, endPoint x: 215, endPoint y: 246, distance: 138.2
click at [215, 246] on h3 "Menus offer food choices that meet the needs of guests with [MEDICAL_DATA], [ME…" at bounding box center [242, 223] width 414 height 70
drag, startPoint x: 215, startPoint y: 246, endPoint x: 73, endPoint y: 269, distance: 143.6
click at [73, 269] on div "Restaurants and Bars - Responsible Offerings Need Help? Dietary Restrictions Me…" at bounding box center [242, 201] width 440 height 163
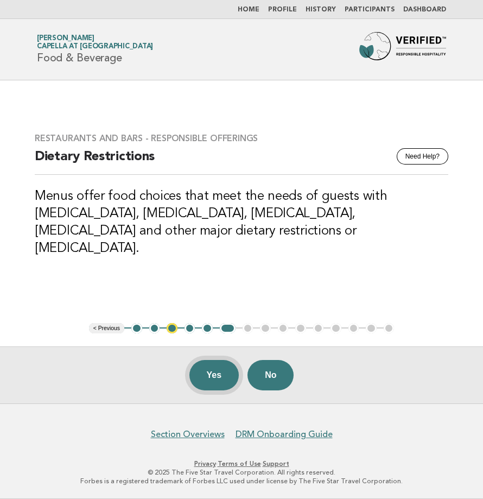
click at [207, 379] on button "Yes" at bounding box center [215, 375] width 50 height 30
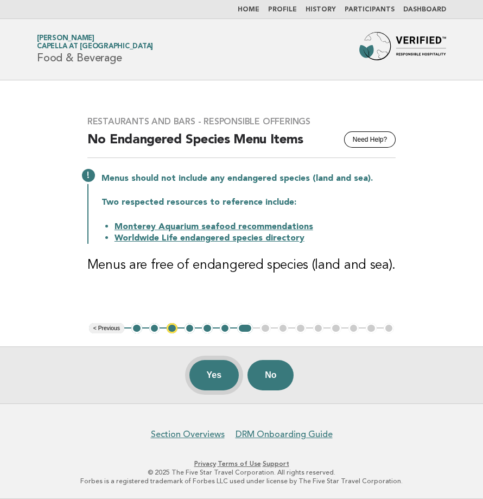
click at [203, 369] on button "Yes" at bounding box center [215, 375] width 50 height 30
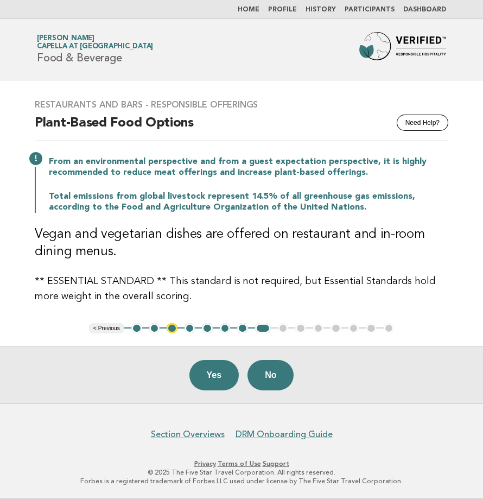
drag, startPoint x: 208, startPoint y: 376, endPoint x: 30, endPoint y: 349, distance: 180.2
click at [208, 376] on button "Yes" at bounding box center [215, 375] width 50 height 30
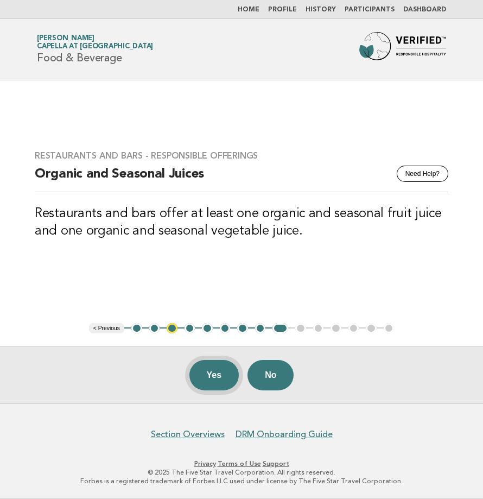
click at [218, 379] on button "Yes" at bounding box center [215, 375] width 50 height 30
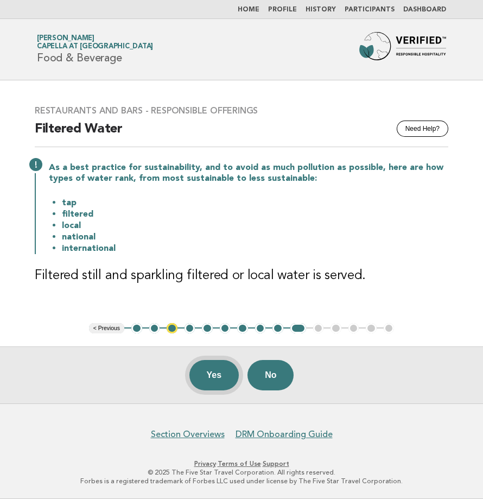
click at [212, 373] on button "Yes" at bounding box center [215, 375] width 50 height 30
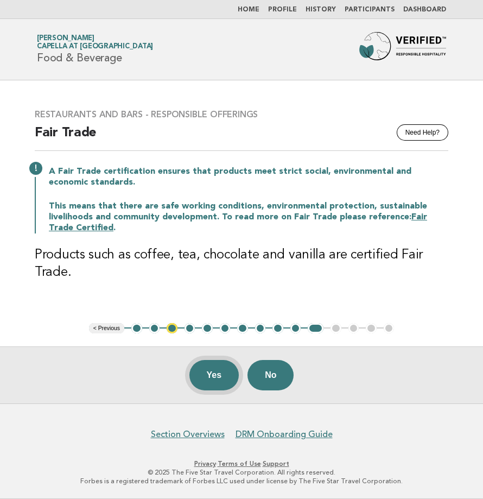
click at [212, 374] on button "Yes" at bounding box center [215, 375] width 50 height 30
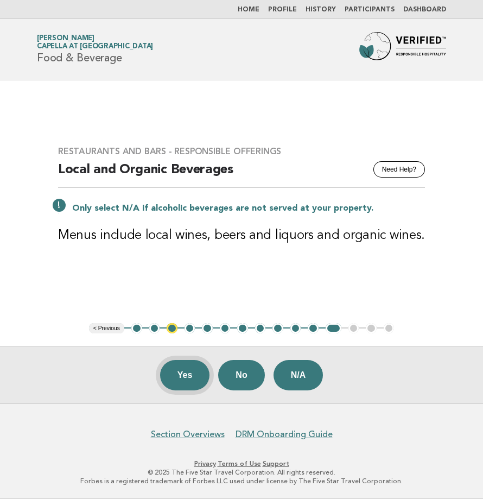
click at [183, 377] on button "Yes" at bounding box center [185, 375] width 50 height 30
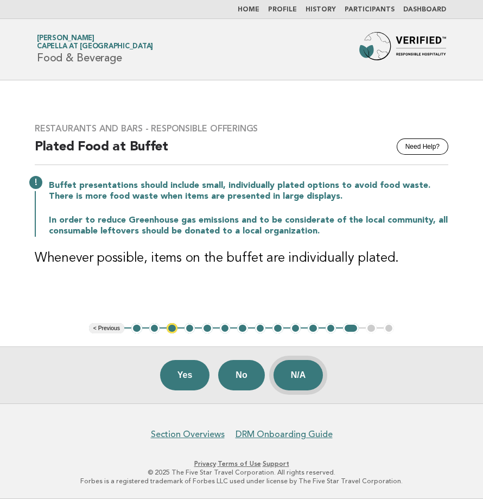
click at [305, 378] on button "N/A" at bounding box center [299, 375] width 50 height 30
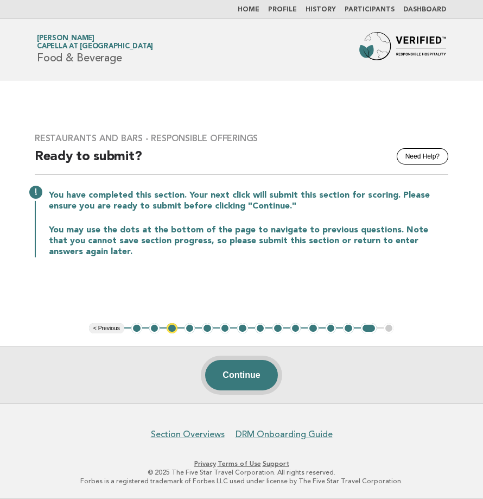
click at [259, 380] on button "Continue" at bounding box center [241, 375] width 72 height 30
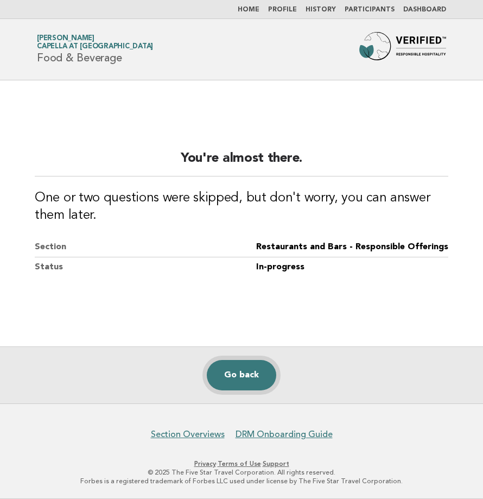
click at [250, 379] on link "Go back" at bounding box center [242, 375] width 70 height 30
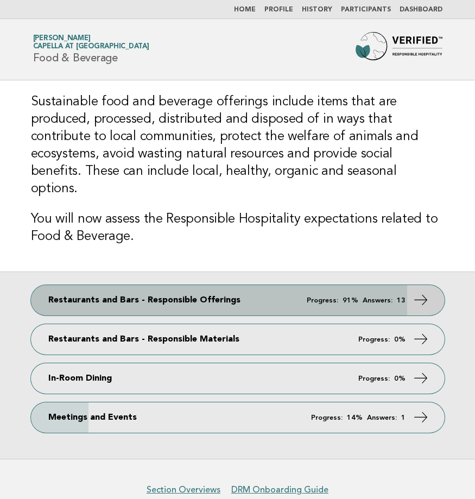
click at [243, 286] on link "Restaurants and Bars - Responsible Offerings Progress: 91% Answers: 13" at bounding box center [238, 300] width 414 height 30
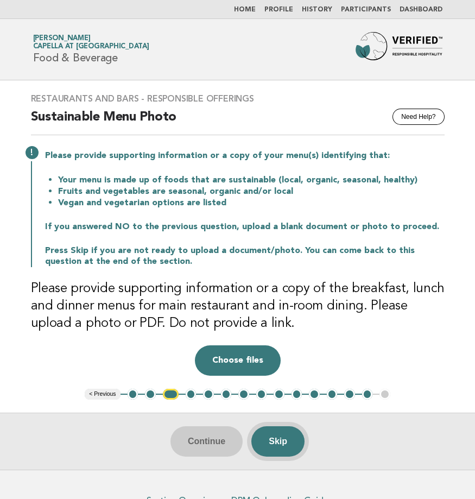
click at [286, 442] on button "Skip" at bounding box center [277, 441] width 53 height 30
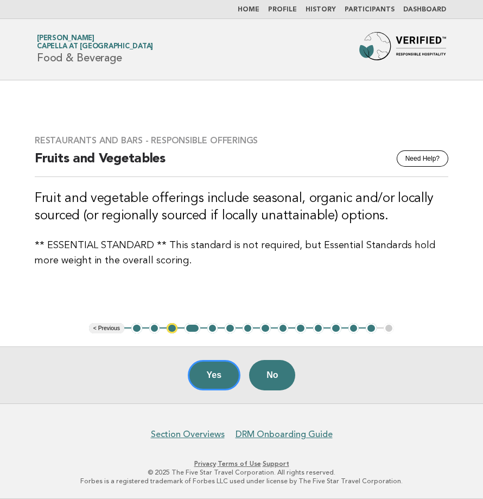
click at [389, 331] on ul "< Previous 1 2 3 4 5 6 7 8 9 10 11 12 13 14 15" at bounding box center [242, 328] width 306 height 11
click at [280, 293] on main "Restaurants and Bars - Responsible Offerings Need Help? Fruits and Vegetables F…" at bounding box center [241, 241] width 483 height 323
click at [289, 278] on div "Restaurants and Bars - Responsible Offerings Need Help? Fruits and Vegetables F…" at bounding box center [242, 201] width 440 height 159
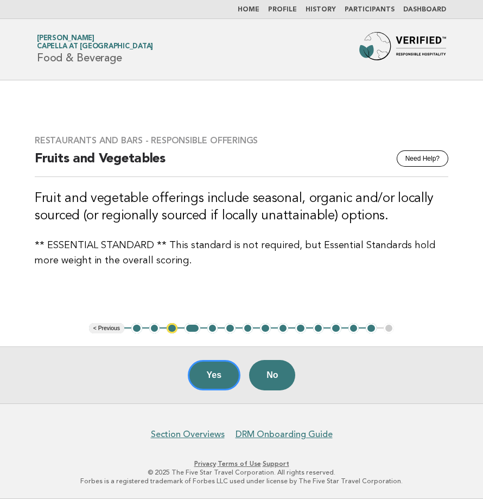
click at [60, 40] on link "[PERSON_NAME] at [GEOGRAPHIC_DATA]" at bounding box center [95, 42] width 116 height 15
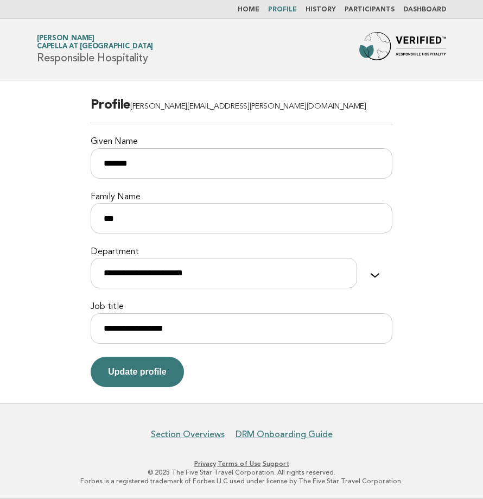
click at [404, 43] on img at bounding box center [403, 49] width 87 height 35
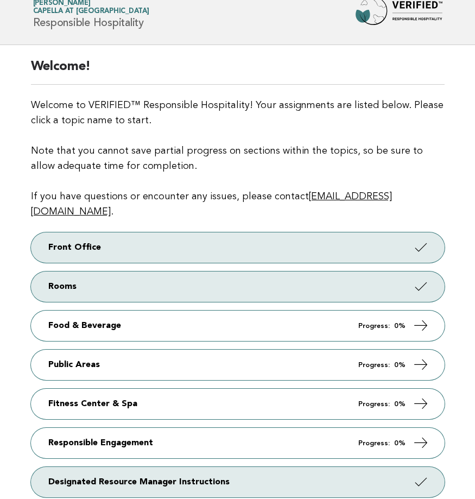
scroll to position [54, 0]
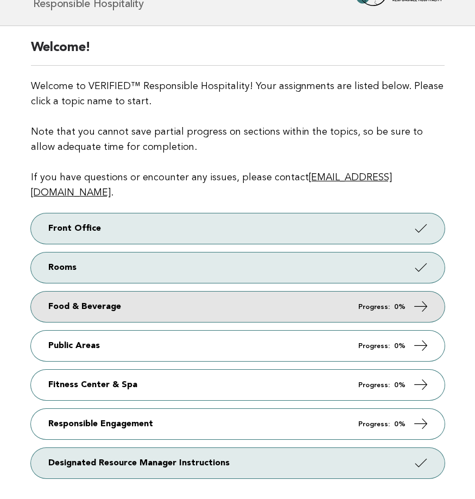
click at [141, 293] on link "Food & Beverage Progress: 0%" at bounding box center [238, 307] width 414 height 30
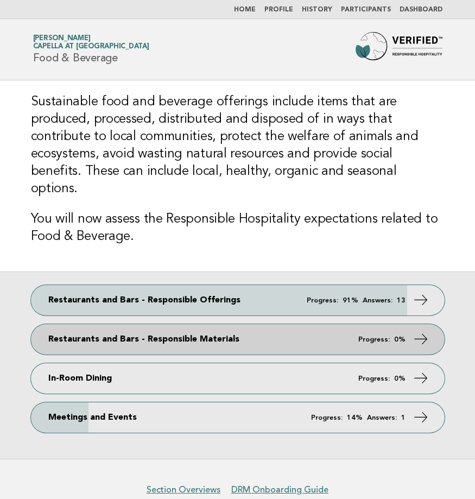
click at [427, 331] on icon at bounding box center [421, 339] width 16 height 16
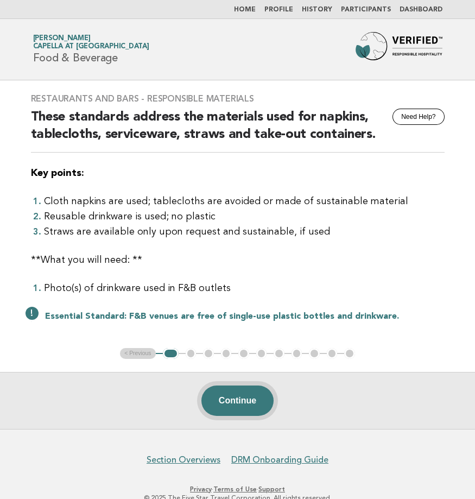
click at [243, 397] on button "Continue" at bounding box center [237, 401] width 72 height 30
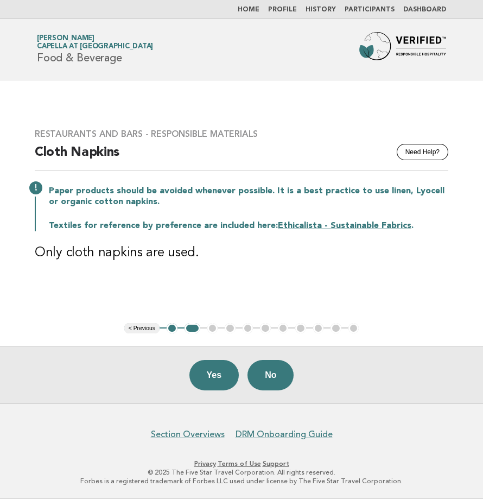
drag, startPoint x: 215, startPoint y: 380, endPoint x: 202, endPoint y: 380, distance: 12.5
click at [215, 380] on button "Yes" at bounding box center [215, 375] width 50 height 30
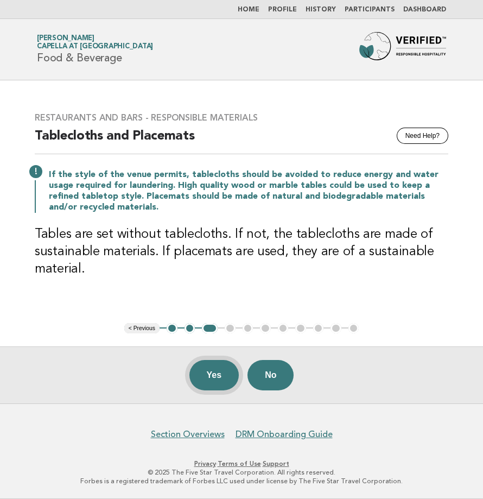
click at [207, 377] on button "Yes" at bounding box center [215, 375] width 50 height 30
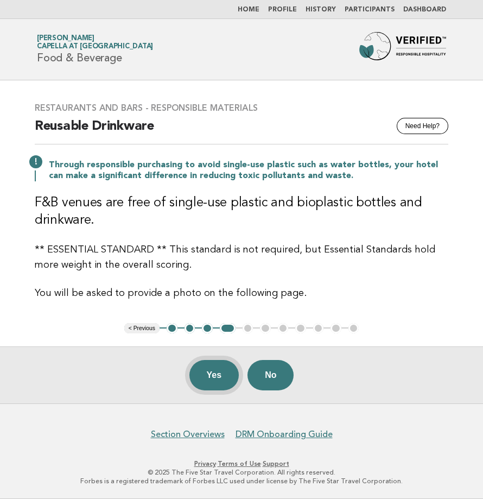
click at [220, 371] on button "Yes" at bounding box center [215, 375] width 50 height 30
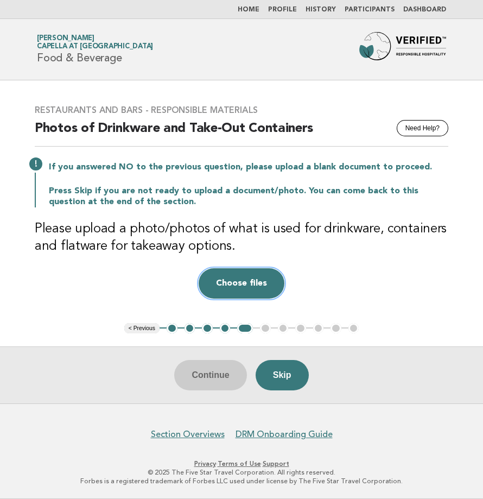
click at [244, 280] on button "Choose files" at bounding box center [242, 283] width 86 height 30
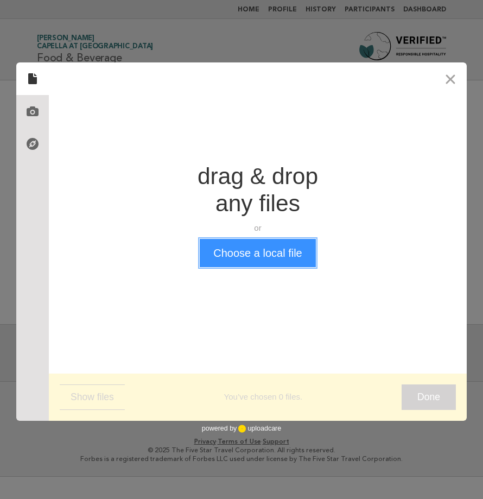
click at [262, 260] on button "Choose a local file" at bounding box center [258, 253] width 116 height 28
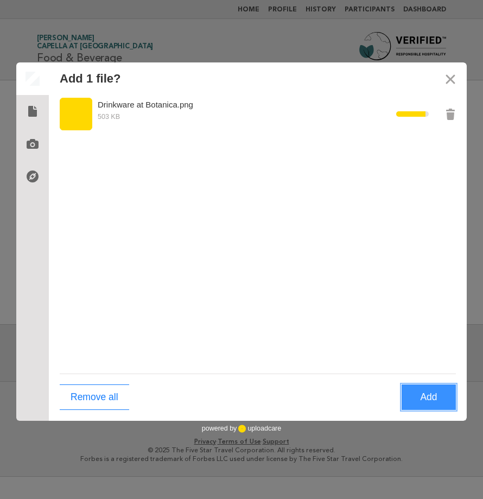
click at [432, 401] on button "Add" at bounding box center [429, 398] width 54 height 26
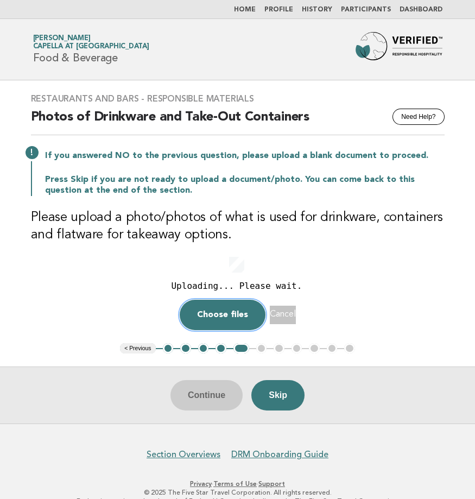
click at [208, 316] on button "Choose files" at bounding box center [223, 315] width 86 height 30
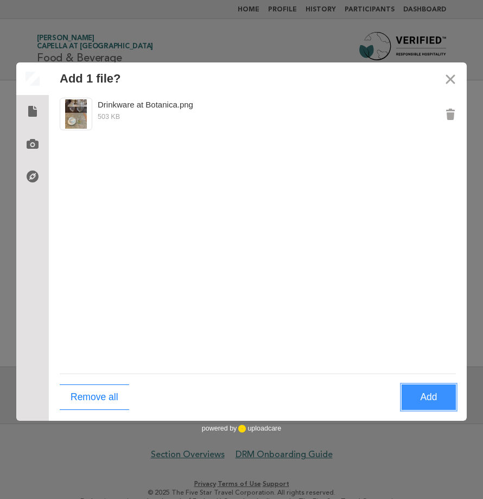
click at [428, 396] on button "Add" at bounding box center [429, 398] width 54 height 26
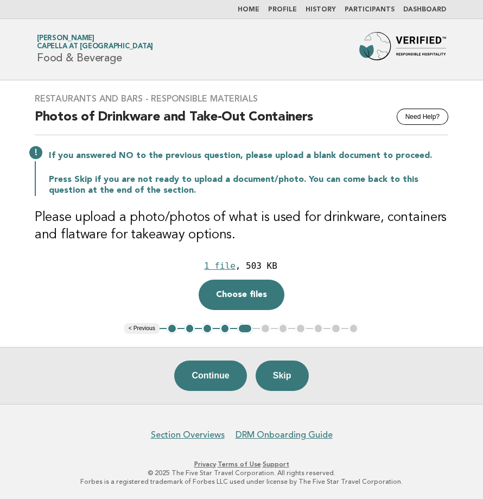
click at [197, 315] on div "Restaurants and Bars - Responsible Materials Need Help? Photos of Drinkware and…" at bounding box center [242, 201] width 440 height 243
click at [241, 299] on button "Choose files" at bounding box center [242, 295] width 86 height 30
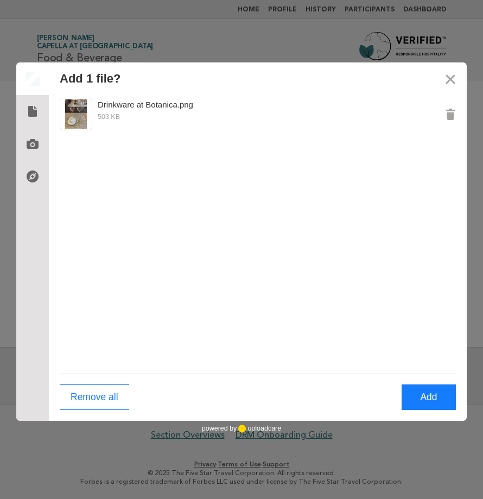
click at [182, 176] on div "Drinkware at Botanica.png 503 KB" at bounding box center [258, 234] width 418 height 279
click at [26, 116] on icon at bounding box center [32, 111] width 17 height 17
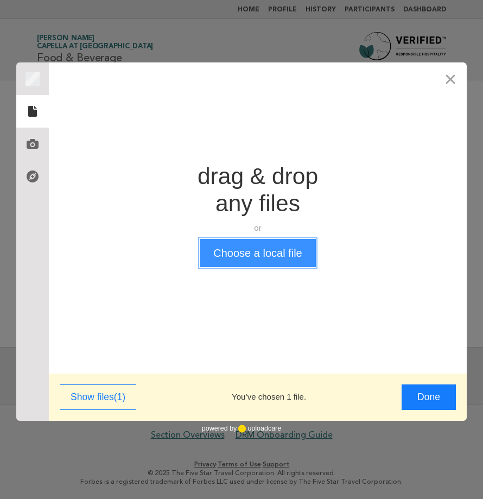
click at [262, 255] on button "Choose a local file" at bounding box center [258, 253] width 116 height 28
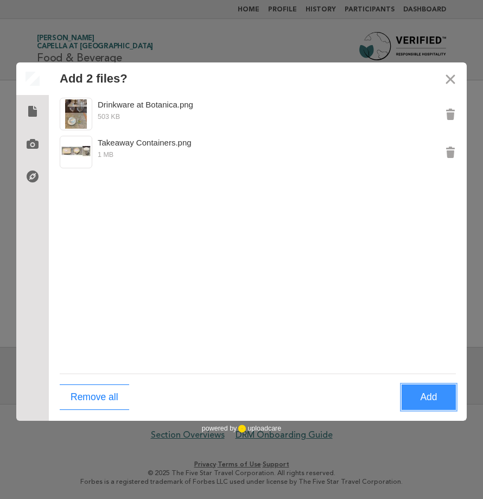
click at [423, 391] on button "Add" at bounding box center [429, 398] width 54 height 26
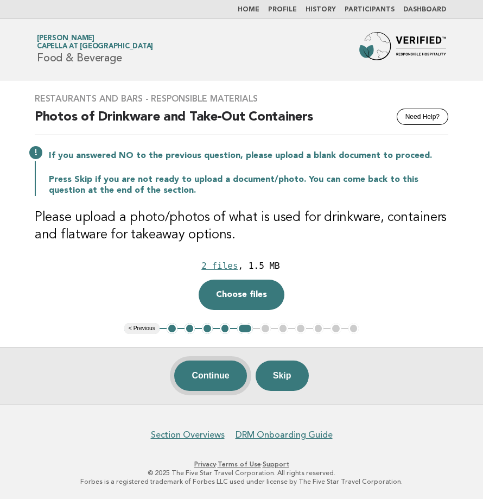
click at [191, 375] on button "Continue" at bounding box center [210, 376] width 72 height 30
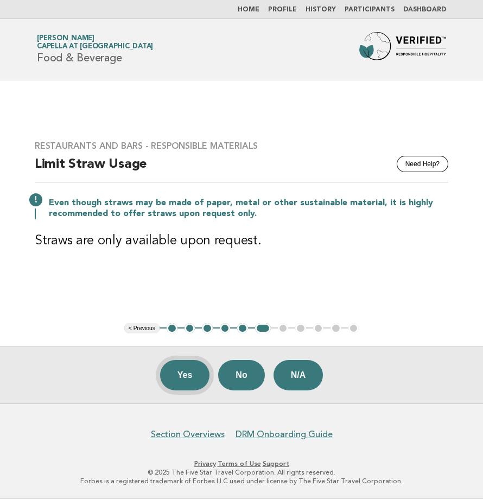
click at [182, 379] on button "Yes" at bounding box center [185, 375] width 50 height 30
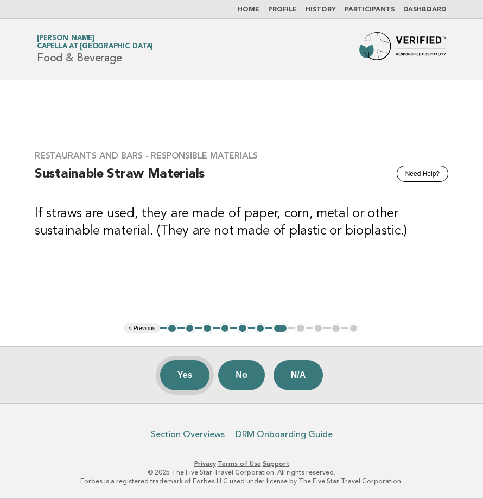
click at [187, 368] on button "Yes" at bounding box center [185, 375] width 50 height 30
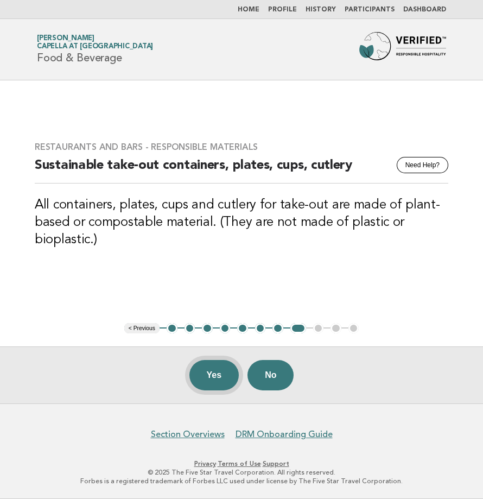
click at [217, 379] on button "Yes" at bounding box center [215, 375] width 50 height 30
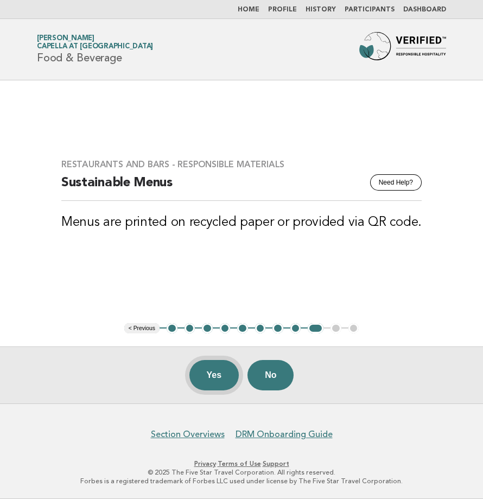
click at [213, 375] on button "Yes" at bounding box center [215, 375] width 50 height 30
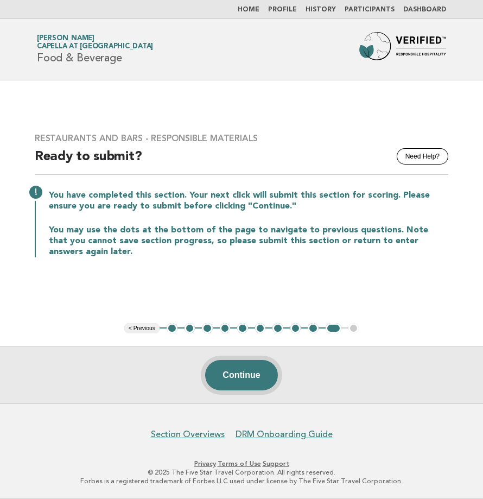
click at [246, 373] on button "Continue" at bounding box center [241, 375] width 72 height 30
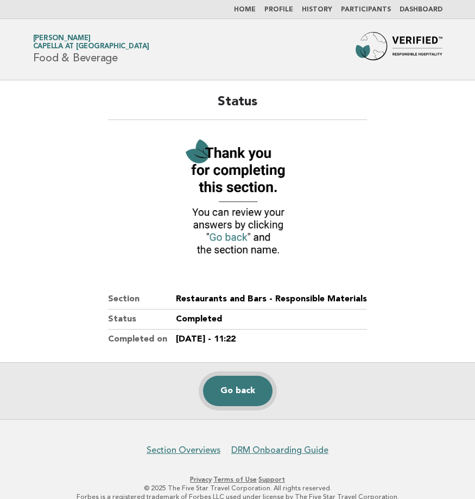
click at [223, 394] on link "Go back" at bounding box center [238, 391] width 70 height 30
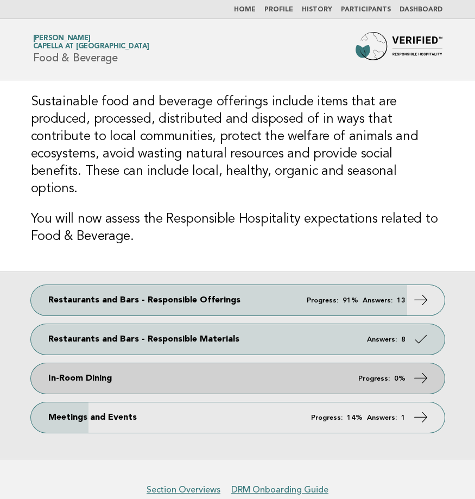
click at [170, 368] on link "In-Room Dining Progress: 0%" at bounding box center [238, 378] width 414 height 30
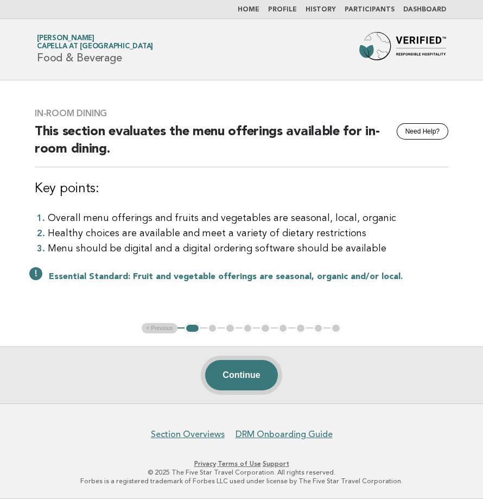
click at [236, 373] on button "Continue" at bounding box center [241, 375] width 72 height 30
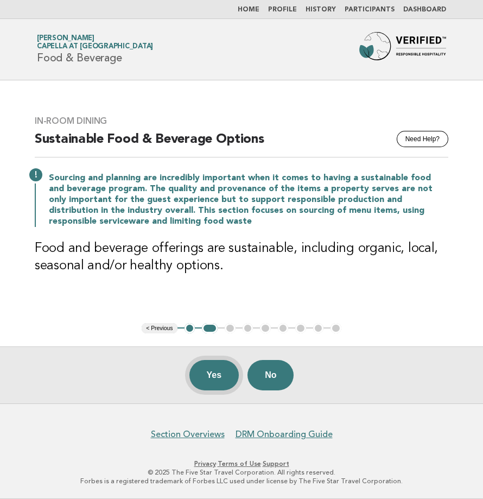
click at [209, 374] on button "Yes" at bounding box center [215, 375] width 50 height 30
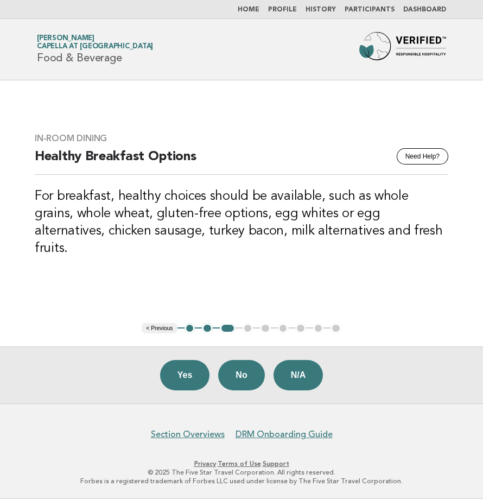
click at [79, 217] on h3 "For breakfast, healthy choices should be available, such as whole grains, whole…" at bounding box center [242, 223] width 414 height 70
click at [161, 367] on button "Yes" at bounding box center [185, 375] width 50 height 30
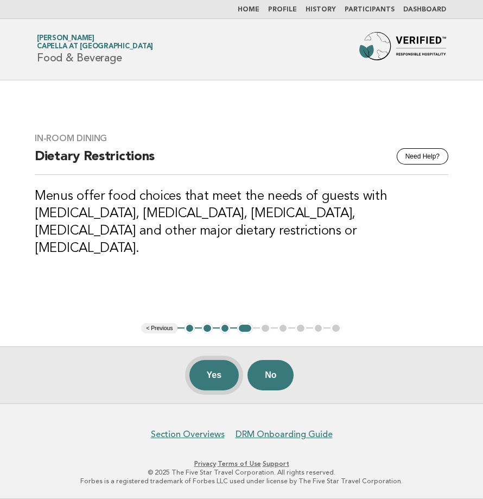
click at [203, 374] on button "Yes" at bounding box center [215, 375] width 50 height 30
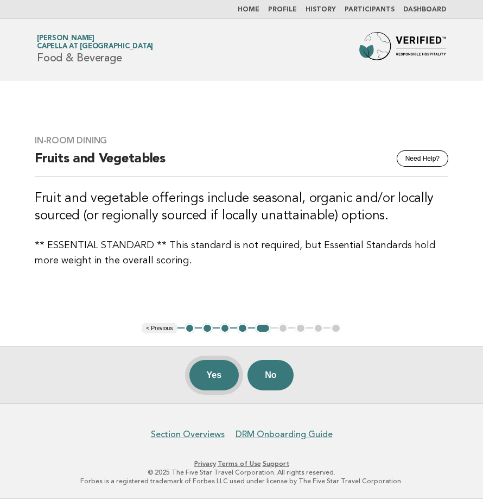
click at [204, 375] on button "Yes" at bounding box center [215, 375] width 50 height 30
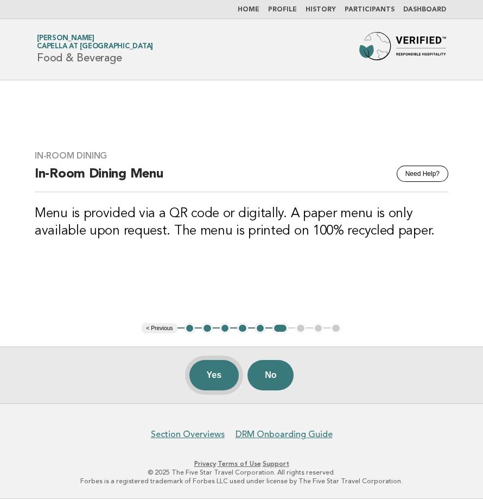
click at [222, 377] on button "Yes" at bounding box center [215, 375] width 50 height 30
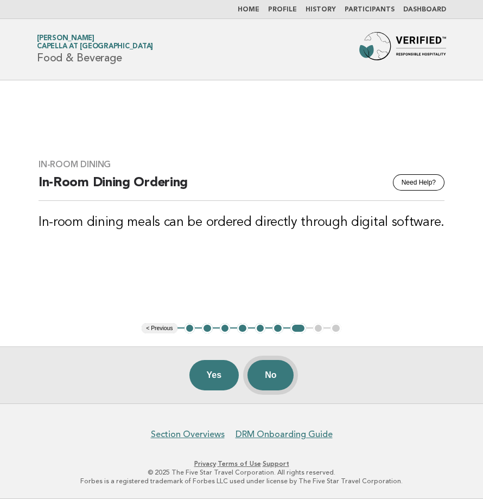
click at [279, 368] on button "No" at bounding box center [271, 375] width 46 height 30
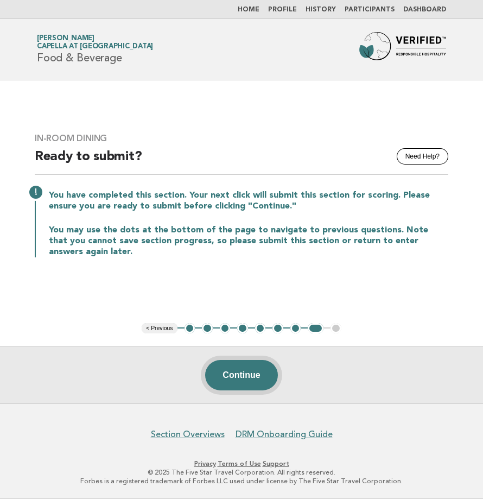
click at [230, 379] on button "Continue" at bounding box center [241, 375] width 72 height 30
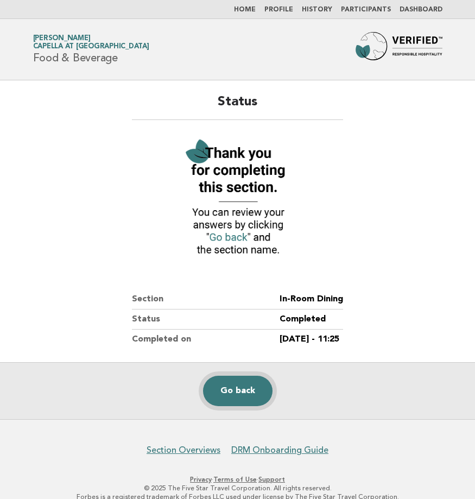
click at [233, 395] on link "Go back" at bounding box center [238, 391] width 70 height 30
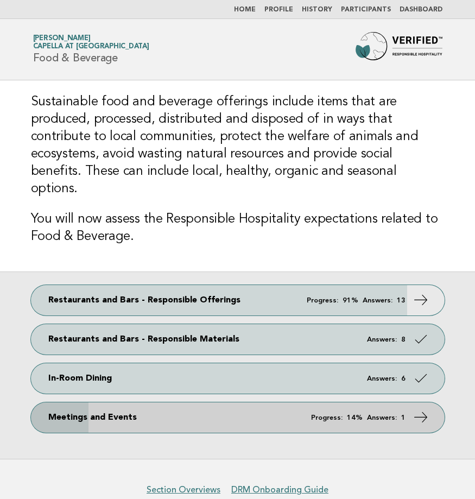
click at [89, 405] on link "Meetings and Events Progress: 14% Answers: 1" at bounding box center [238, 417] width 414 height 30
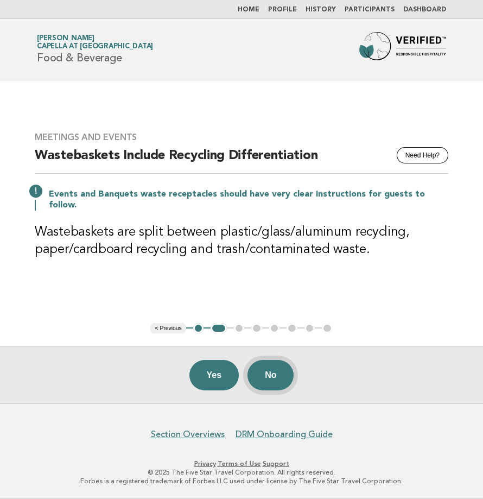
click at [281, 374] on button "No" at bounding box center [271, 375] width 46 height 30
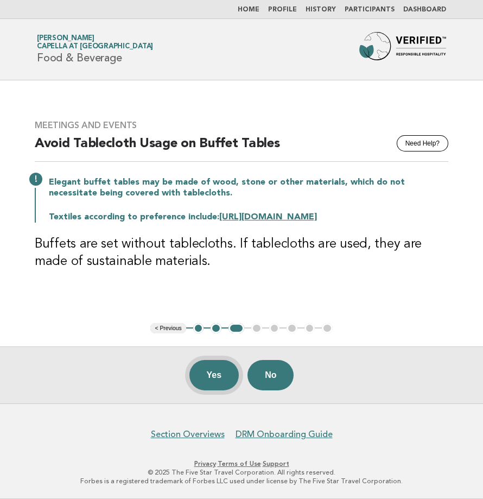
click at [203, 374] on button "Yes" at bounding box center [215, 375] width 50 height 30
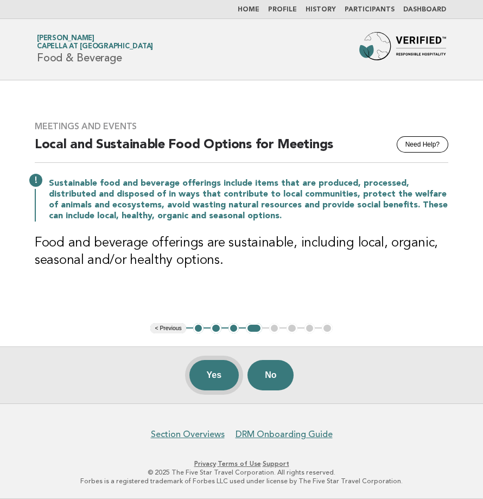
click at [217, 376] on button "Yes" at bounding box center [215, 375] width 50 height 30
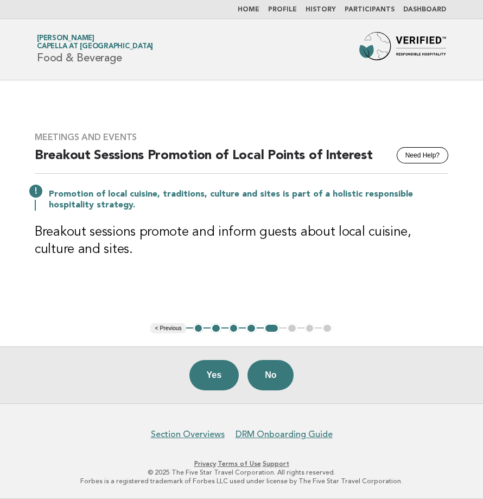
click at [217, 376] on button "Yes" at bounding box center [215, 375] width 50 height 30
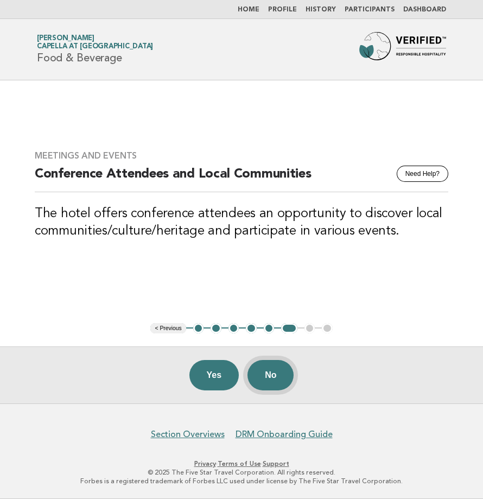
click at [282, 367] on button "No" at bounding box center [271, 375] width 46 height 30
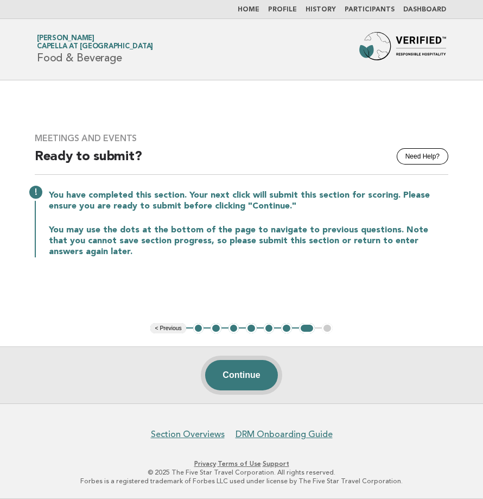
click at [246, 372] on button "Continue" at bounding box center [241, 375] width 72 height 30
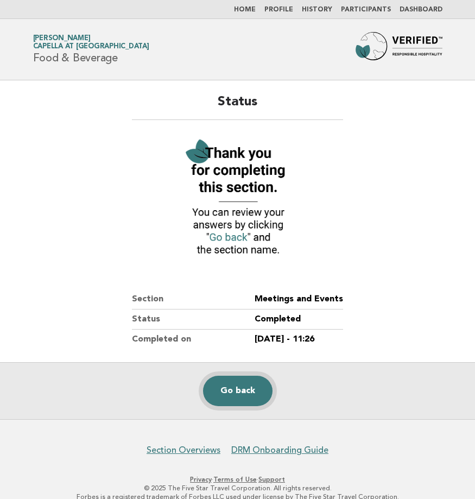
click at [238, 387] on link "Go back" at bounding box center [238, 391] width 70 height 30
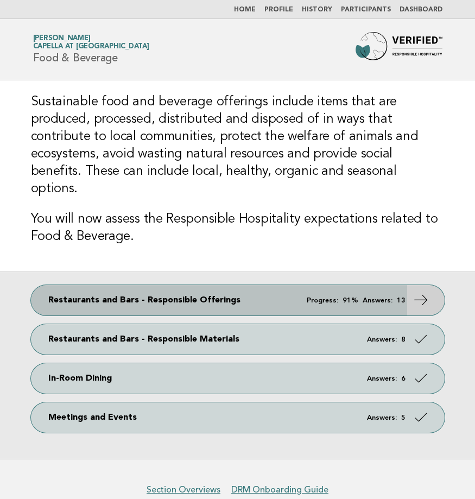
click at [245, 285] on link "Restaurants and Bars - Responsible Offerings Progress: 91% Answers: 13" at bounding box center [238, 300] width 414 height 30
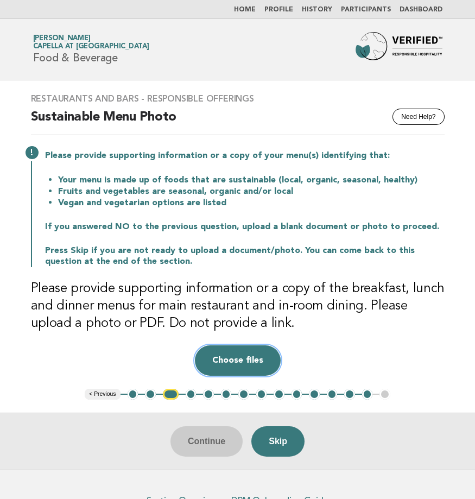
click at [248, 364] on button "Choose files" at bounding box center [238, 360] width 86 height 30
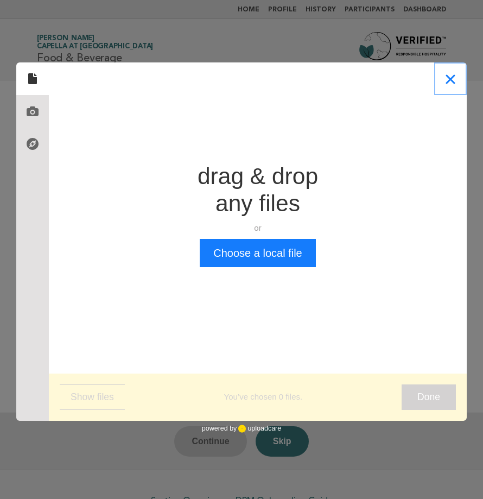
click at [448, 86] on button "Close" at bounding box center [450, 78] width 33 height 33
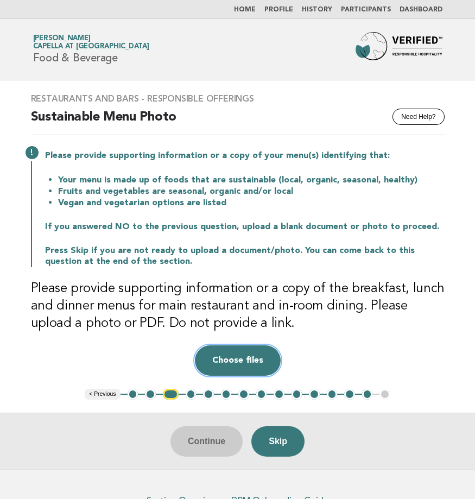
click at [230, 357] on button "Choose files" at bounding box center [238, 360] width 86 height 30
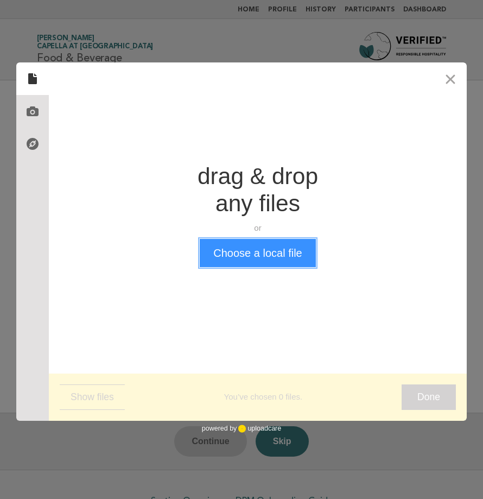
click at [263, 242] on button "Choose a local file" at bounding box center [258, 253] width 116 height 28
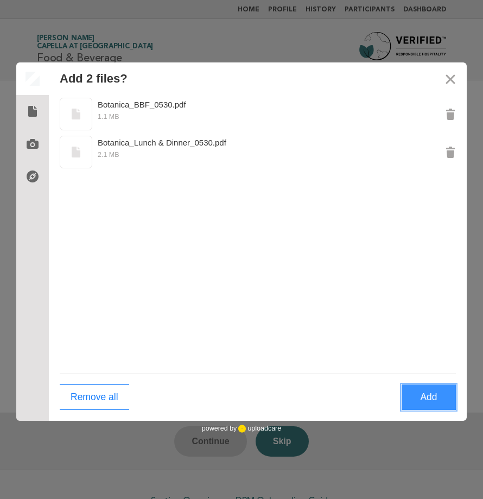
click at [433, 398] on button "Add" at bounding box center [429, 398] width 54 height 26
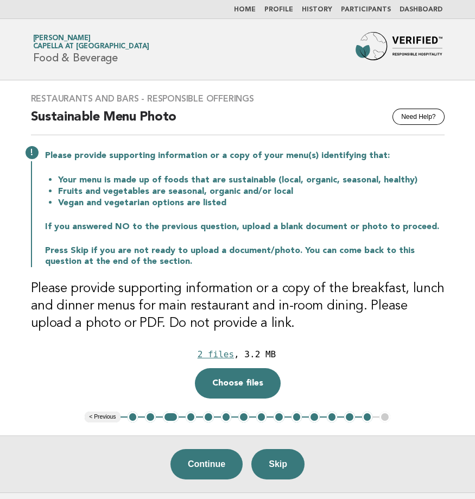
click at [133, 415] on button "1" at bounding box center [133, 417] width 11 height 11
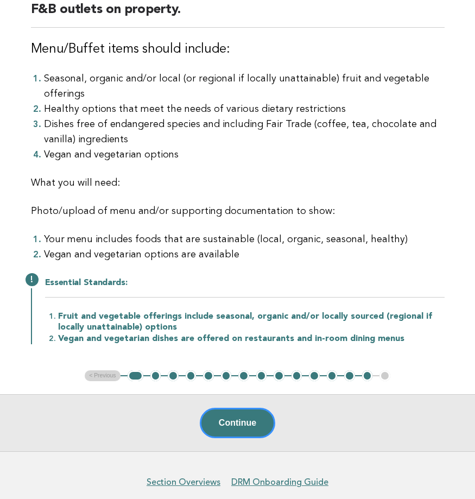
scroll to position [163, 0]
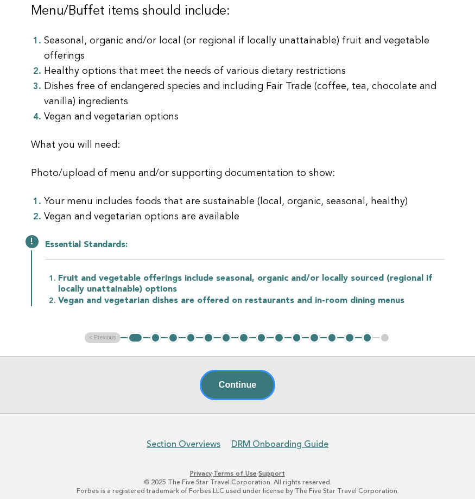
click at [158, 337] on button "2" at bounding box center [155, 337] width 11 height 11
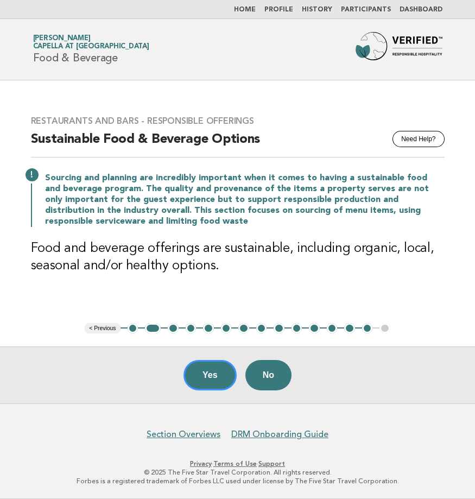
scroll to position [0, 0]
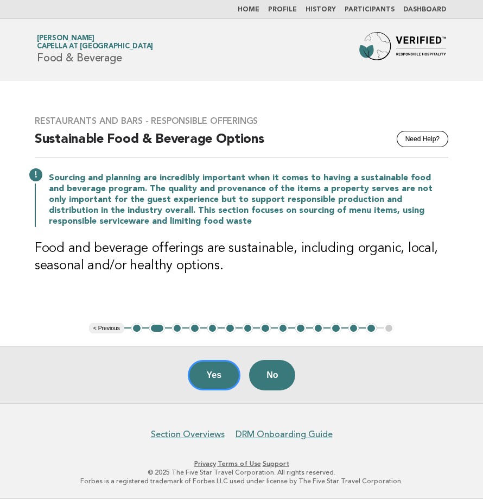
click at [175, 328] on button "3" at bounding box center [177, 328] width 11 height 11
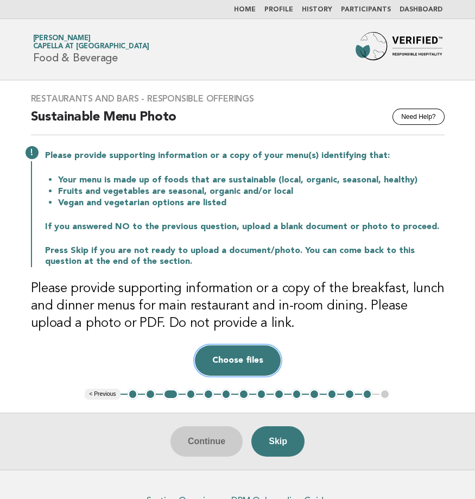
click at [233, 359] on button "Choose files" at bounding box center [238, 360] width 86 height 30
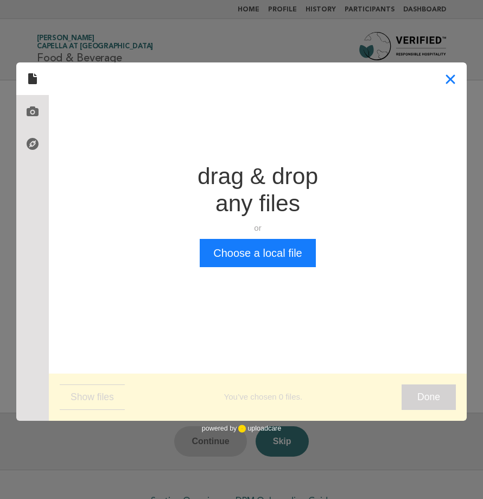
click at [448, 89] on button "Close" at bounding box center [450, 78] width 33 height 33
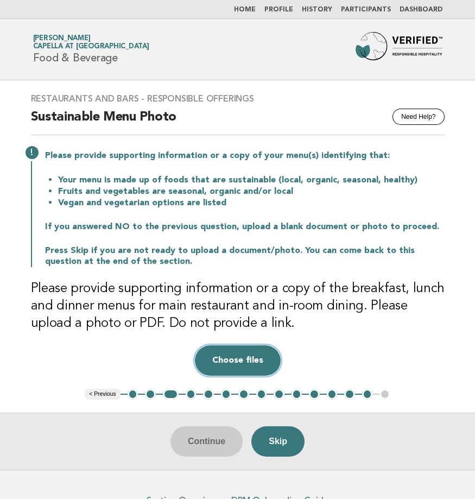
click at [225, 362] on button "Choose files" at bounding box center [238, 360] width 86 height 30
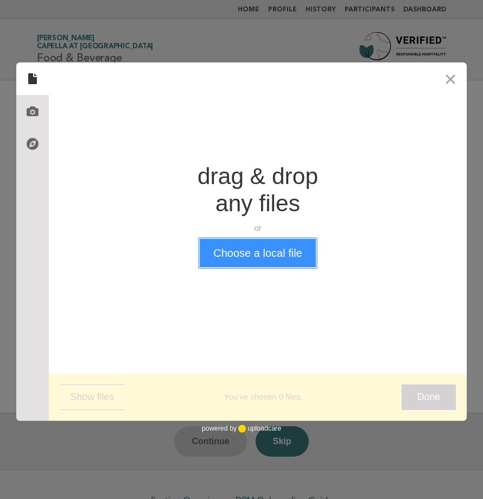
click at [260, 259] on button "Choose a local file" at bounding box center [258, 253] width 116 height 28
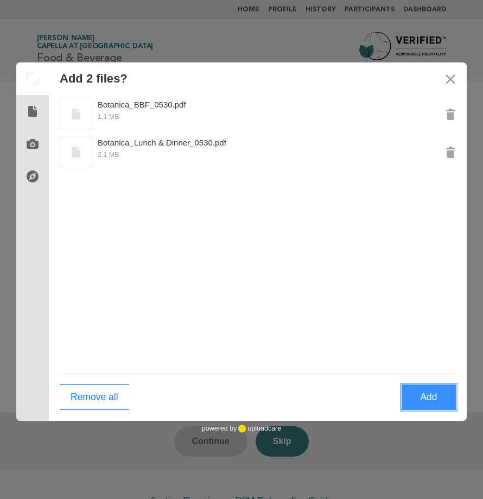
click at [438, 397] on button "Add" at bounding box center [429, 398] width 54 height 26
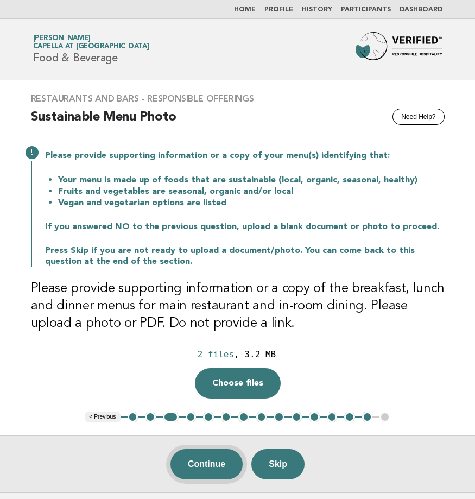
click at [205, 462] on button "Continue" at bounding box center [207, 464] width 72 height 30
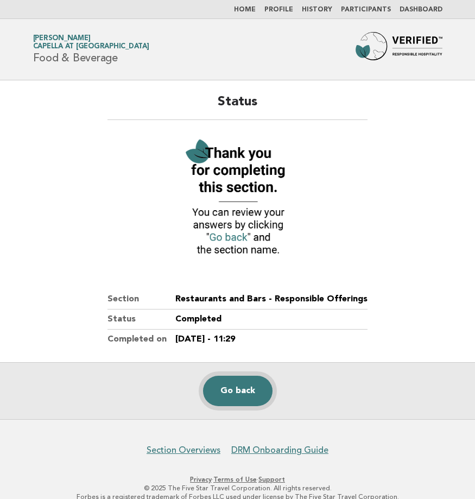
click at [244, 388] on link "Go back" at bounding box center [238, 391] width 70 height 30
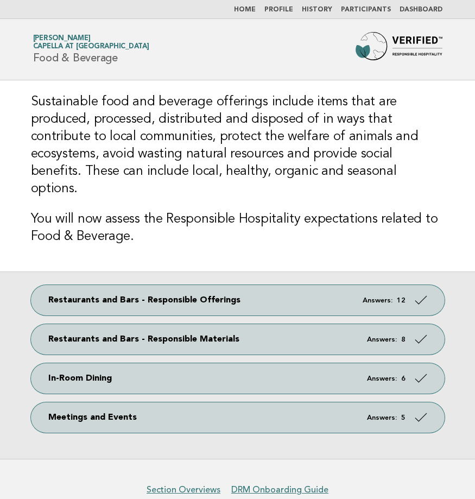
click at [396, 40] on img at bounding box center [399, 49] width 87 height 35
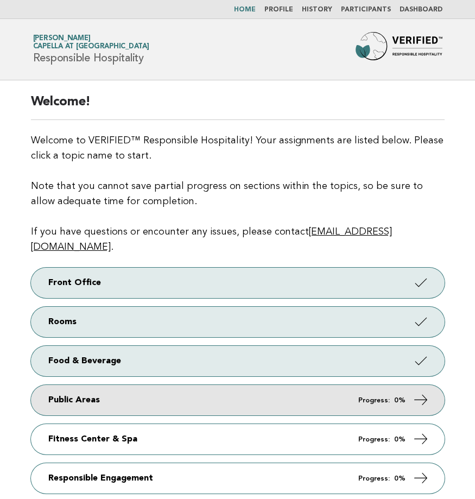
click at [116, 385] on link "Public Areas Progress: 0%" at bounding box center [238, 400] width 414 height 30
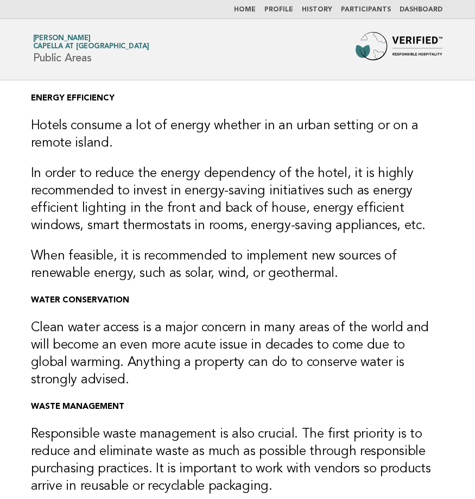
scroll to position [235, 0]
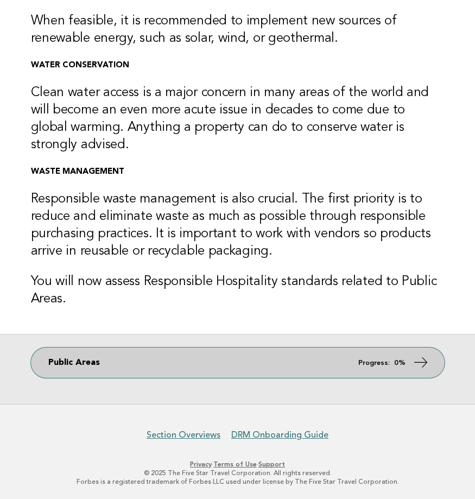
click at [106, 358] on link "Public Areas Progress: 0%" at bounding box center [238, 363] width 414 height 30
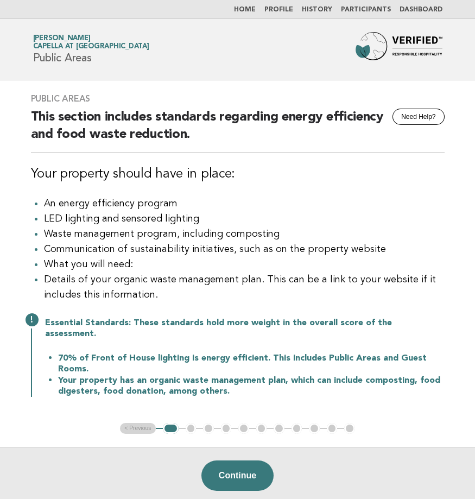
click at [241, 473] on button "Continue" at bounding box center [237, 476] width 72 height 30
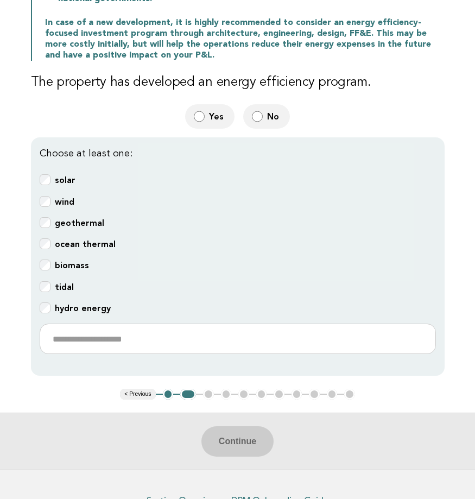
scroll to position [217, 0]
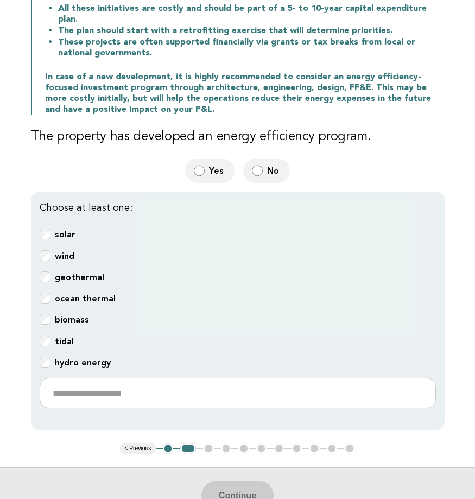
click at [207, 443] on ul "< Previous 1 2 3 4 5 6 7 8 9 10 11" at bounding box center [237, 448] width 235 height 11
click at [217, 314] on div "biomass" at bounding box center [238, 320] width 396 height 12
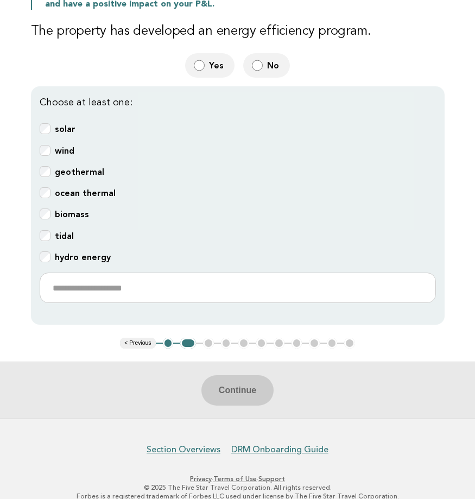
scroll to position [268, 0]
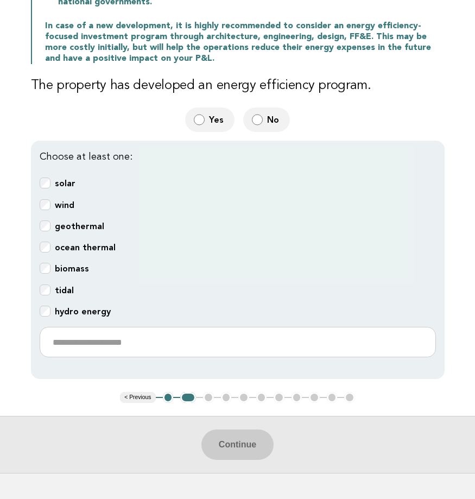
click at [184, 242] on div "ocean thermal" at bounding box center [238, 248] width 396 height 12
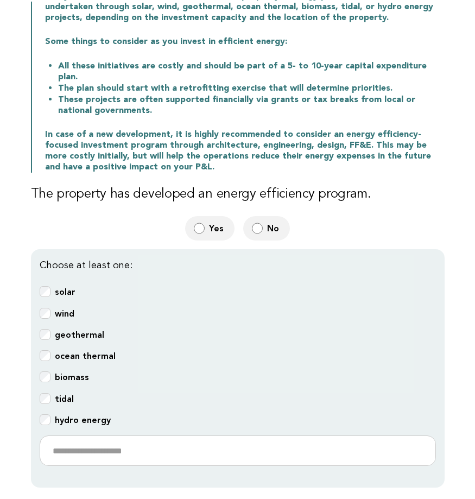
scroll to position [0, 0]
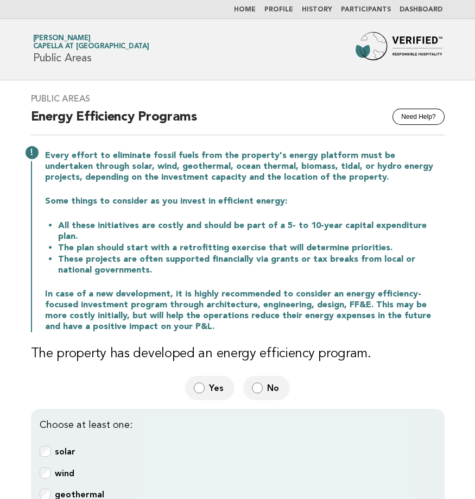
click at [129, 113] on h2 "Energy Efficiency Programs" at bounding box center [238, 122] width 414 height 27
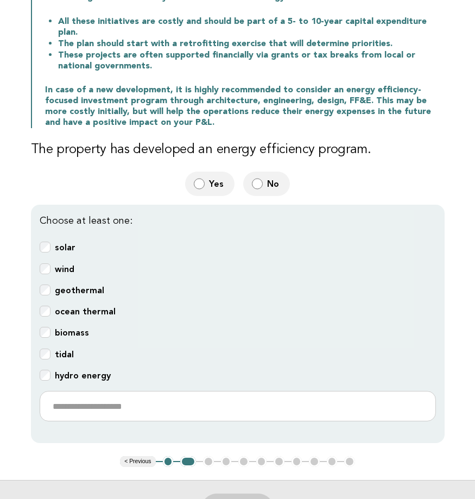
scroll to position [323, 0]
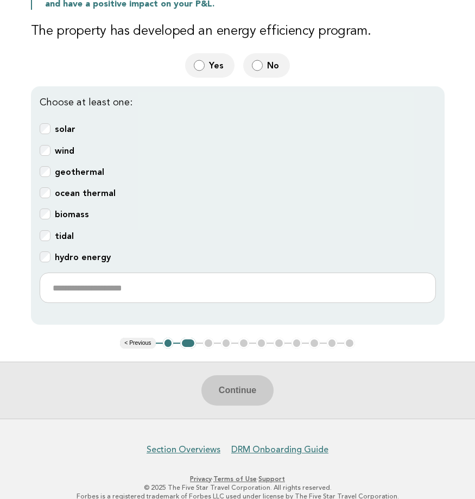
click at [205, 338] on ul "< Previous 1 2 3 4 5 6 7 8 9 10 11" at bounding box center [237, 343] width 235 height 11
click at [65, 124] on b "solar" at bounding box center [65, 129] width 21 height 10
click at [274, 60] on span "No" at bounding box center [274, 65] width 14 height 11
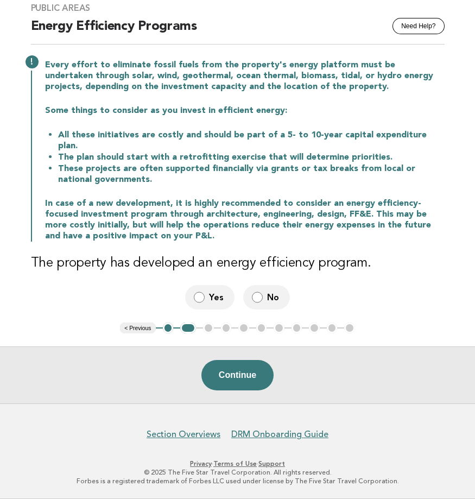
scroll to position [79, 0]
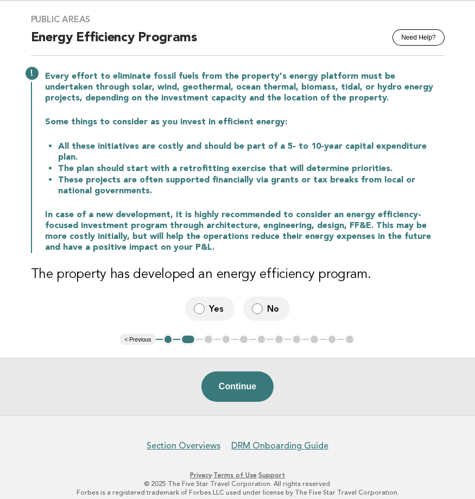
click at [212, 334] on ul "< Previous 1 2 3 4 5 6 7 8 9 10 11" at bounding box center [237, 339] width 235 height 11
click at [210, 334] on ul "< Previous 1 2 3 4 5 6 7 8 9 10 11" at bounding box center [237, 339] width 235 height 11
click at [254, 374] on button "Continue" at bounding box center [237, 386] width 72 height 30
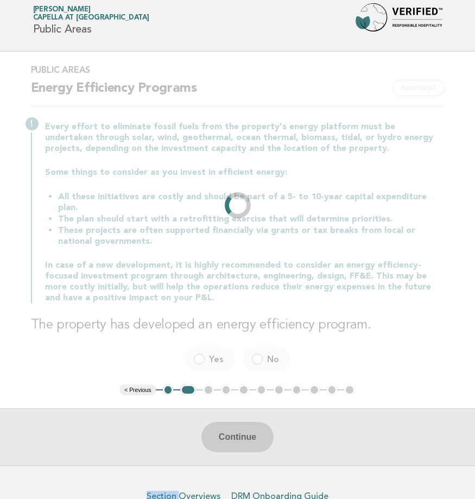
scroll to position [0, 0]
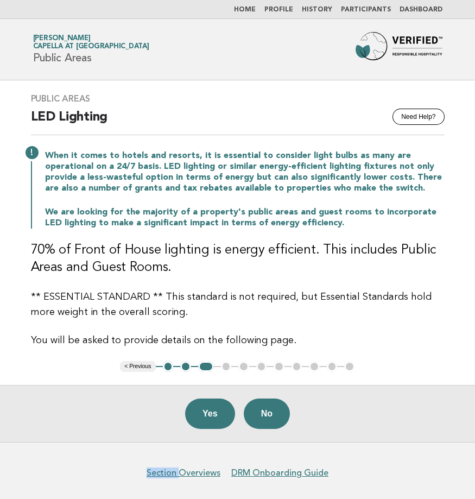
click at [399, 42] on img at bounding box center [399, 49] width 87 height 35
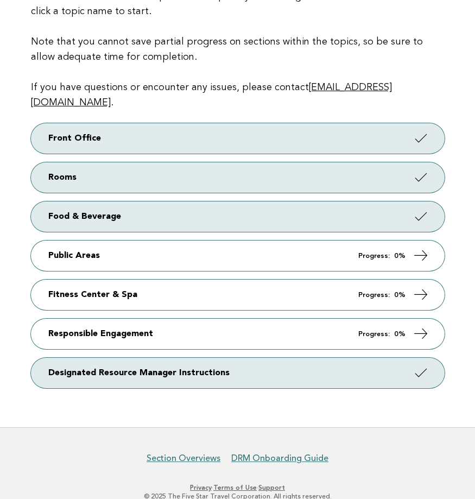
scroll to position [153, 0]
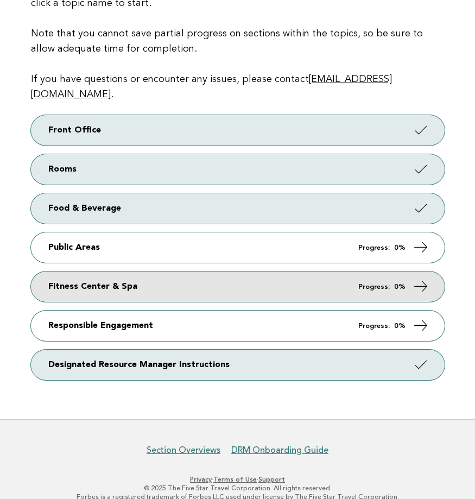
click at [125, 274] on link "Fitness Center & Spa Progress: 0%" at bounding box center [238, 287] width 414 height 30
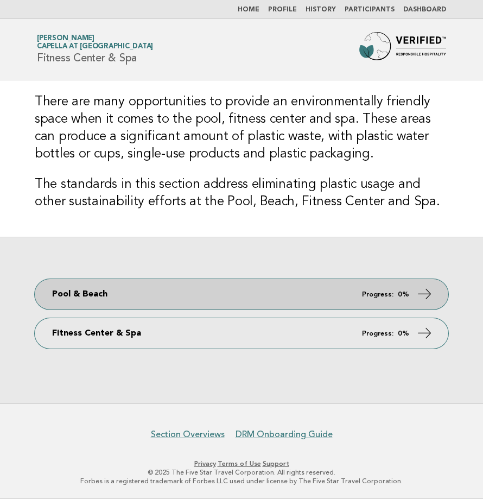
click at [265, 288] on link "Pool & Beach Progress: 0%" at bounding box center [242, 294] width 414 height 30
click at [431, 301] on icon at bounding box center [425, 294] width 16 height 16
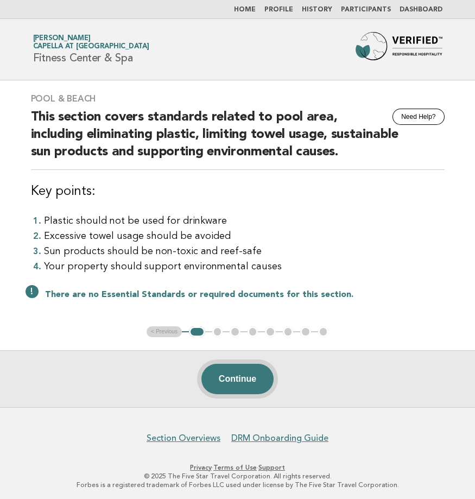
click at [239, 386] on button "Continue" at bounding box center [237, 379] width 72 height 30
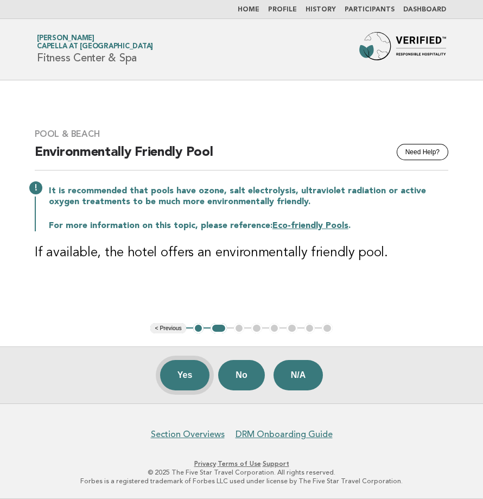
click at [177, 377] on button "Yes" at bounding box center [185, 375] width 50 height 30
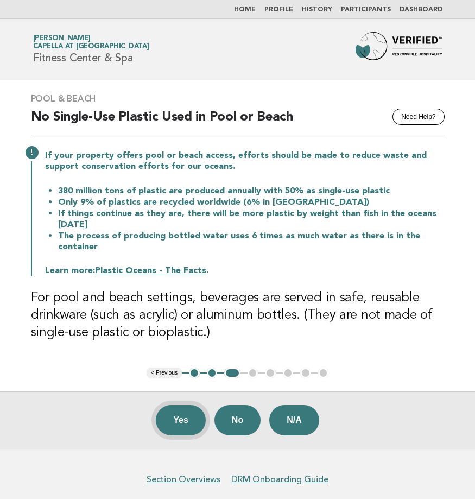
click at [172, 417] on button "Yes" at bounding box center [181, 420] width 50 height 30
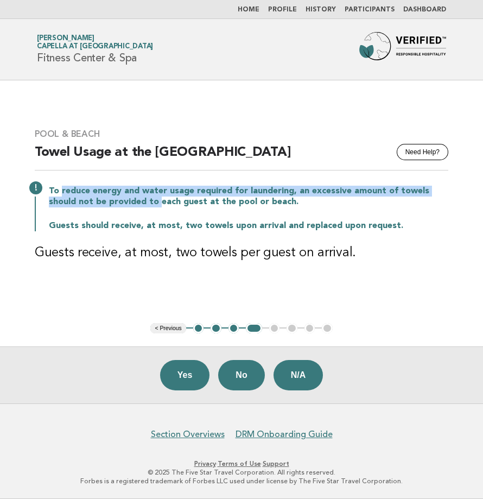
drag, startPoint x: 60, startPoint y: 194, endPoint x: 173, endPoint y: 202, distance: 113.2
click at [173, 202] on p "To reduce energy and water usage required for laundering, an excessive amount o…" at bounding box center [249, 197] width 400 height 22
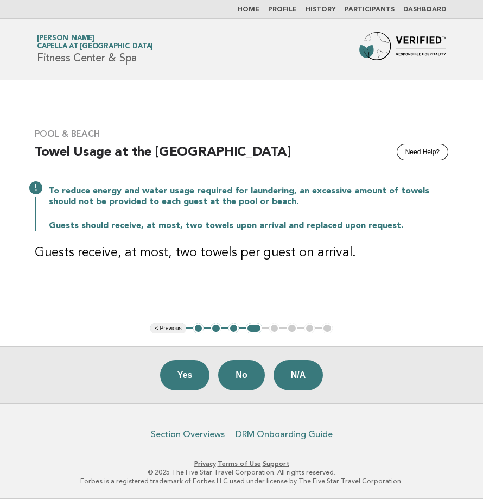
click at [177, 203] on p "To reduce energy and water usage required for laundering, an excessive amount o…" at bounding box center [249, 197] width 400 height 22
click at [239, 376] on button "No" at bounding box center [241, 375] width 46 height 30
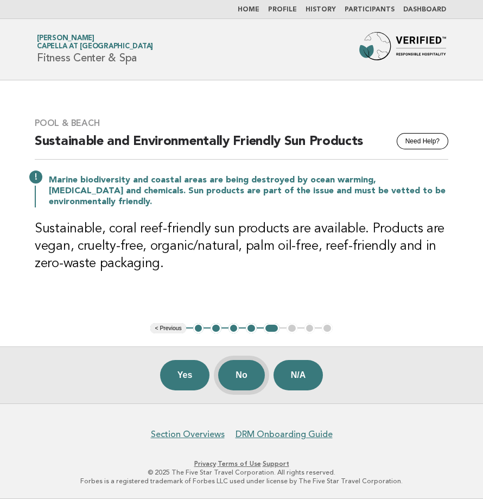
click at [245, 374] on button "No" at bounding box center [241, 375] width 46 height 30
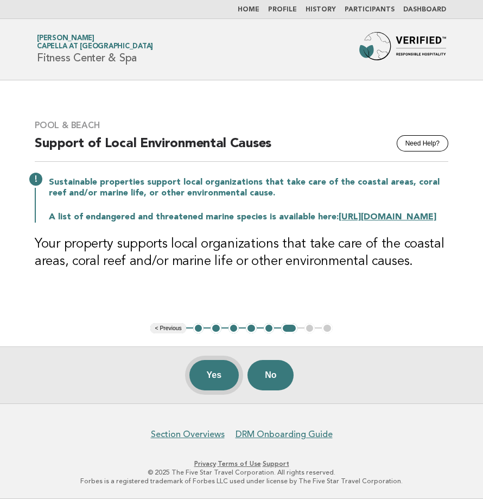
click at [206, 371] on button "Yes" at bounding box center [215, 375] width 50 height 30
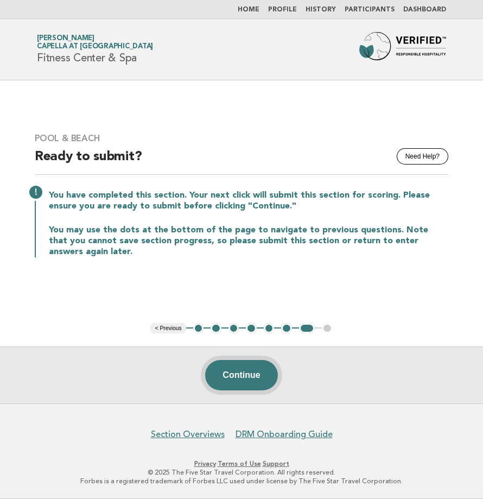
click at [247, 374] on button "Continue" at bounding box center [241, 375] width 72 height 30
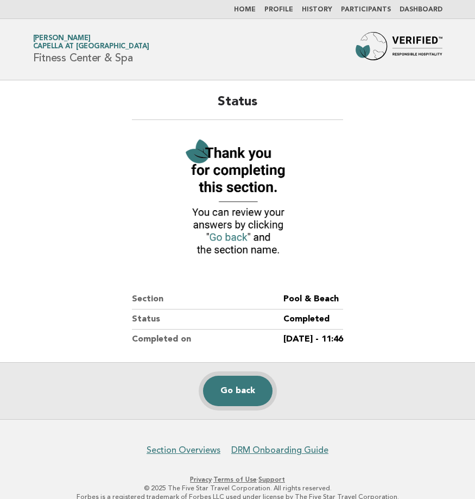
click at [233, 395] on link "Go back" at bounding box center [238, 391] width 70 height 30
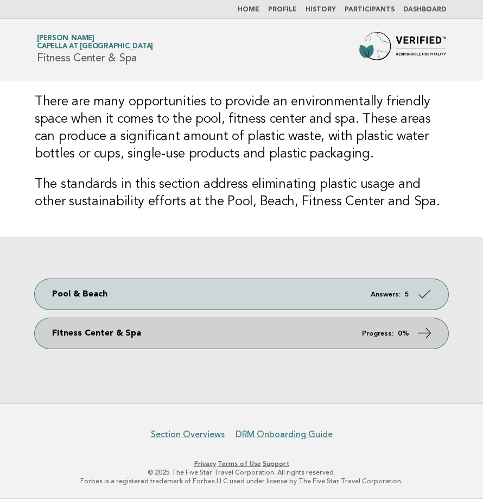
click at [173, 340] on link "Fitness Center & Spa Progress: 0%" at bounding box center [242, 333] width 414 height 30
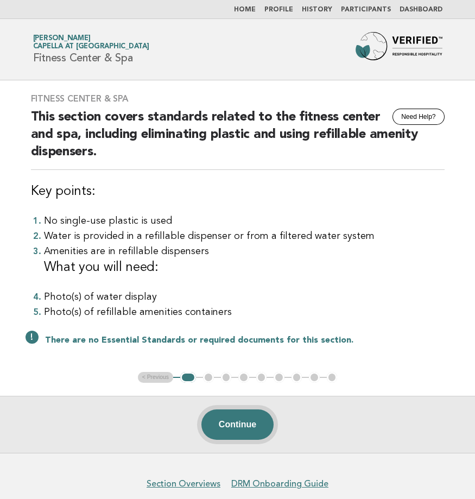
click at [242, 430] on button "Continue" at bounding box center [237, 425] width 72 height 30
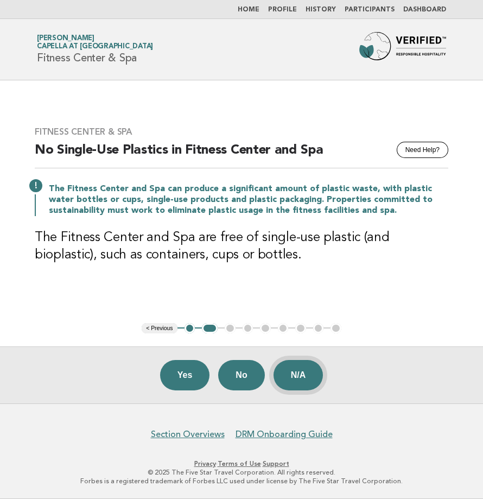
click at [314, 382] on button "N/A" at bounding box center [299, 375] width 50 height 30
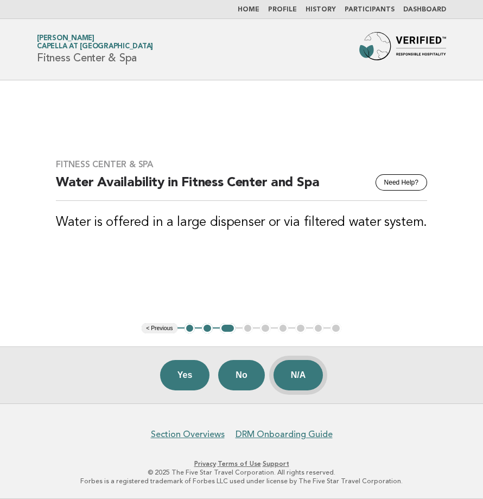
click at [314, 373] on button "N/A" at bounding box center [299, 375] width 50 height 30
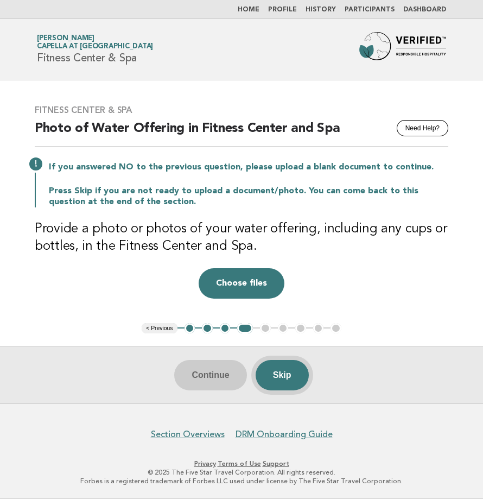
click at [295, 376] on button "Skip" at bounding box center [282, 375] width 53 height 30
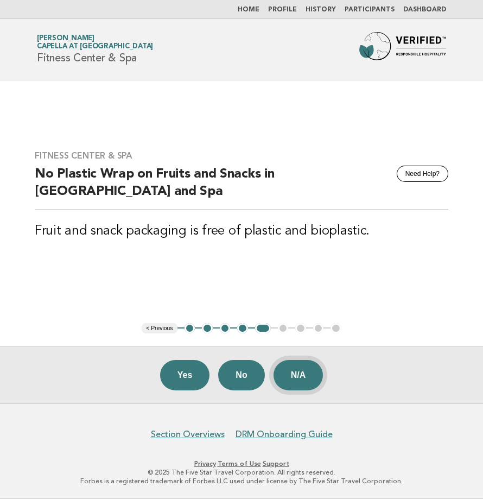
click at [306, 378] on button "N/A" at bounding box center [299, 375] width 50 height 30
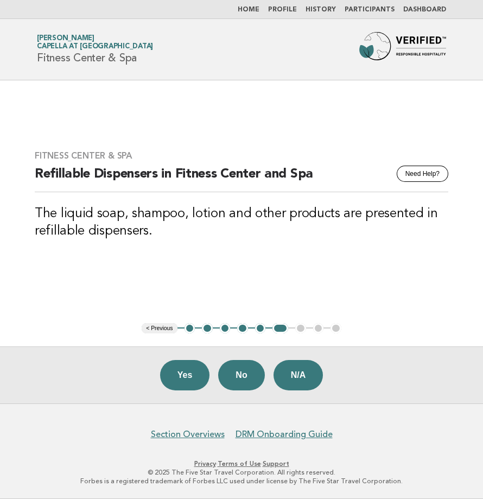
drag, startPoint x: 310, startPoint y: 369, endPoint x: 242, endPoint y: 334, distance: 77.0
click at [310, 369] on button "N/A" at bounding box center [299, 375] width 50 height 30
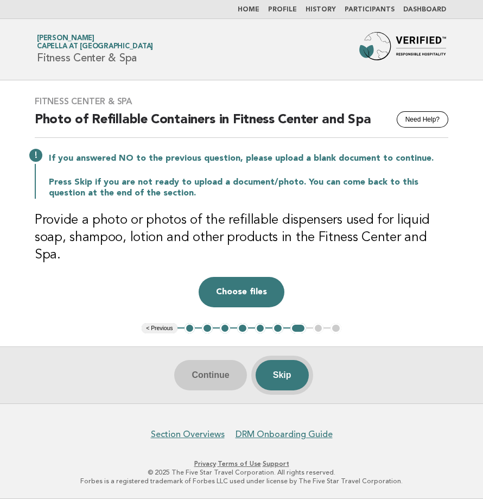
click at [291, 373] on button "Skip" at bounding box center [282, 375] width 53 height 30
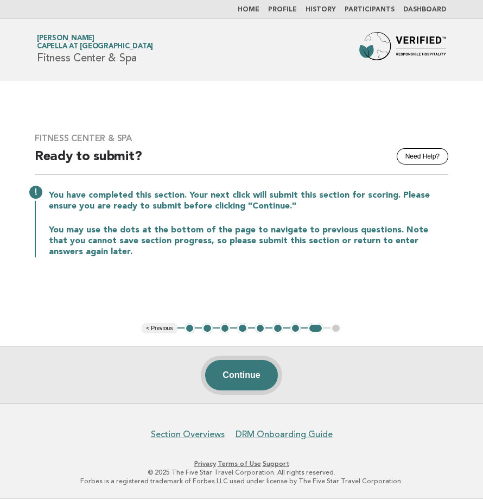
click at [242, 376] on button "Continue" at bounding box center [241, 375] width 72 height 30
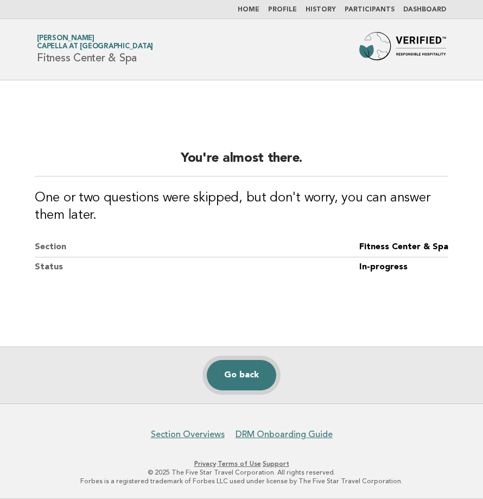
click at [242, 376] on link "Go back" at bounding box center [242, 375] width 70 height 30
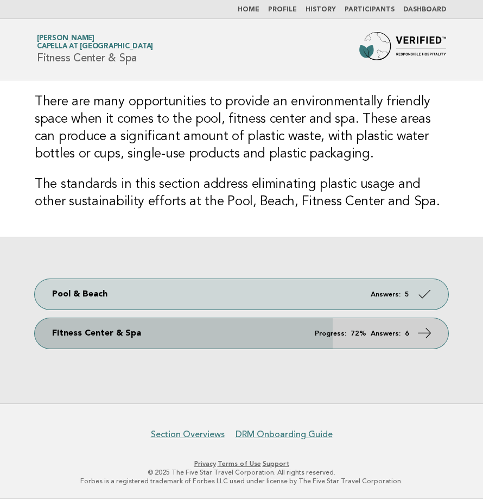
click at [211, 333] on link "Fitness Center & Spa Progress: 72% Answers: 6" at bounding box center [242, 333] width 414 height 30
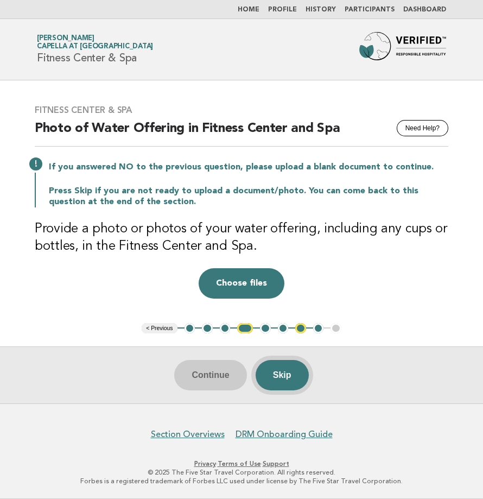
click at [289, 379] on button "Skip" at bounding box center [282, 375] width 53 height 30
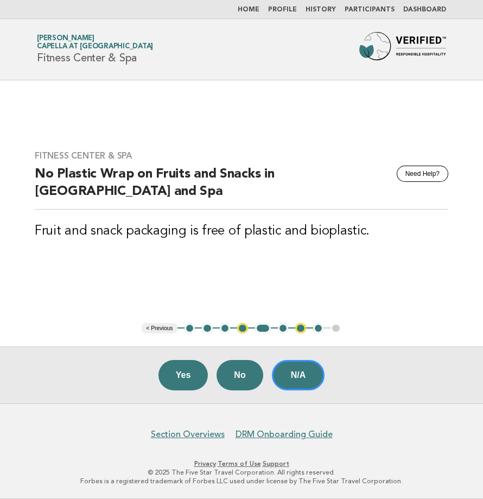
click at [73, 55] on h1 "Forbes Travel Guide Valerie Siu Capella at Galaxy Macau Fitness Center & Spa" at bounding box center [95, 49] width 116 height 28
click at [421, 45] on img at bounding box center [403, 49] width 87 height 35
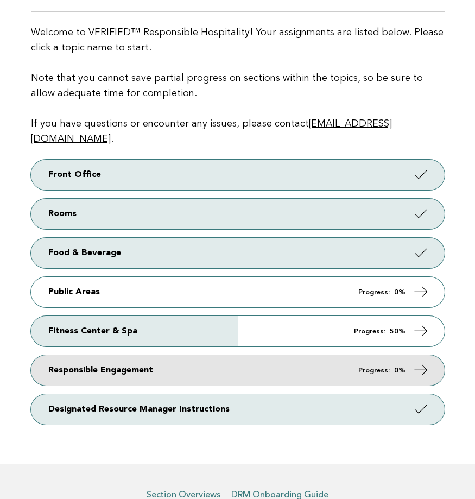
scroll to position [109, 0]
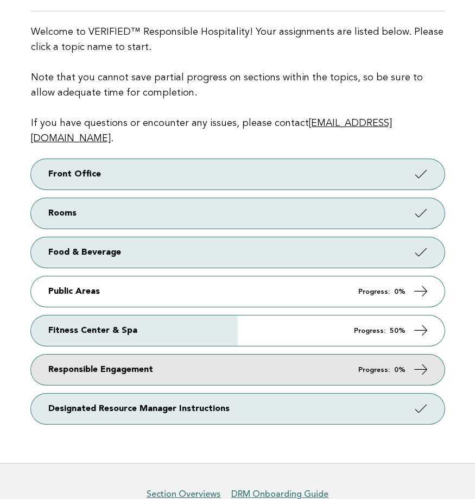
click at [136, 360] on link "Responsible Engagement Progress: 0%" at bounding box center [238, 370] width 414 height 30
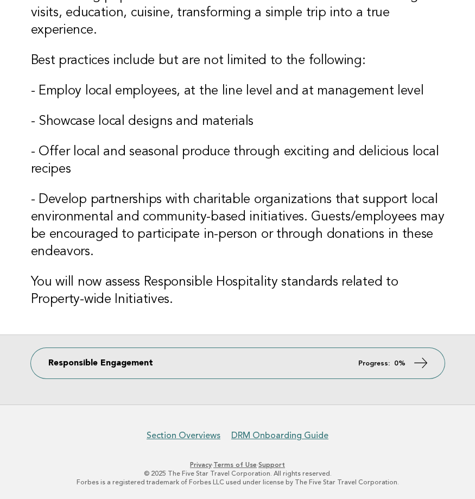
scroll to position [207, 0]
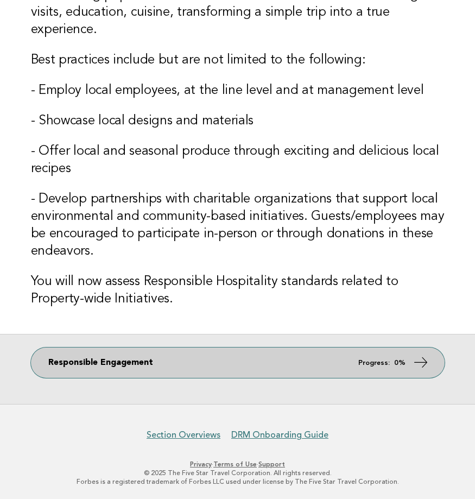
click at [181, 369] on link "Responsible Engagement Progress: 0%" at bounding box center [238, 363] width 414 height 30
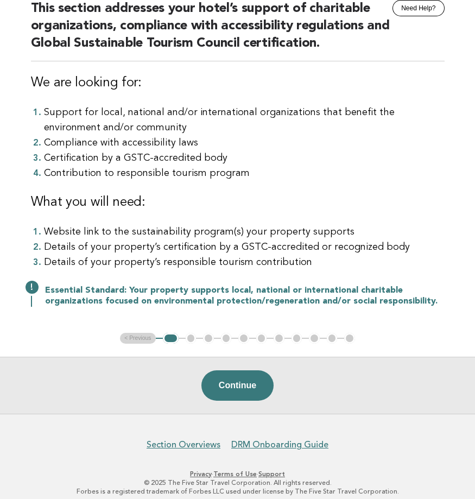
scroll to position [54, 0]
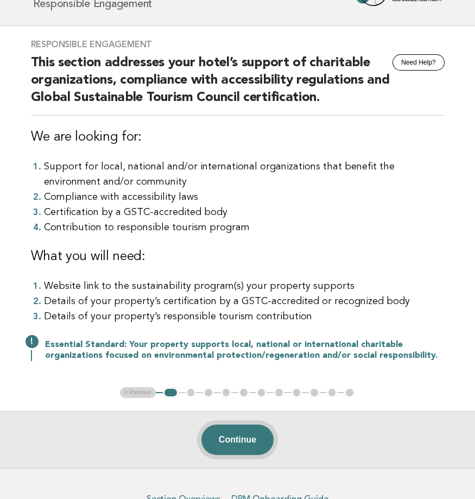
click at [238, 433] on button "Continue" at bounding box center [237, 440] width 72 height 30
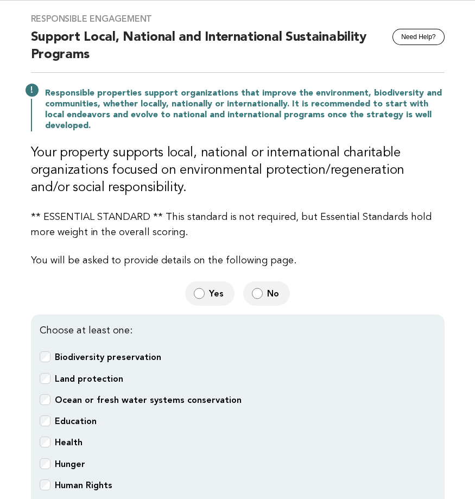
scroll to position [163, 0]
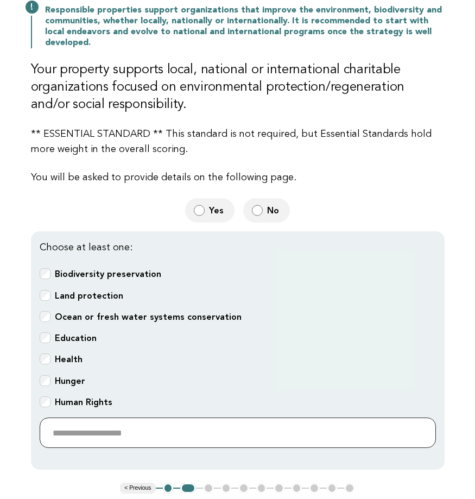
click at [110, 432] on input "text" at bounding box center [238, 433] width 396 height 30
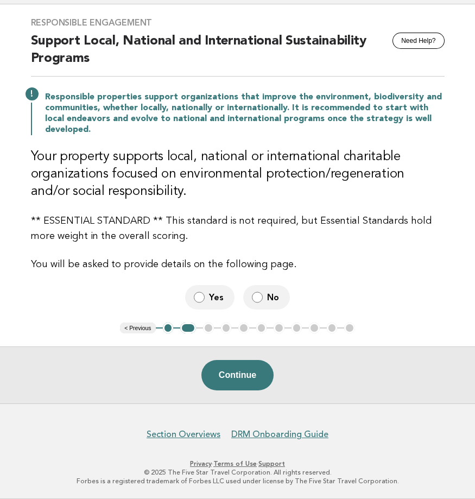
scroll to position [75, 0]
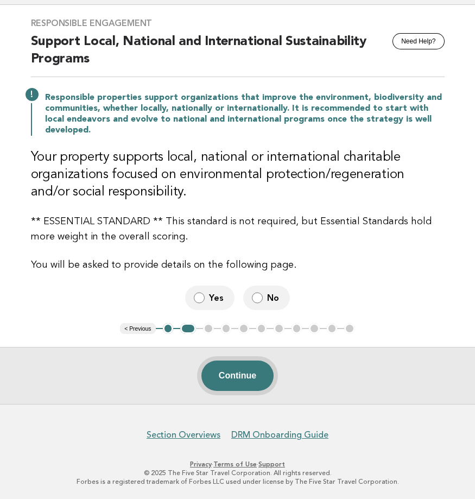
click at [238, 377] on button "Continue" at bounding box center [237, 376] width 72 height 30
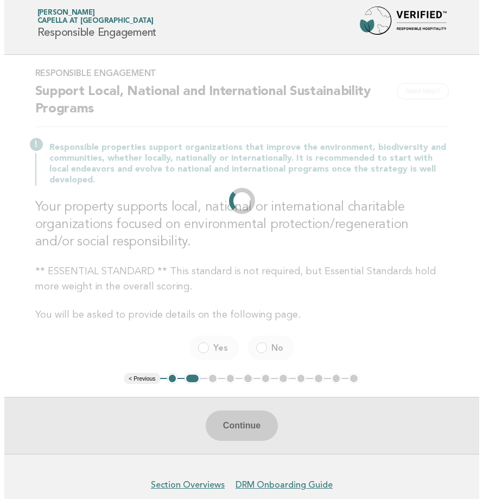
scroll to position [0, 0]
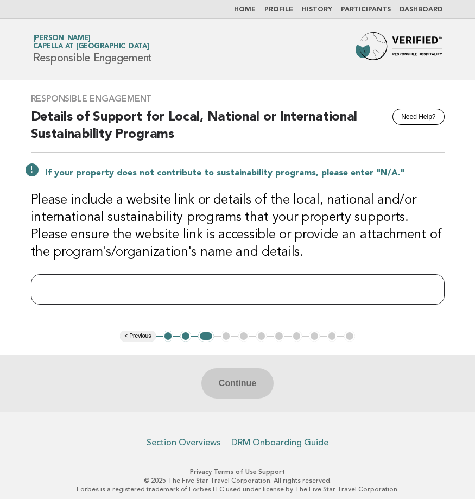
click at [211, 291] on input "text" at bounding box center [238, 289] width 414 height 30
paste input "**********"
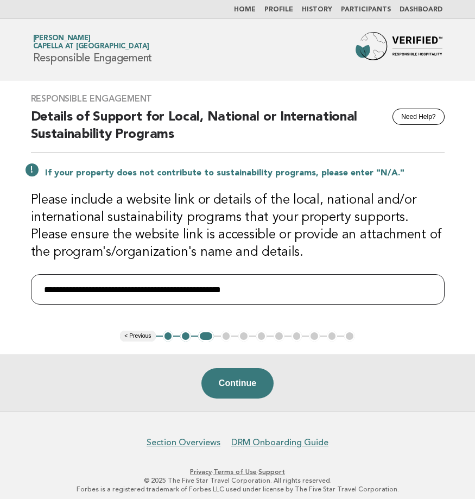
type input "**********"
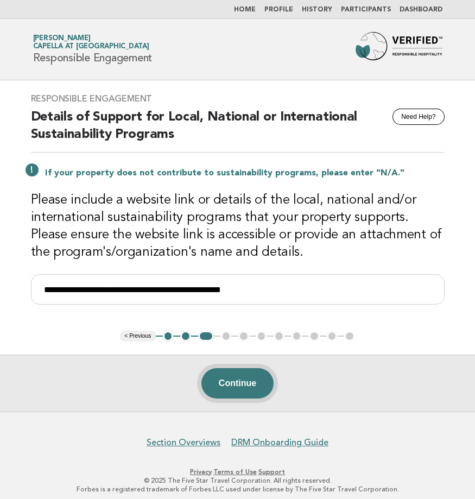
click at [238, 378] on button "Continue" at bounding box center [237, 383] width 72 height 30
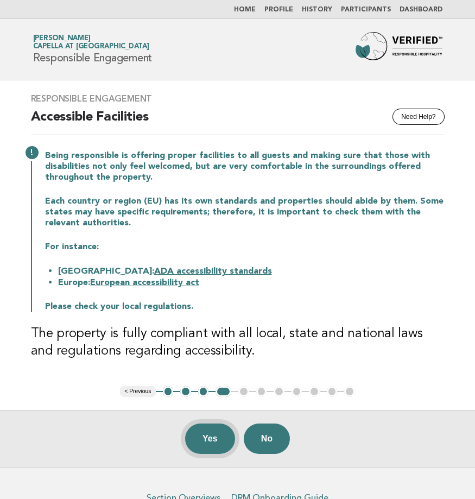
click at [206, 445] on button "Yes" at bounding box center [210, 439] width 50 height 30
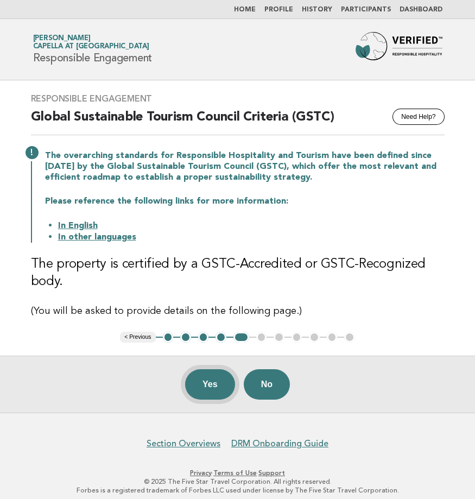
click at [204, 385] on button "Yes" at bounding box center [210, 384] width 50 height 30
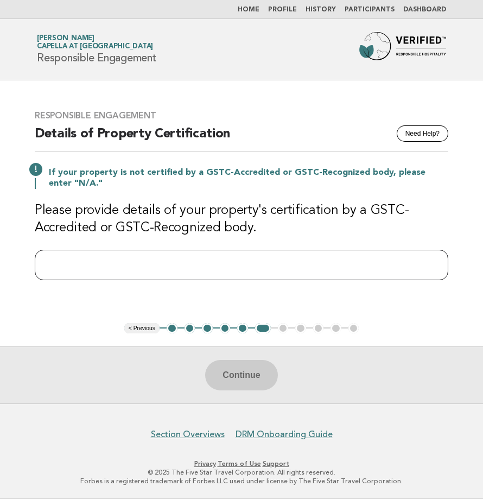
click at [96, 251] on input "text" at bounding box center [242, 265] width 414 height 30
paste input "**********"
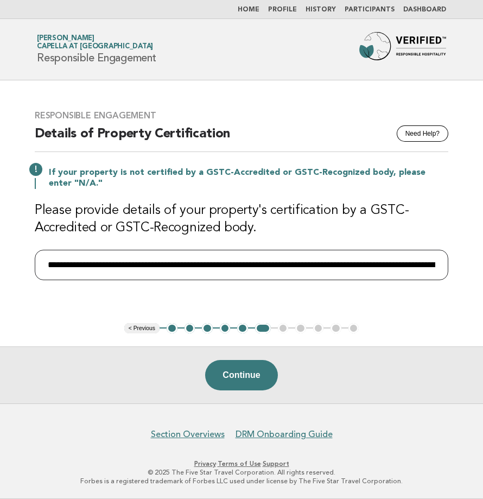
drag, startPoint x: 99, startPoint y: 261, endPoint x: -68, endPoint y: 264, distance: 167.3
click at [0, 264] on html "**********" at bounding box center [241, 249] width 483 height 499
click at [107, 272] on input "**********" at bounding box center [242, 265] width 414 height 30
click at [101, 268] on input "**********" at bounding box center [242, 265] width 414 height 30
click at [96, 266] on input "**********" at bounding box center [242, 265] width 414 height 30
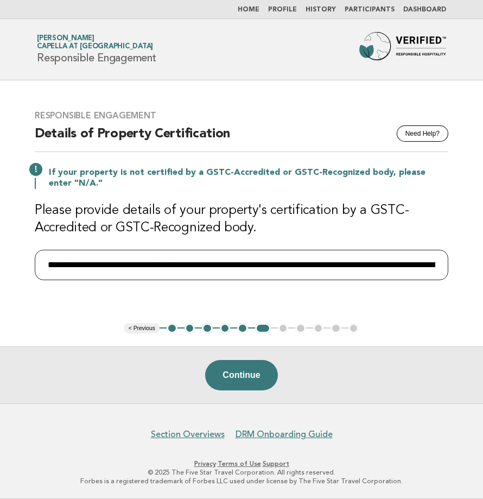
drag, startPoint x: 101, startPoint y: 267, endPoint x: -22, endPoint y: 253, distance: 124.1
click at [0, 253] on html "**********" at bounding box center [241, 249] width 483 height 499
click at [104, 266] on input "**********" at bounding box center [242, 265] width 414 height 30
type input "**********"
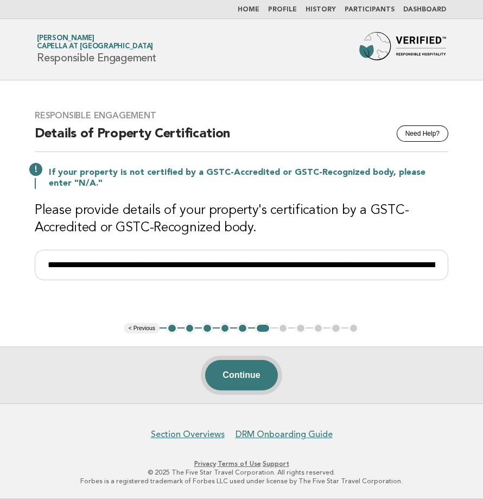
click at [250, 379] on button "Continue" at bounding box center [241, 375] width 72 height 30
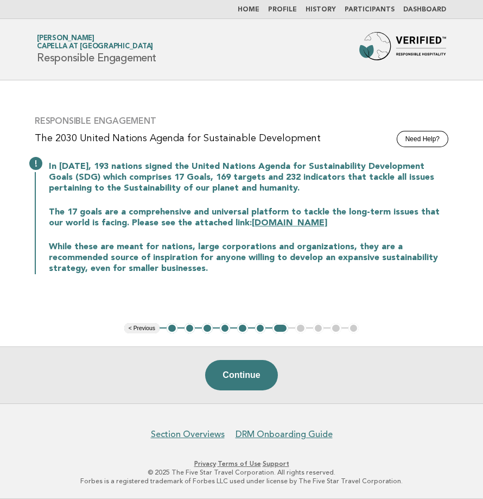
click at [250, 379] on button "Continue" at bounding box center [241, 375] width 72 height 30
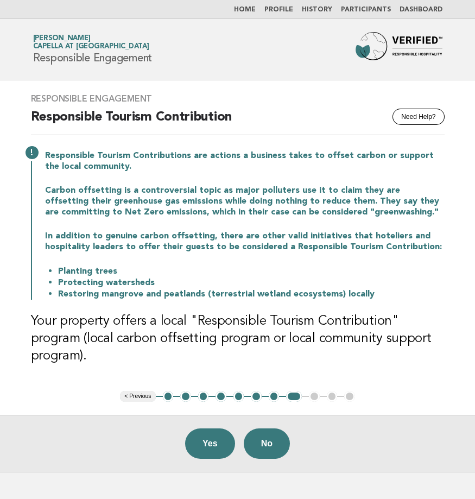
click at [410, 31] on header "Forbes Travel Guide Valerie Siu Capella at Galaxy Macau Responsible Engagement" at bounding box center [237, 49] width 475 height 61
click at [410, 34] on img at bounding box center [399, 49] width 87 height 35
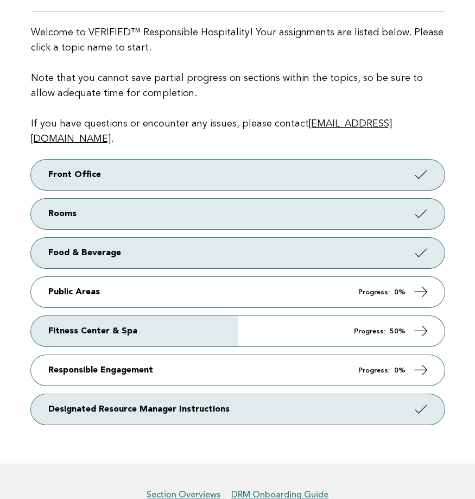
scroll to position [109, 0]
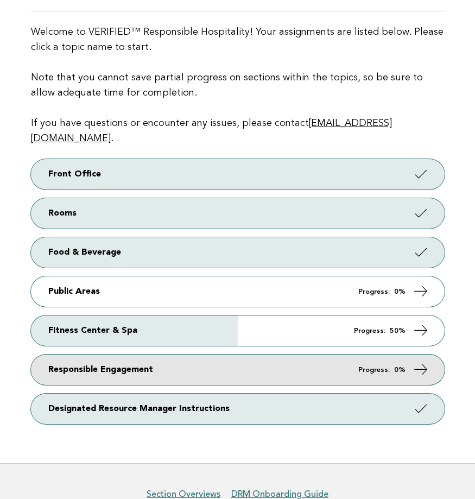
click at [201, 361] on link "Responsible Engagement Progress: 0%" at bounding box center [238, 370] width 414 height 30
click at [176, 355] on link "Responsible Engagement Progress: 0%" at bounding box center [238, 370] width 414 height 30
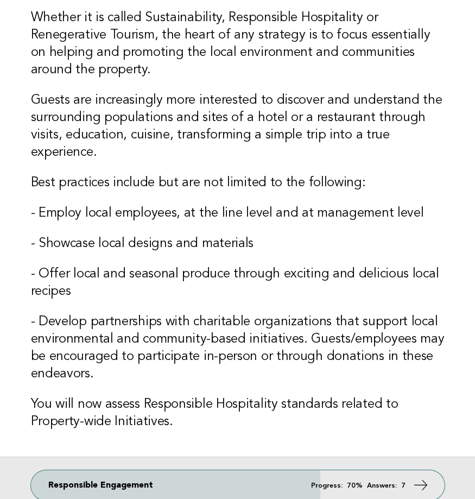
scroll to position [207, 0]
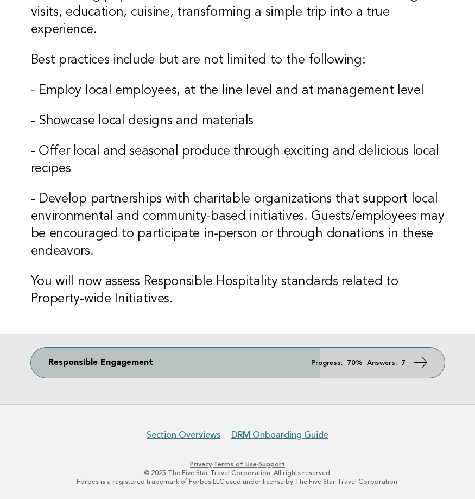
click at [387, 363] on em "Answers:" at bounding box center [382, 363] width 30 height 7
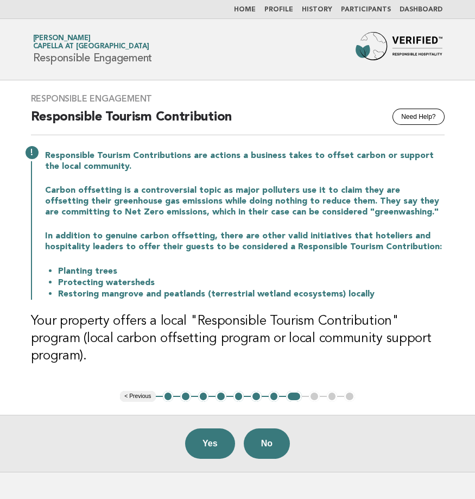
click at [187, 391] on button "2" at bounding box center [185, 396] width 11 height 11
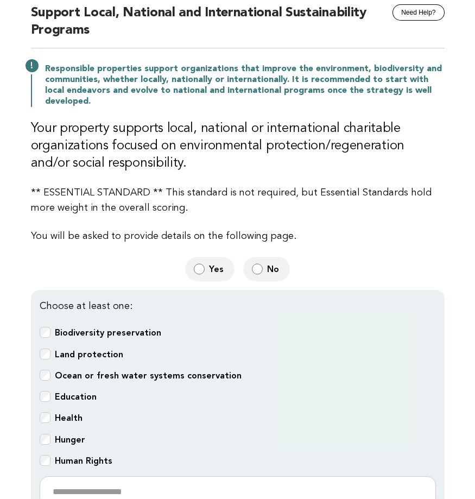
scroll to position [163, 0]
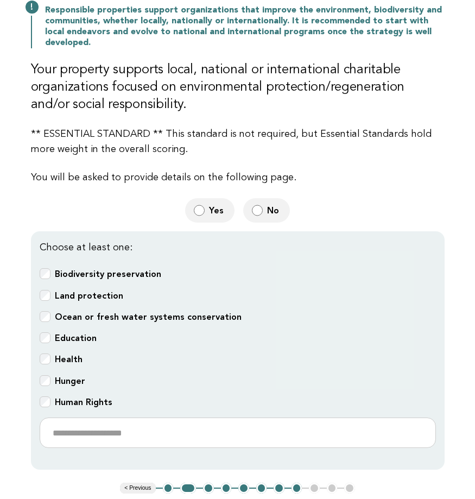
click at [212, 212] on span "Yes" at bounding box center [217, 210] width 17 height 11
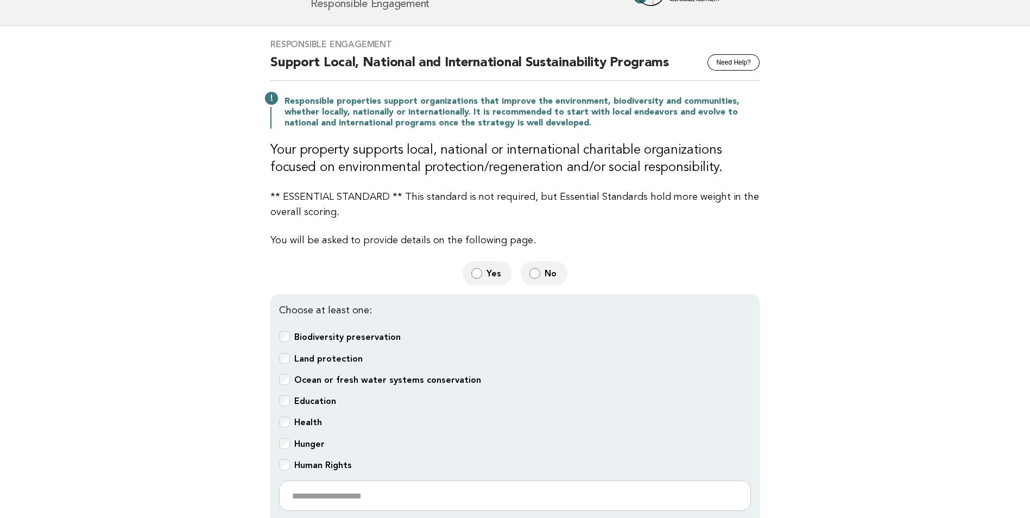
scroll to position [63, 0]
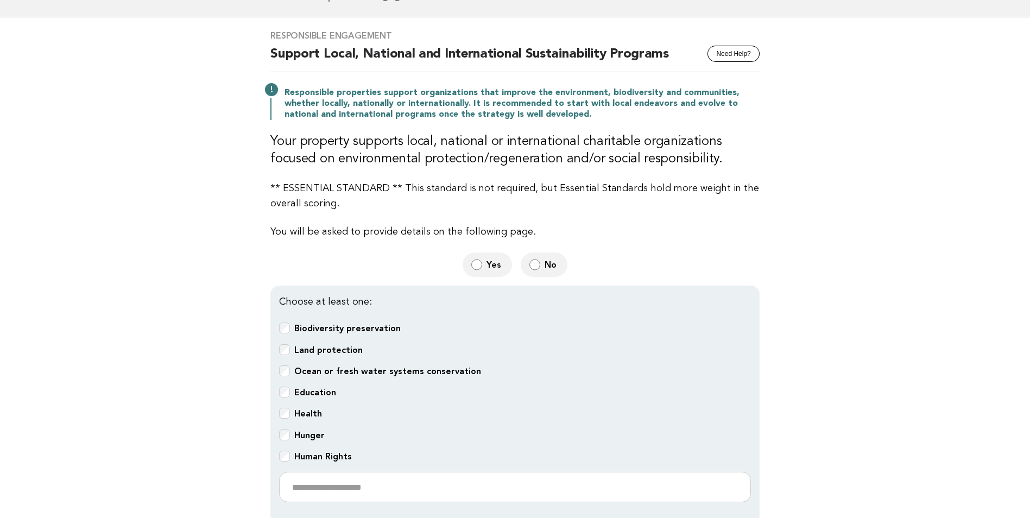
click at [483, 295] on main "Responsible Engagement Need Help? Support Local, National and International Sus…" at bounding box center [515, 317] width 1030 height 601
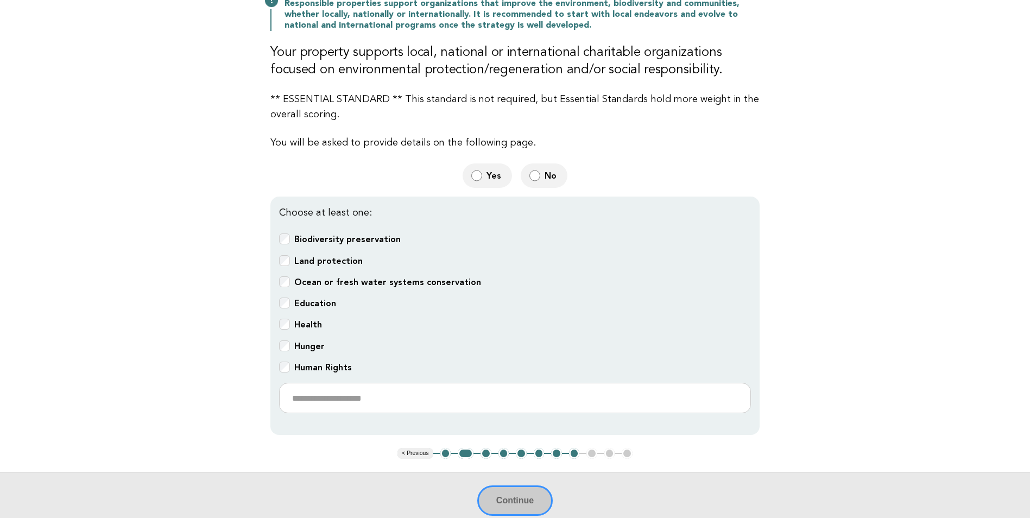
scroll to position [254, 0]
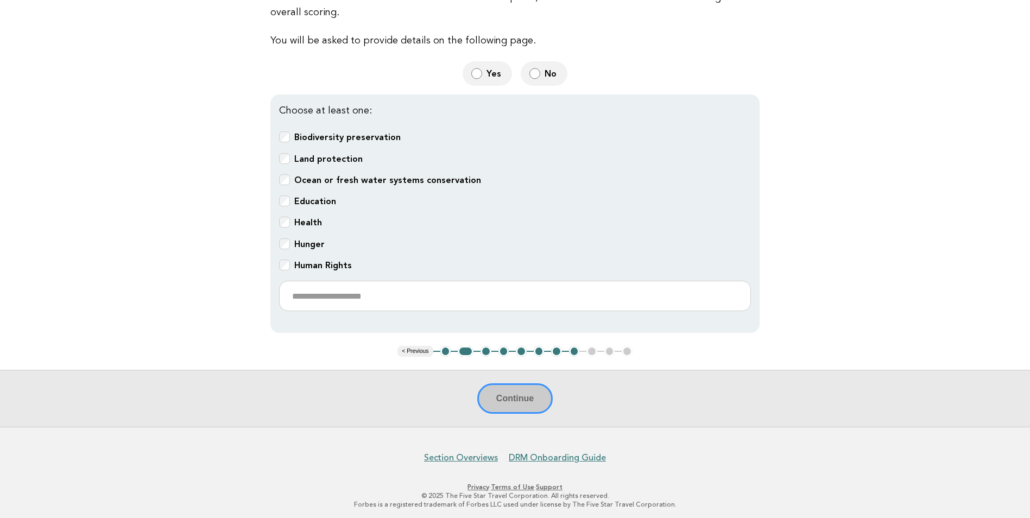
click at [483, 397] on div "Continue" at bounding box center [515, 398] width 1030 height 57
click at [185, 205] on main "Responsible Engagement Need Help? Support Local, National and International Sus…" at bounding box center [515, 126] width 1030 height 601
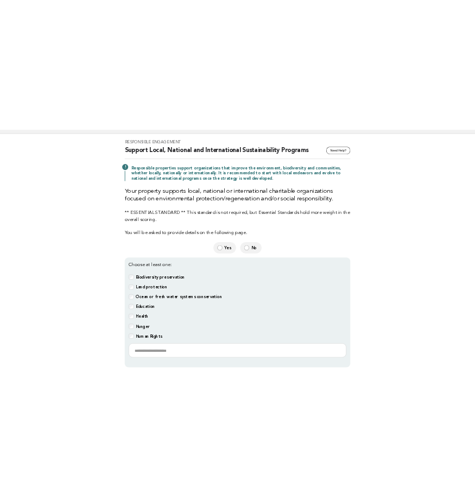
scroll to position [91, 0]
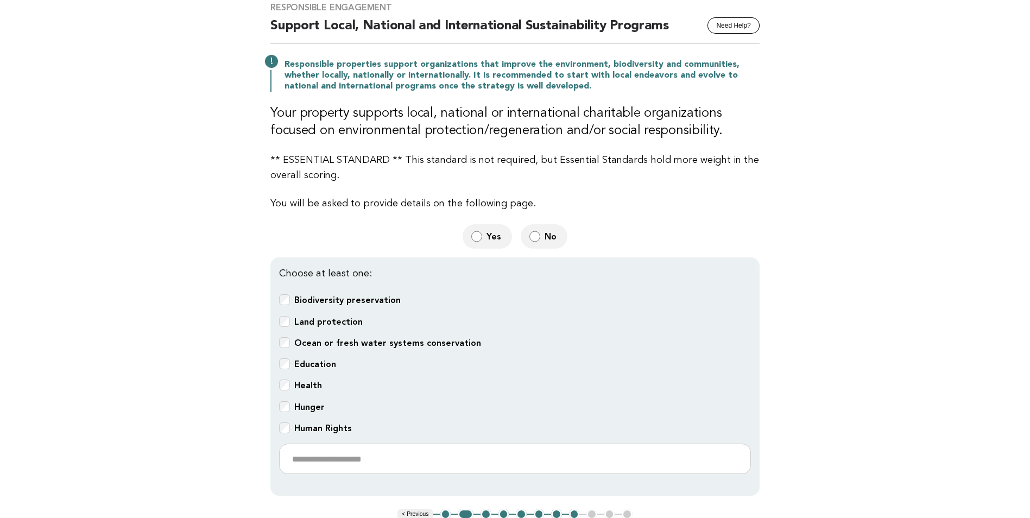
click at [321, 362] on b "Education" at bounding box center [315, 364] width 42 height 10
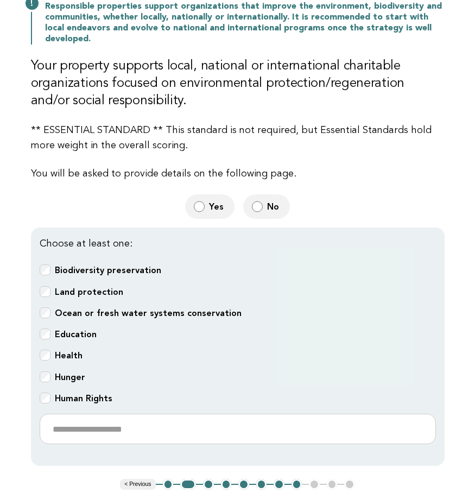
scroll to position [254, 0]
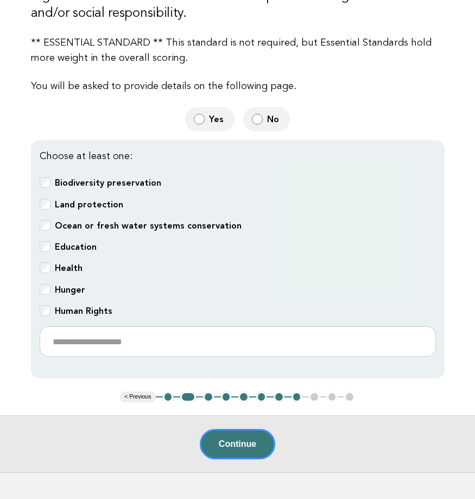
click at [166, 394] on button "1" at bounding box center [168, 397] width 11 height 11
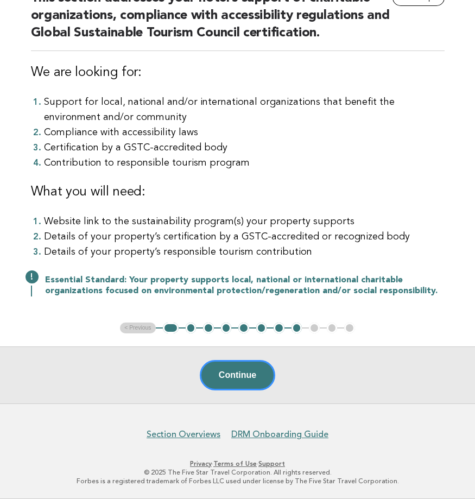
scroll to position [118, 0]
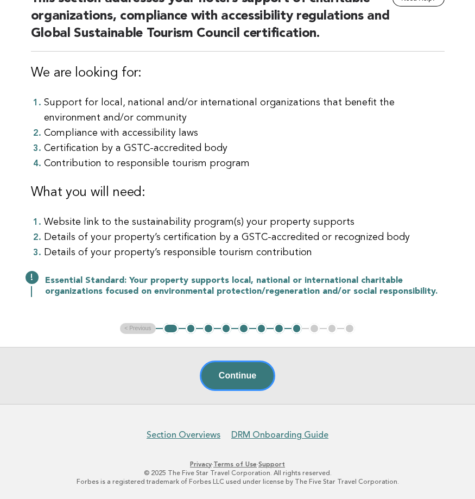
click at [191, 330] on button "2" at bounding box center [191, 328] width 11 height 11
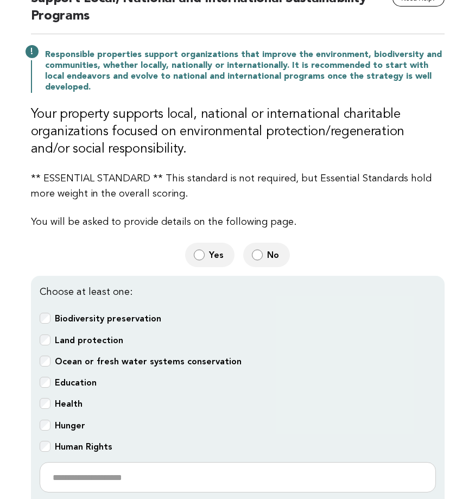
click at [212, 257] on span "Yes" at bounding box center [217, 254] width 17 height 11
click at [67, 379] on b "Education" at bounding box center [76, 382] width 42 height 10
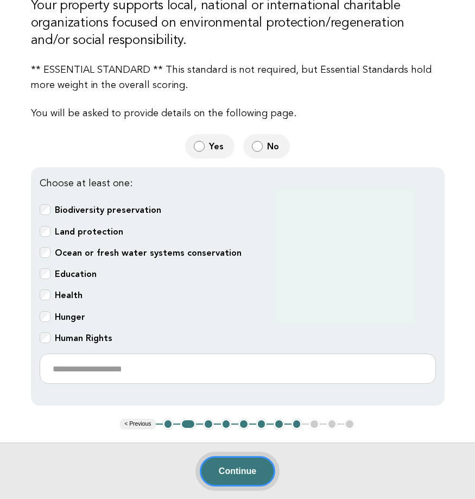
click at [250, 467] on button "Continue" at bounding box center [237, 471] width 75 height 30
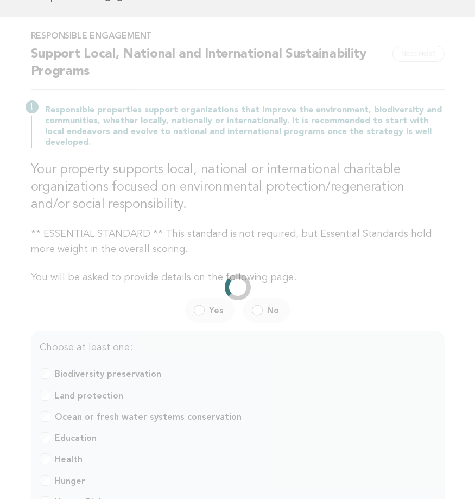
scroll to position [0, 0]
